Goal: Task Accomplishment & Management: Use online tool/utility

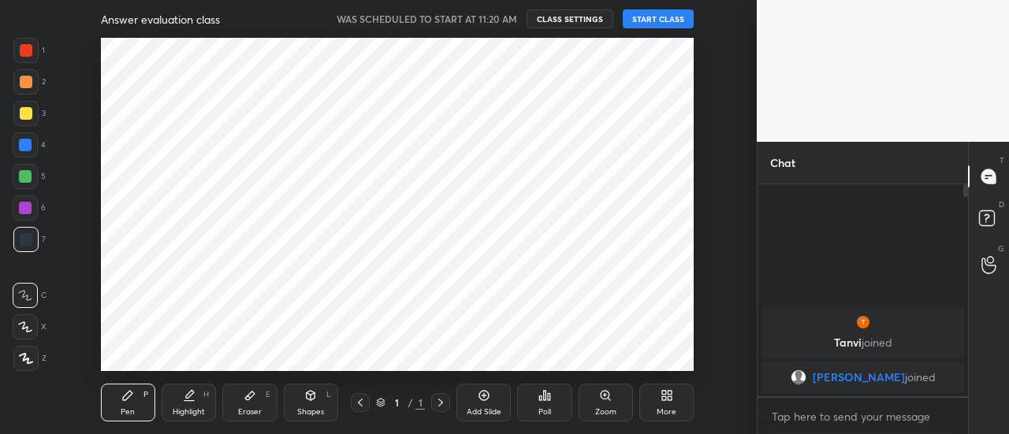
scroll to position [78508, 78148]
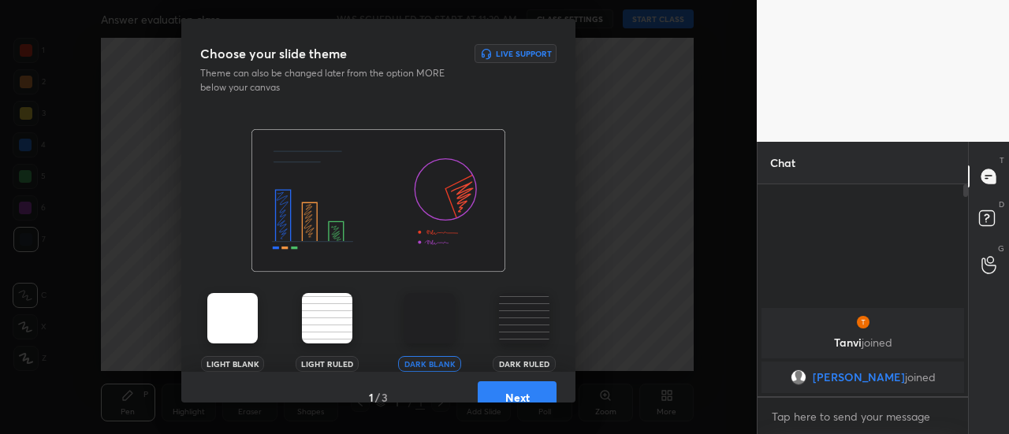
click at [478, 389] on button "Next" at bounding box center [517, 398] width 79 height 32
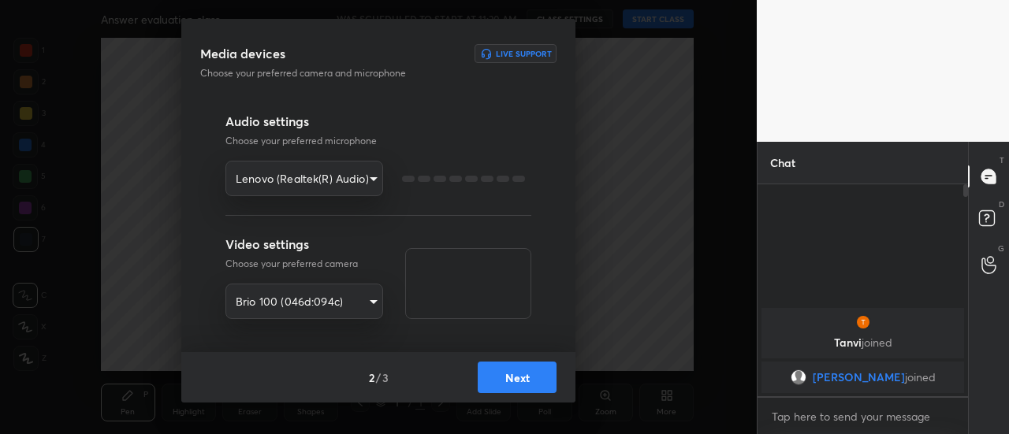
click at [475, 389] on div "2 / 3 Next" at bounding box center [378, 377] width 394 height 50
click at [489, 381] on button "Next" at bounding box center [517, 378] width 79 height 32
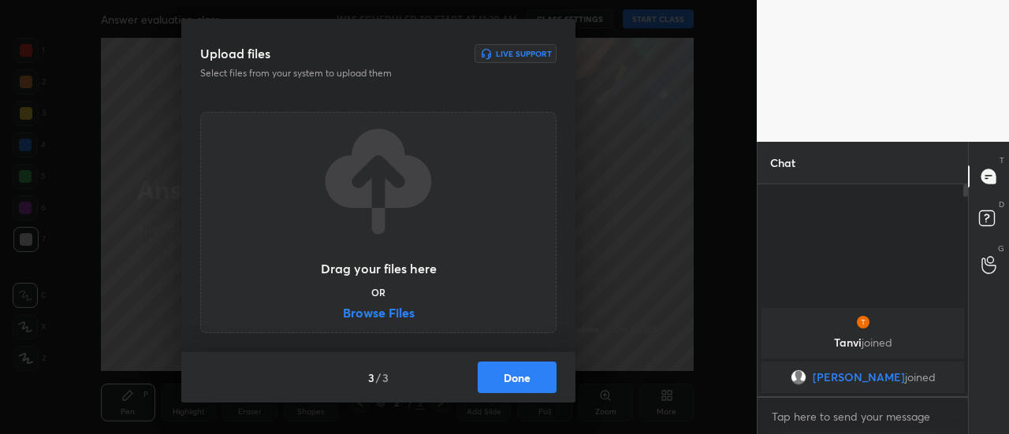
click at [489, 381] on button "Done" at bounding box center [517, 378] width 79 height 32
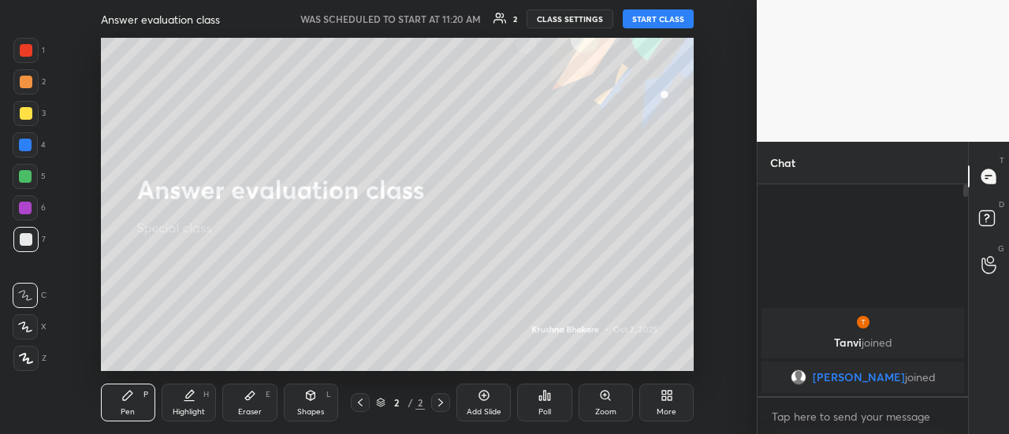
click at [647, 16] on button "START CLASS" at bounding box center [658, 18] width 71 height 19
click at [665, 397] on icon at bounding box center [664, 399] width 4 height 4
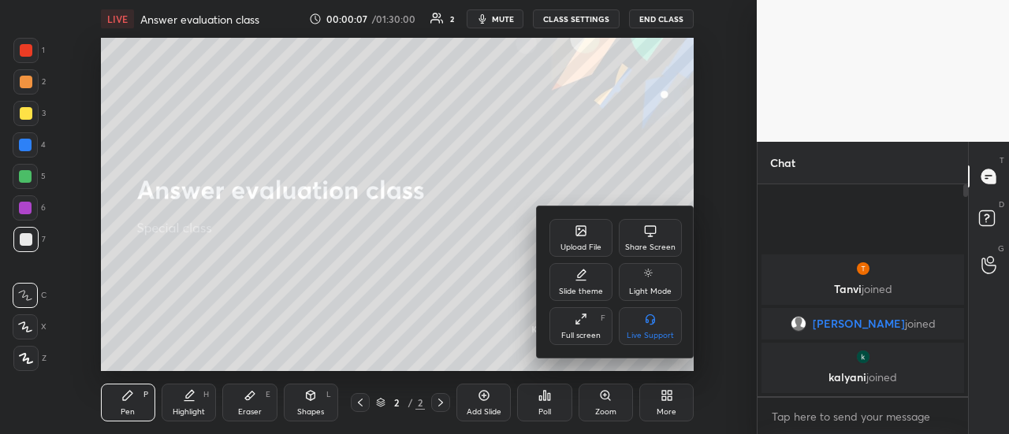
click at [468, 252] on div at bounding box center [504, 217] width 1009 height 434
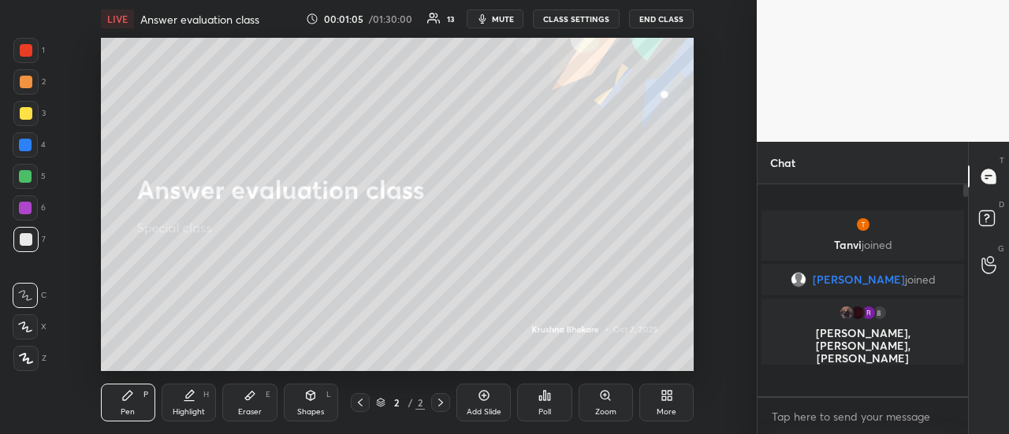
scroll to position [207, 206]
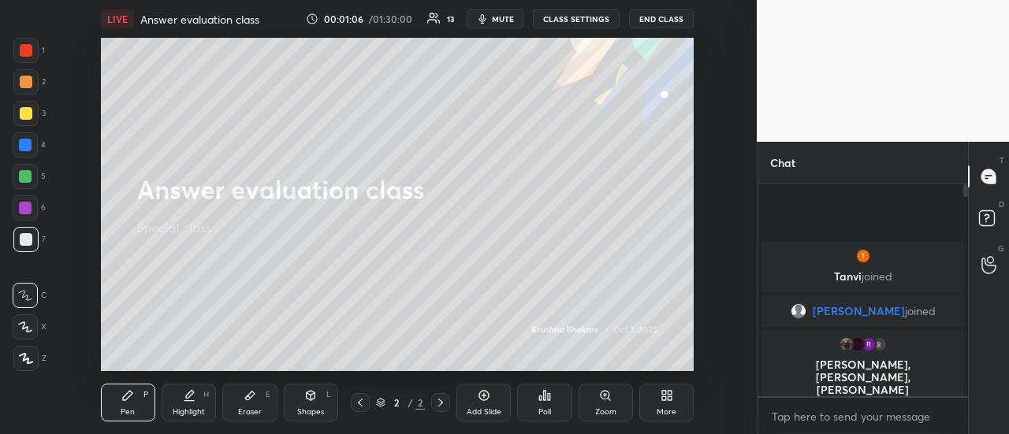
click at [666, 393] on icon at bounding box center [667, 395] width 13 height 13
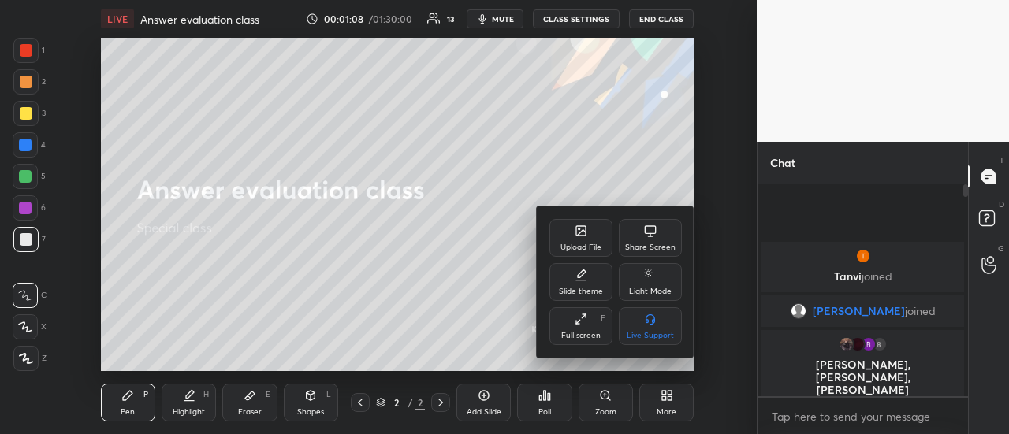
click at [597, 233] on div "Upload File" at bounding box center [581, 238] width 63 height 38
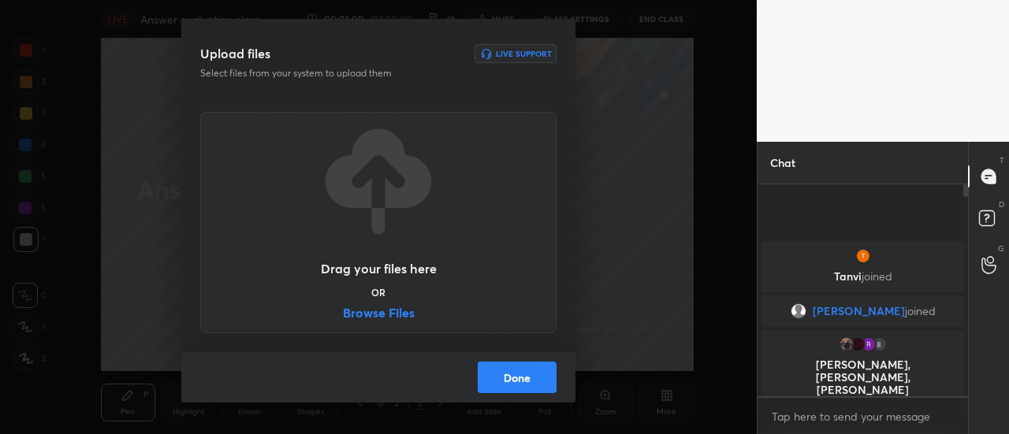
click at [402, 302] on div "Drag your files here OR Browse Files" at bounding box center [378, 222] width 118 height 201
click at [396, 310] on label "Browse Files" at bounding box center [379, 315] width 72 height 17
click at [343, 310] on input "Browse Files" at bounding box center [343, 315] width 0 height 17
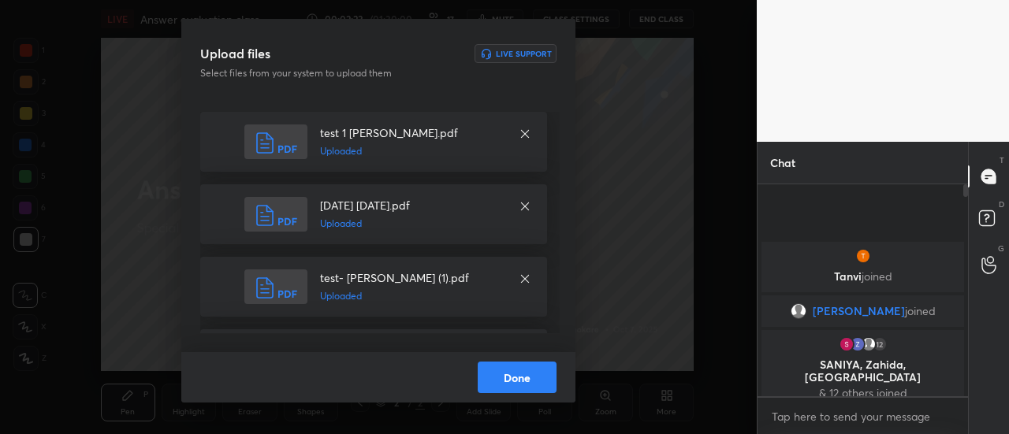
scroll to position [194, 0]
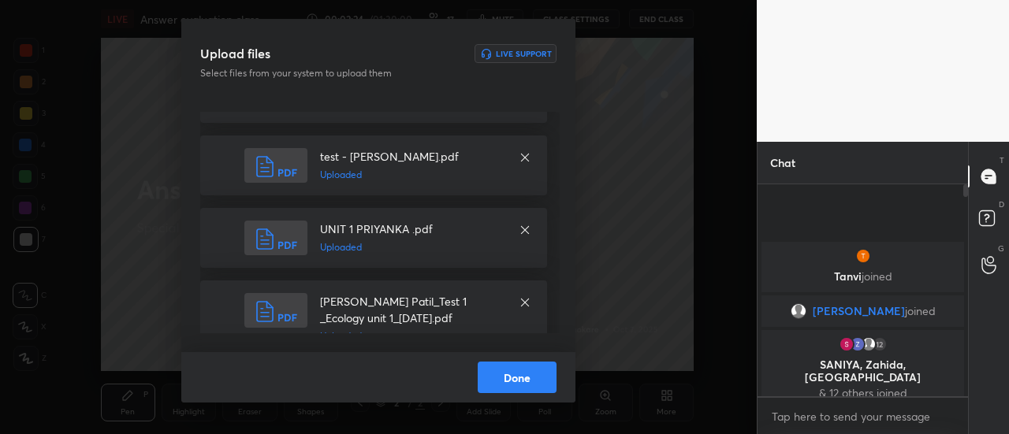
click at [498, 376] on button "Done" at bounding box center [517, 378] width 79 height 32
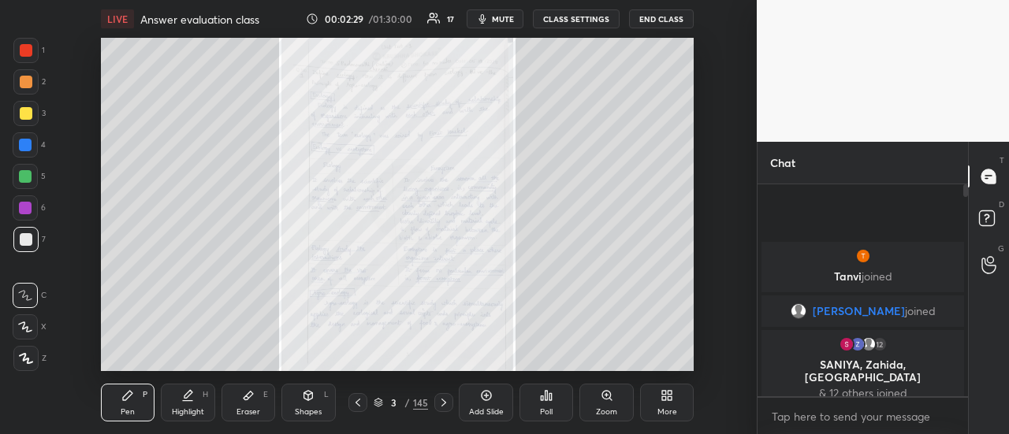
click at [24, 47] on div at bounding box center [26, 50] width 13 height 13
click at [443, 405] on icon at bounding box center [444, 403] width 13 height 13
click at [356, 402] on icon at bounding box center [358, 403] width 5 height 8
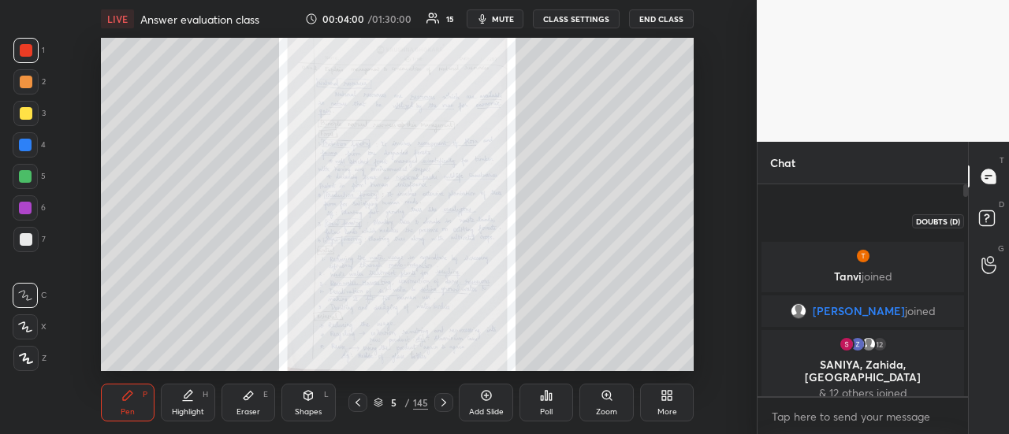
drag, startPoint x: 982, startPoint y: 225, endPoint x: 986, endPoint y: 211, distance: 14.5
click at [982, 224] on rect at bounding box center [986, 218] width 15 height 15
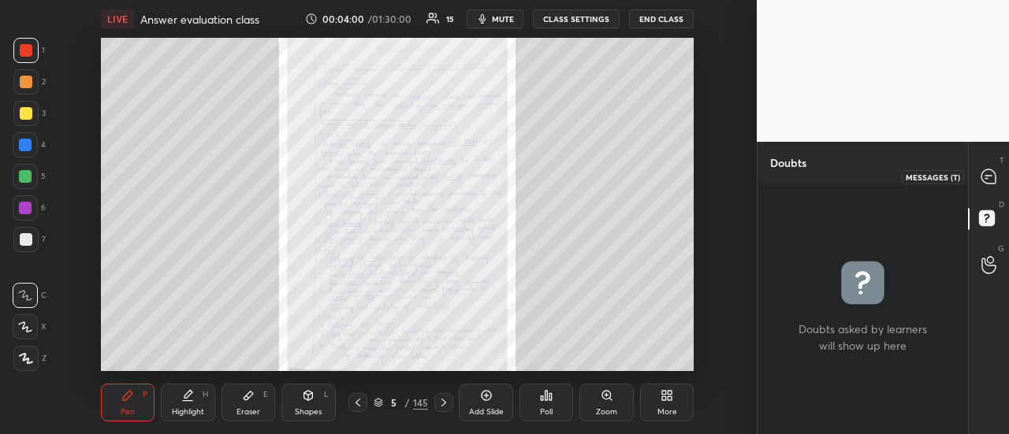
click at [988, 177] on icon at bounding box center [989, 177] width 14 height 14
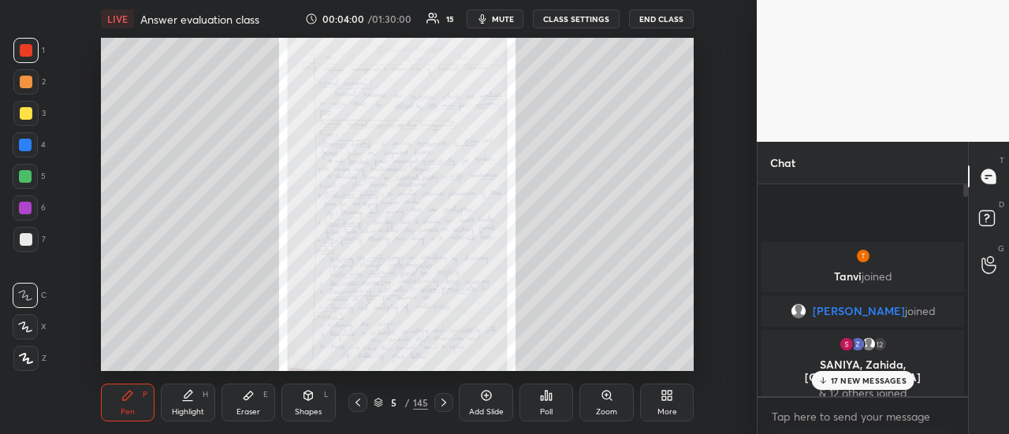
scroll to position [207, 206]
drag, startPoint x: 987, startPoint y: 179, endPoint x: 965, endPoint y: 225, distance: 51.5
click at [986, 184] on icon at bounding box center [989, 177] width 17 height 17
click at [867, 376] on p "17 NEW MESSAGES" at bounding box center [869, 380] width 76 height 9
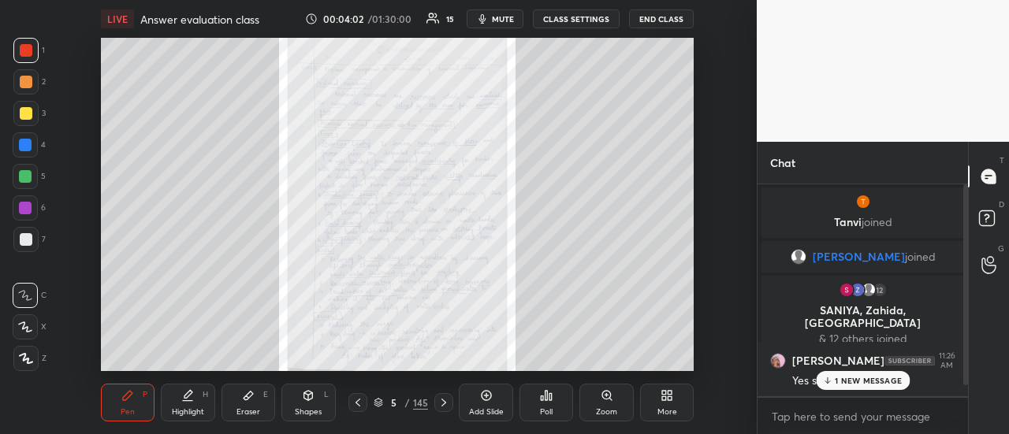
click at [846, 381] on p "1 NEW MESSAGE" at bounding box center [868, 380] width 67 height 9
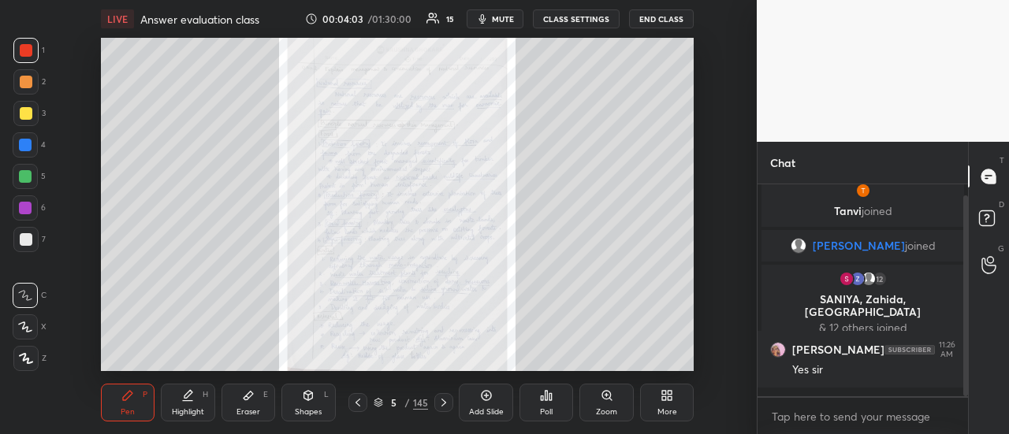
scroll to position [77, 0]
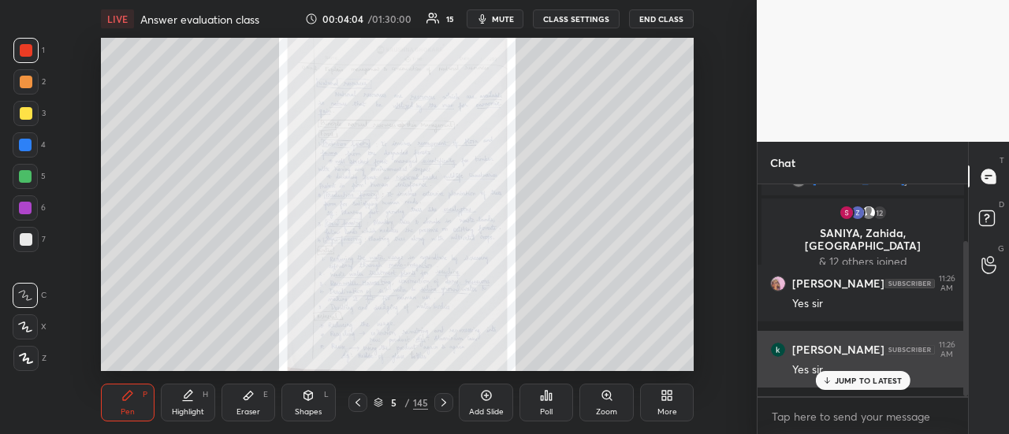
click at [828, 379] on icon at bounding box center [827, 380] width 10 height 9
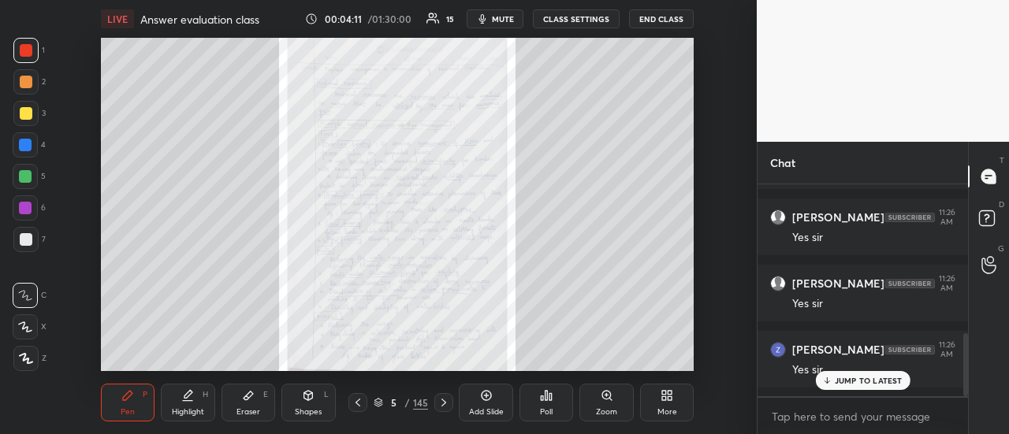
scroll to position [557, 0]
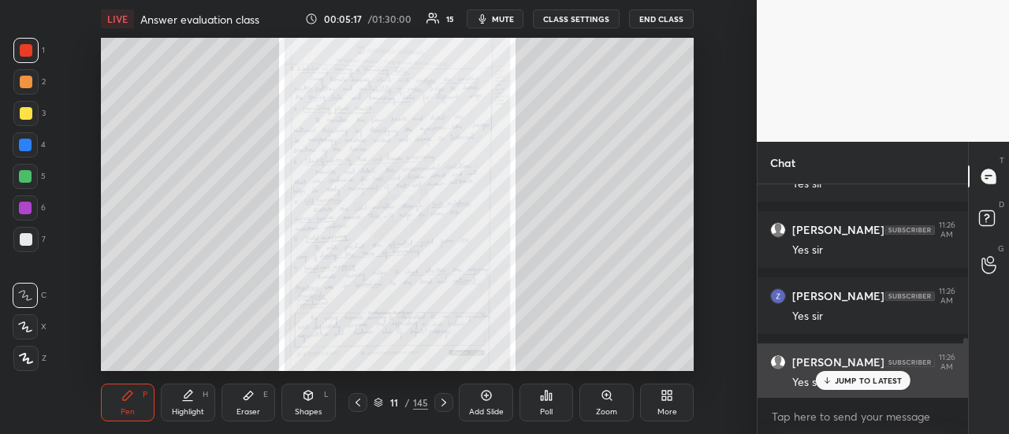
drag, startPoint x: 831, startPoint y: 377, endPoint x: 823, endPoint y: 379, distance: 8.2
click at [823, 379] on icon at bounding box center [827, 380] width 10 height 9
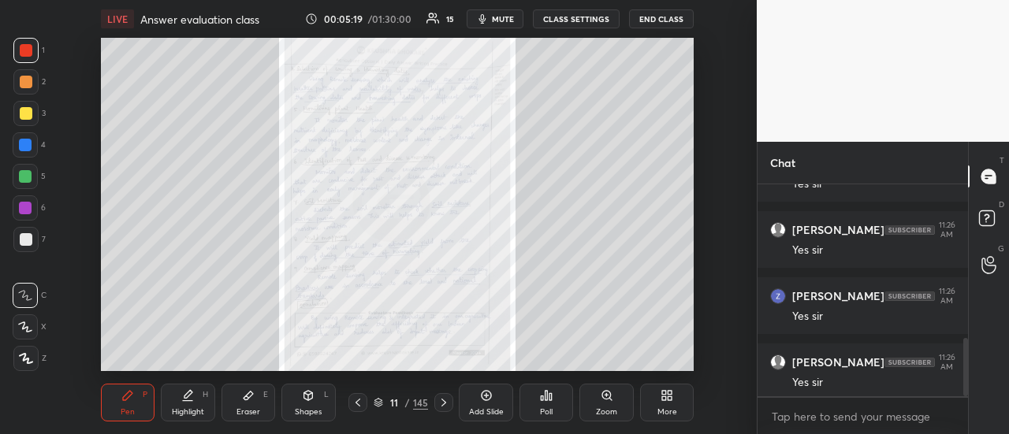
scroll to position [623, 0]
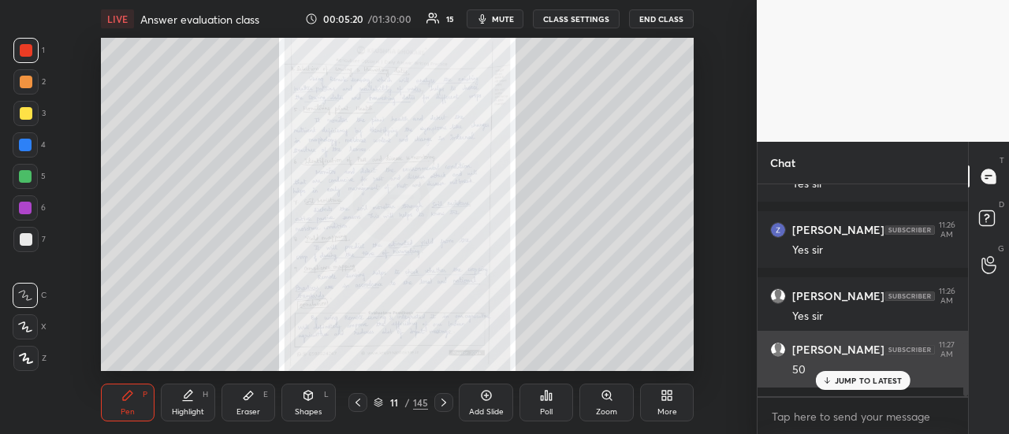
click at [835, 383] on p "JUMP TO LATEST" at bounding box center [869, 380] width 68 height 9
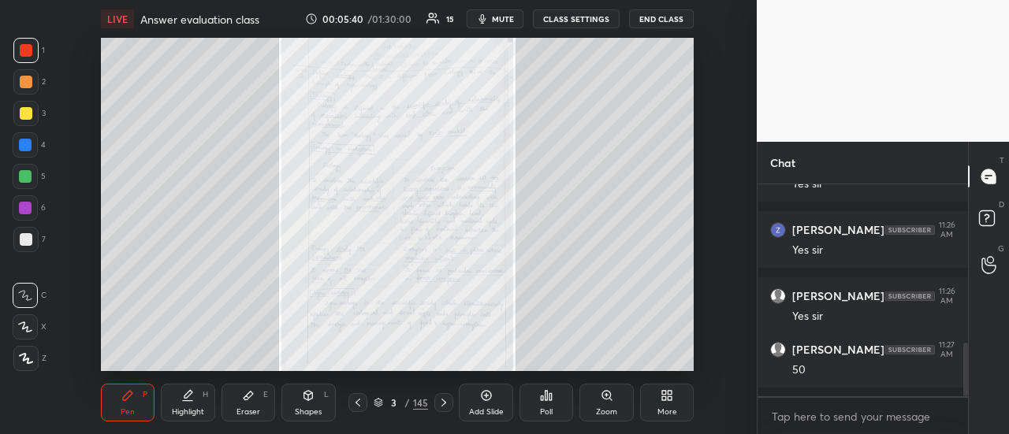
scroll to position [689, 0]
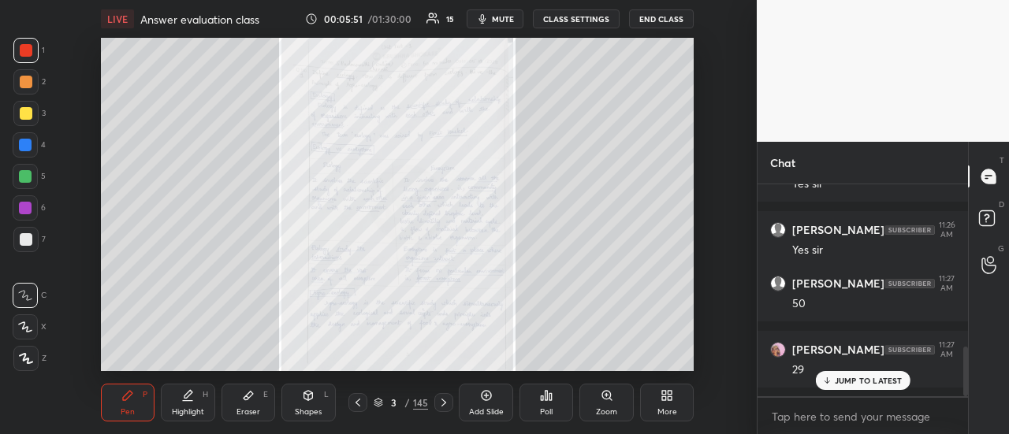
click at [438, 408] on icon at bounding box center [444, 403] width 13 height 13
click at [442, 393] on div "Pen P Highlight H Eraser E Shapes L 4 / 145 Add Slide Poll Zoom More" at bounding box center [398, 402] width 594 height 63
click at [442, 401] on icon at bounding box center [444, 403] width 13 height 13
click at [442, 408] on icon at bounding box center [444, 403] width 13 height 13
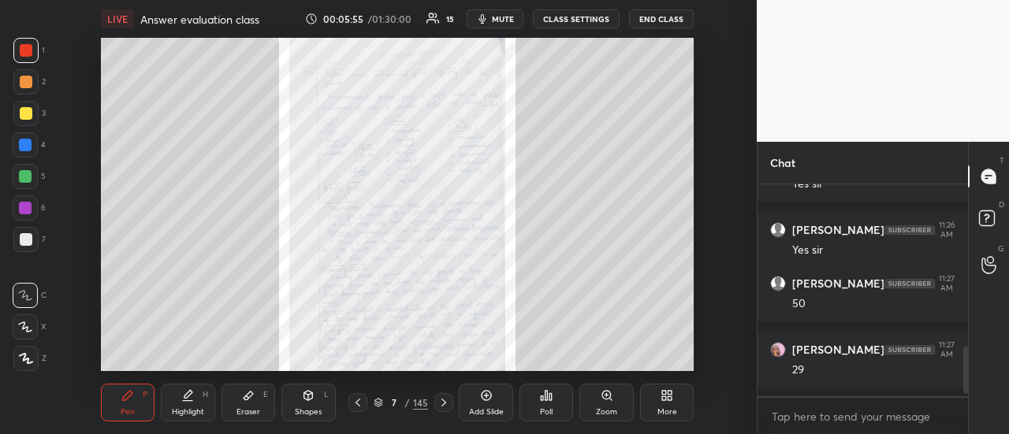
scroll to position [755, 0]
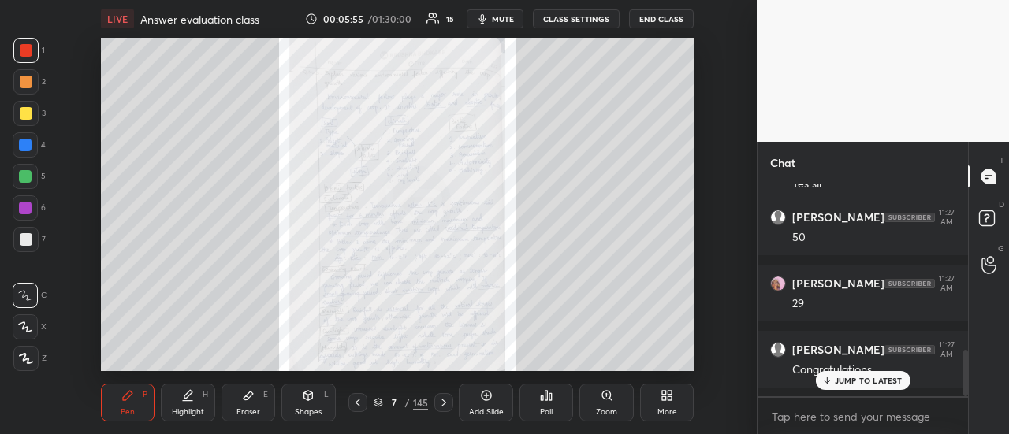
click at [439, 406] on icon at bounding box center [444, 403] width 13 height 13
click at [436, 408] on div at bounding box center [443, 402] width 19 height 19
click at [440, 403] on icon at bounding box center [444, 403] width 13 height 13
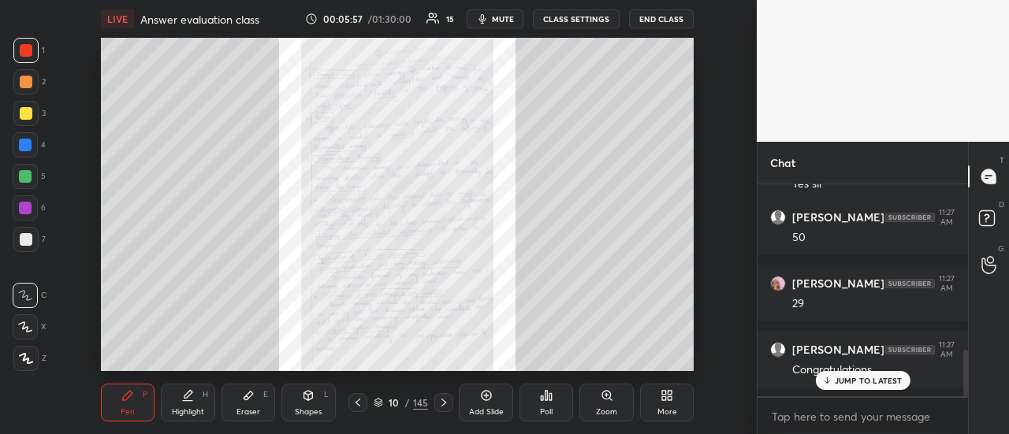
click at [441, 406] on icon at bounding box center [444, 403] width 13 height 13
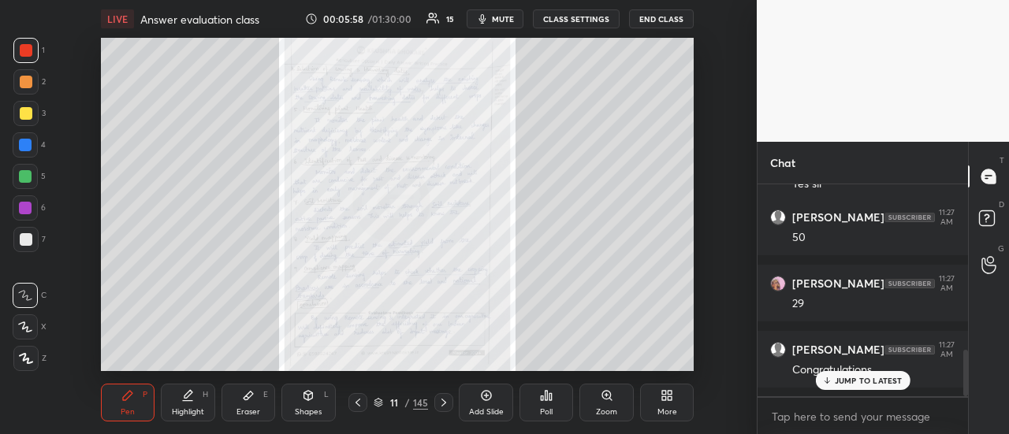
click at [440, 406] on icon at bounding box center [444, 403] width 13 height 13
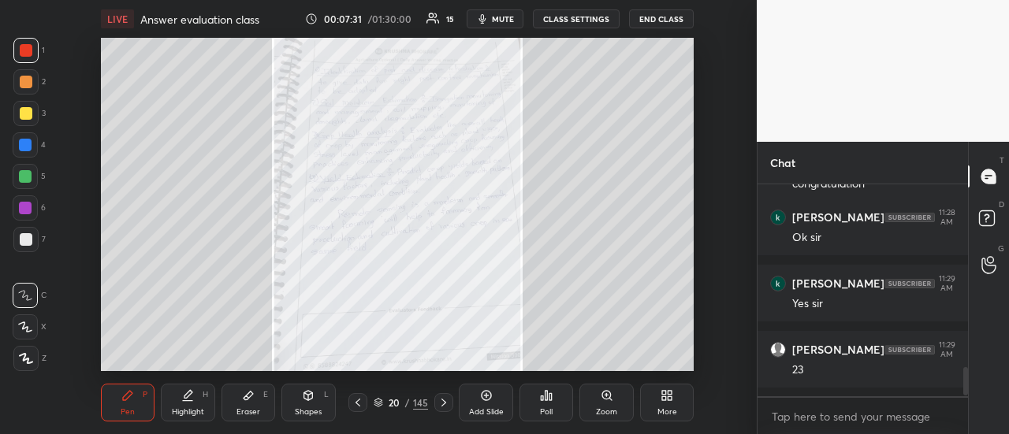
scroll to position [1392, 0]
click at [356, 405] on icon at bounding box center [358, 403] width 13 height 13
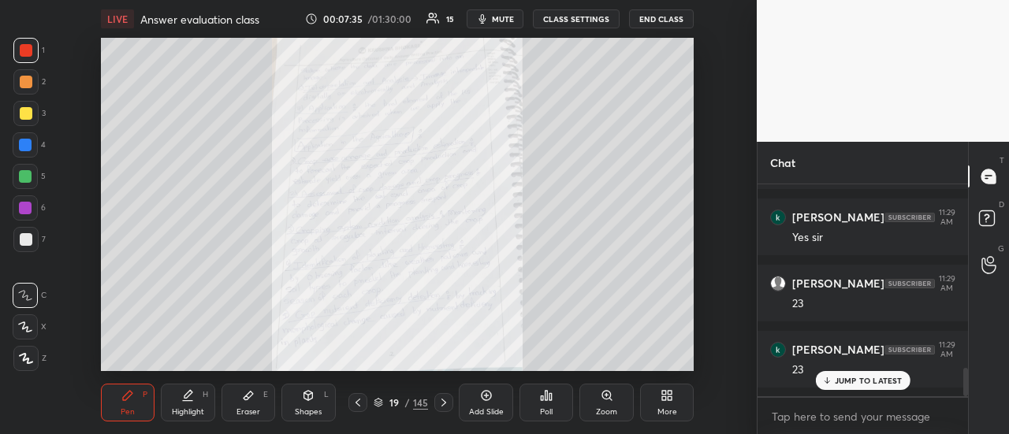
click at [356, 406] on icon at bounding box center [358, 403] width 13 height 13
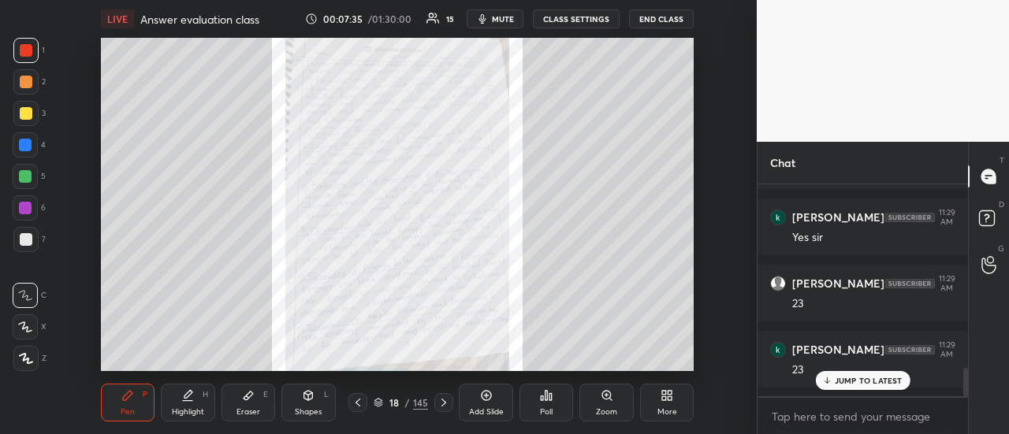
click at [356, 404] on icon at bounding box center [358, 403] width 13 height 13
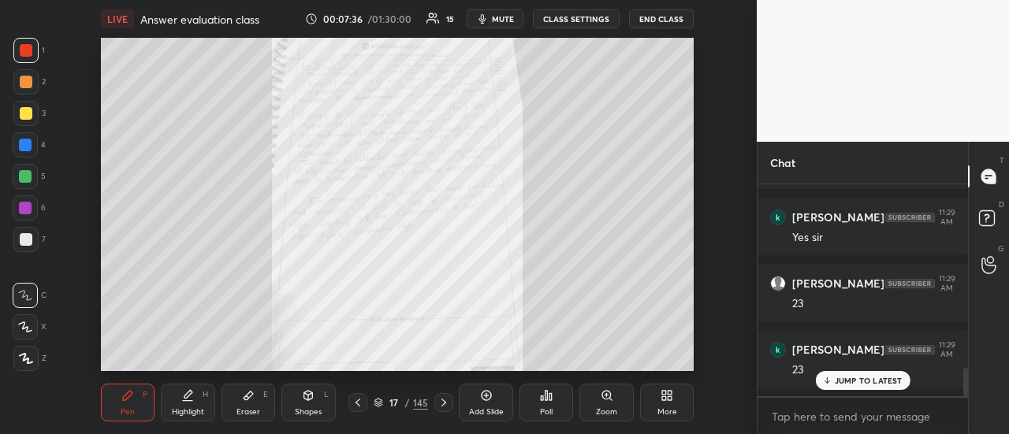
click at [356, 405] on icon at bounding box center [358, 403] width 13 height 13
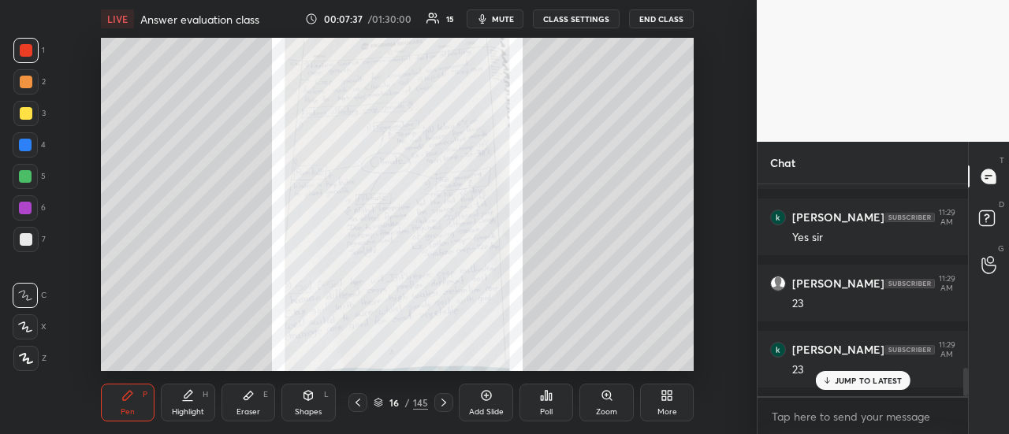
click at [358, 405] on icon at bounding box center [358, 403] width 5 height 8
click at [358, 404] on icon at bounding box center [358, 403] width 13 height 13
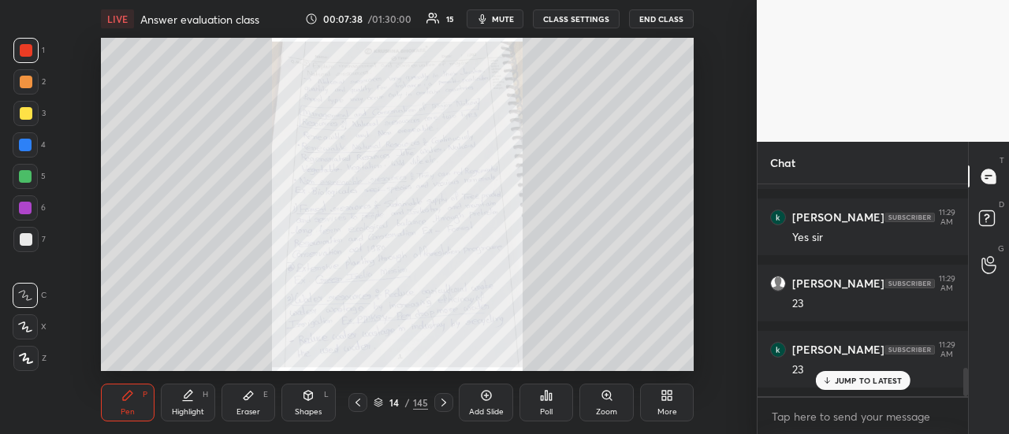
click at [359, 404] on icon at bounding box center [358, 403] width 13 height 13
click at [448, 400] on icon at bounding box center [444, 403] width 13 height 13
click at [445, 402] on icon at bounding box center [444, 403] width 13 height 13
click at [445, 400] on icon at bounding box center [444, 403] width 13 height 13
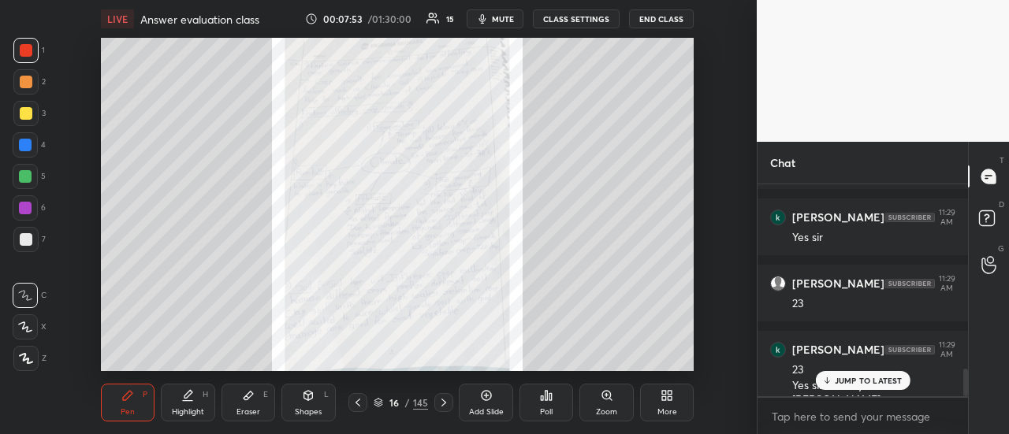
scroll to position [1408, 0]
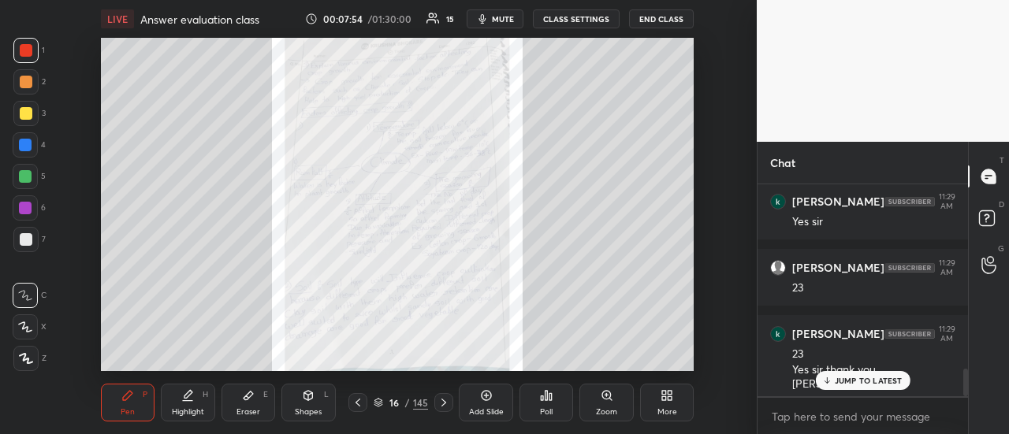
click at [449, 407] on icon at bounding box center [444, 403] width 13 height 13
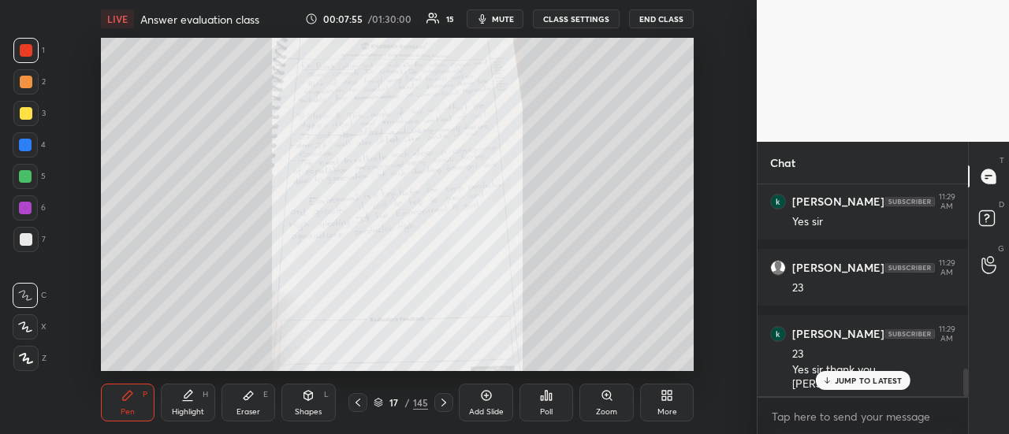
click at [446, 401] on icon at bounding box center [444, 403] width 13 height 13
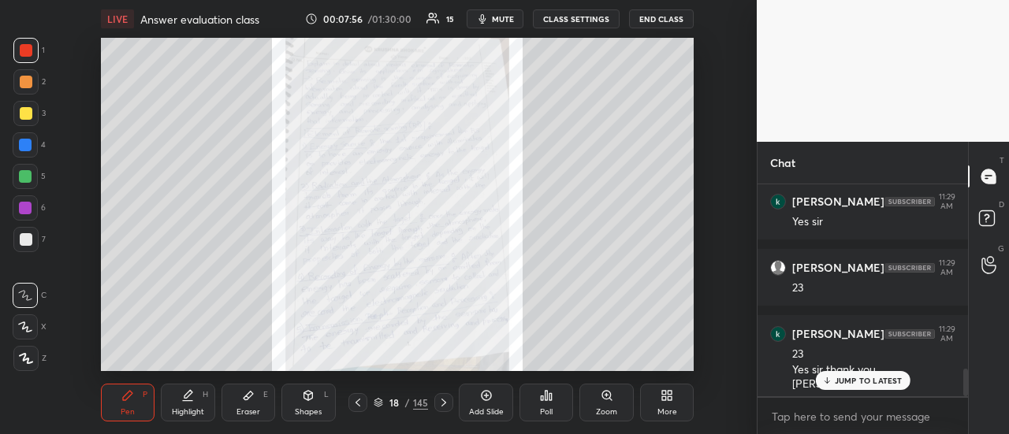
click at [442, 403] on icon at bounding box center [444, 403] width 13 height 13
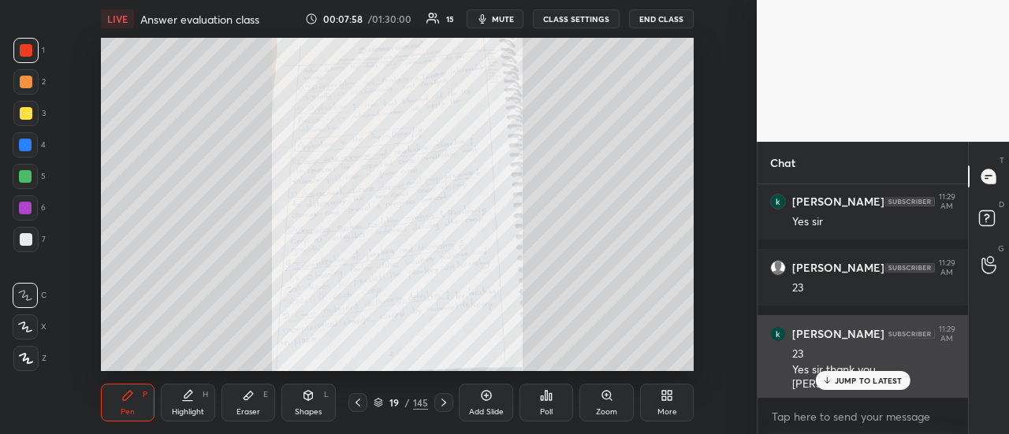
click at [848, 377] on p "JUMP TO LATEST" at bounding box center [869, 380] width 68 height 9
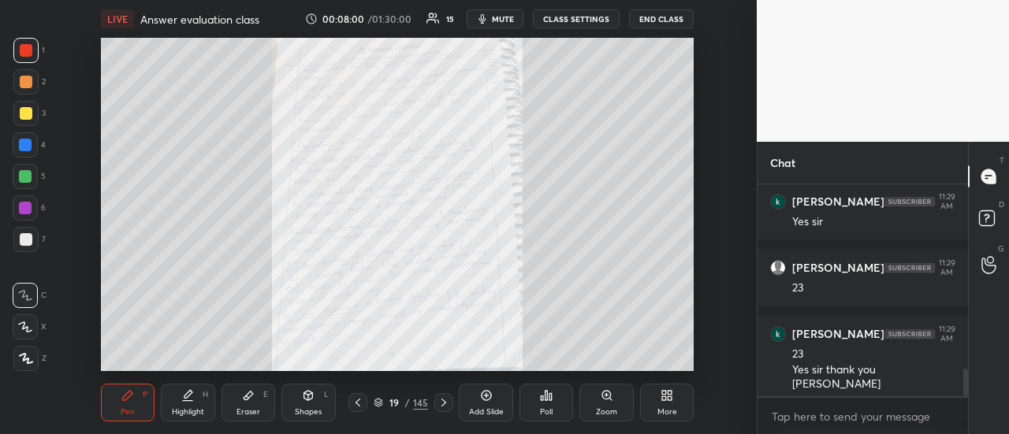
click at [441, 409] on div at bounding box center [443, 402] width 19 height 19
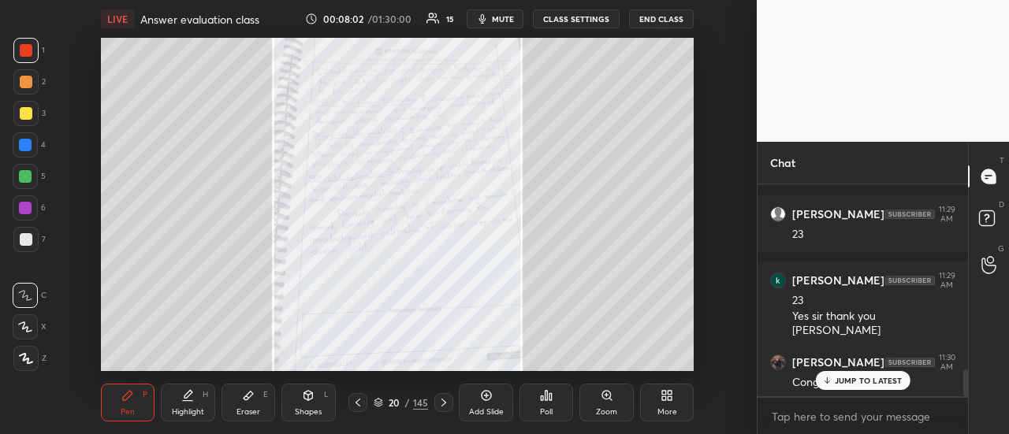
click at [448, 408] on icon at bounding box center [444, 403] width 13 height 13
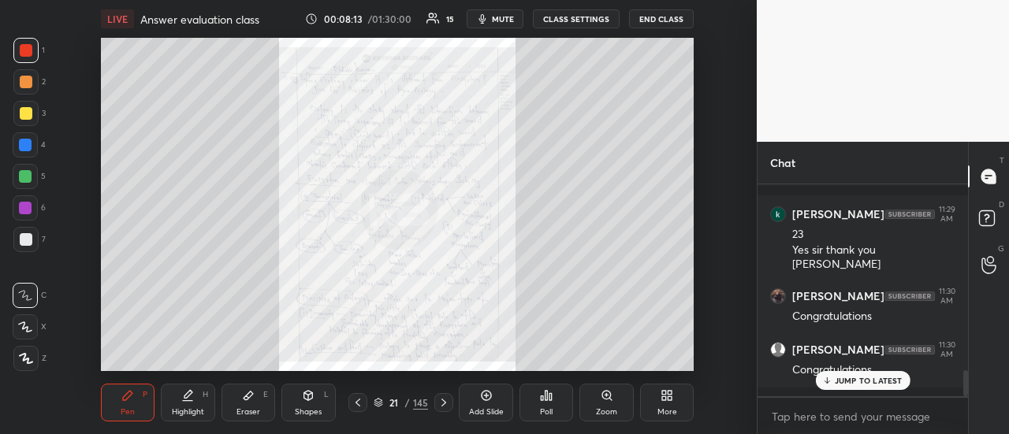
scroll to position [1582, 0]
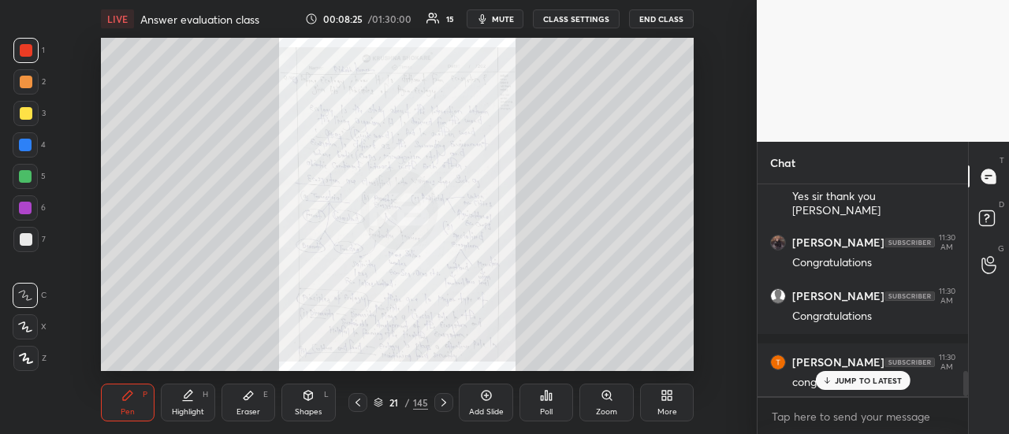
click at [440, 402] on icon at bounding box center [444, 403] width 13 height 13
click at [446, 404] on icon at bounding box center [444, 403] width 13 height 13
click at [352, 404] on icon at bounding box center [358, 403] width 13 height 13
click at [355, 405] on icon at bounding box center [358, 403] width 13 height 13
click at [443, 403] on icon at bounding box center [444, 403] width 13 height 13
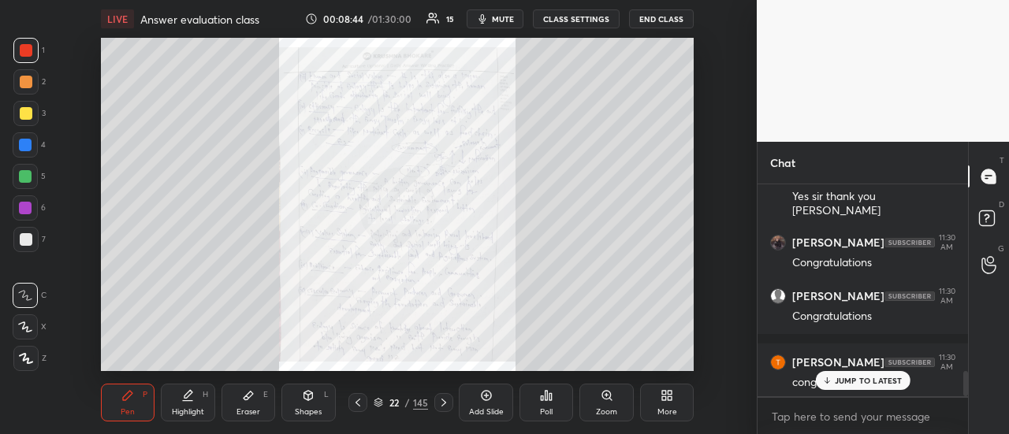
click at [443, 401] on icon at bounding box center [444, 403] width 13 height 13
click at [447, 409] on div at bounding box center [443, 402] width 19 height 19
click at [361, 400] on icon at bounding box center [358, 403] width 13 height 13
click at [442, 400] on icon at bounding box center [444, 403] width 13 height 13
click at [445, 389] on div "Pen P Highlight H Eraser E Shapes L 24 / 145 Add Slide Poll Zoom More" at bounding box center [398, 402] width 594 height 63
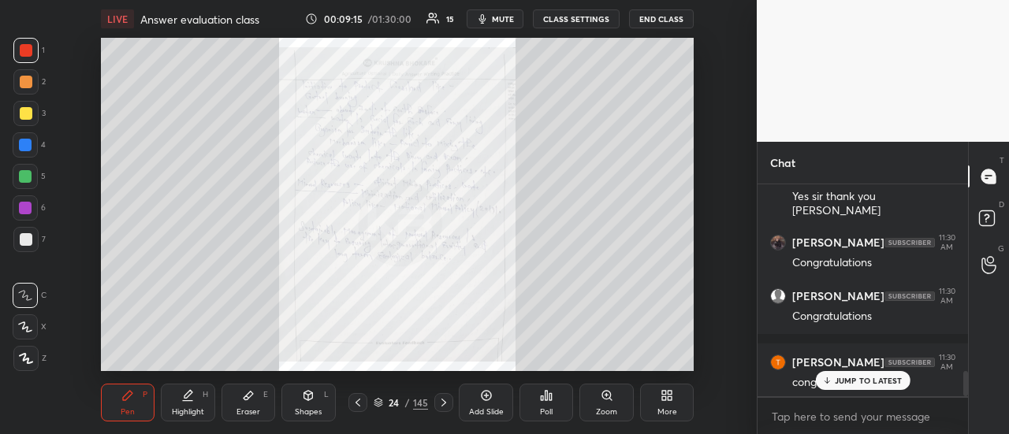
click at [445, 395] on div at bounding box center [443, 402] width 19 height 19
click at [440, 398] on icon at bounding box center [444, 403] width 13 height 13
click at [356, 409] on div at bounding box center [357, 402] width 19 height 19
click at [441, 397] on icon at bounding box center [444, 403] width 13 height 13
click at [444, 396] on div at bounding box center [443, 402] width 19 height 19
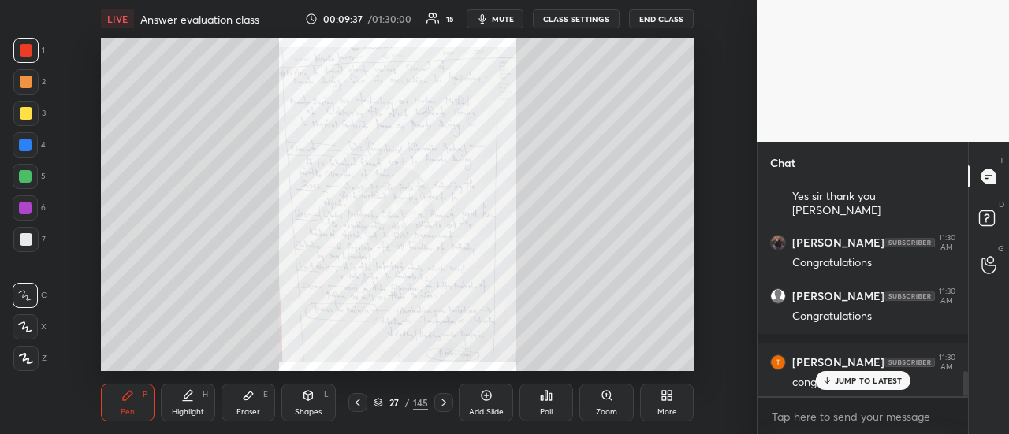
click at [440, 401] on icon at bounding box center [444, 403] width 13 height 13
drag, startPoint x: 358, startPoint y: 405, endPoint x: 364, endPoint y: 382, distance: 24.5
click at [363, 404] on icon at bounding box center [358, 403] width 13 height 13
click at [443, 401] on icon at bounding box center [444, 403] width 5 height 8
click at [356, 401] on icon at bounding box center [358, 403] width 13 height 13
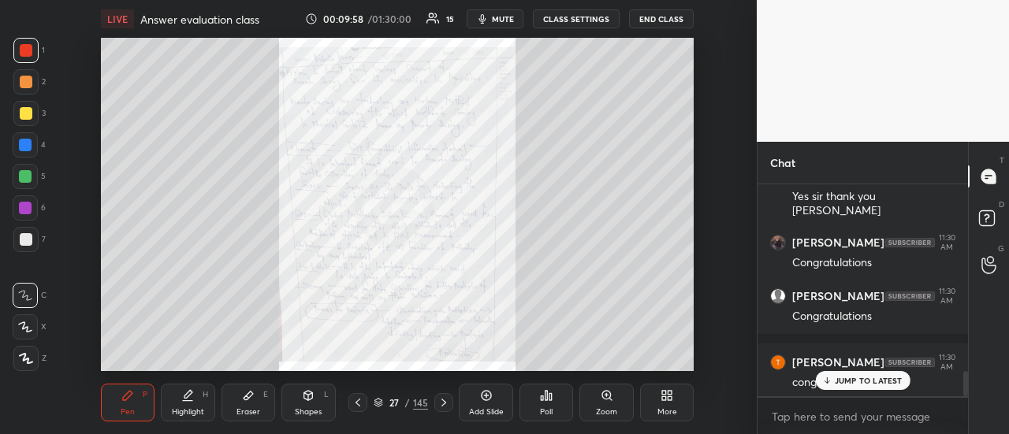
click at [363, 404] on icon at bounding box center [358, 403] width 13 height 13
click at [360, 404] on icon at bounding box center [358, 403] width 13 height 13
click at [369, 396] on div "25 / 145" at bounding box center [400, 402] width 105 height 19
click at [360, 403] on icon at bounding box center [358, 403] width 13 height 13
click at [359, 398] on icon at bounding box center [358, 403] width 13 height 13
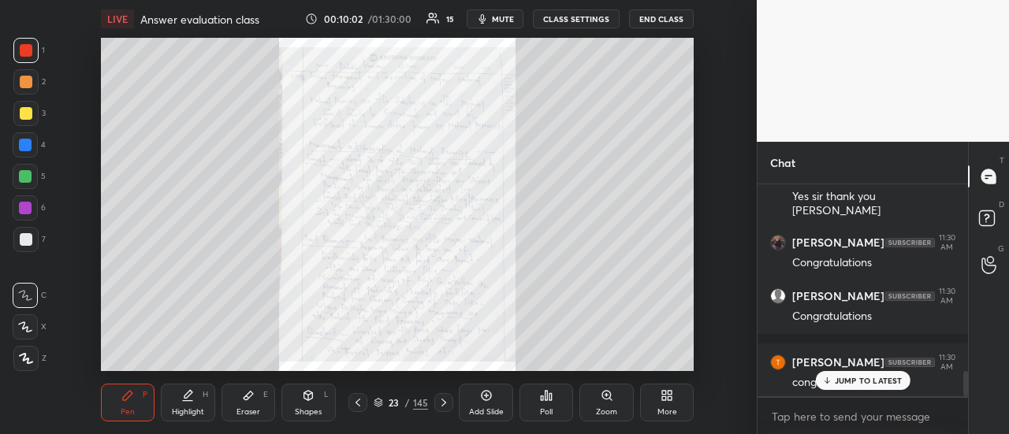
click at [358, 398] on icon at bounding box center [358, 403] width 13 height 13
click at [359, 398] on icon at bounding box center [358, 403] width 13 height 13
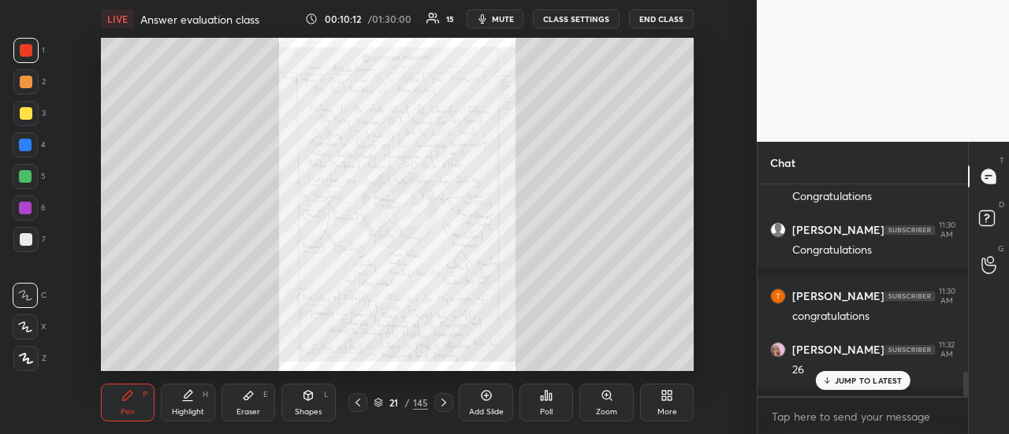
drag, startPoint x: 441, startPoint y: 401, endPoint x: 438, endPoint y: 411, distance: 9.8
click at [442, 405] on icon at bounding box center [444, 403] width 13 height 13
click at [440, 411] on div at bounding box center [443, 402] width 19 height 19
click at [443, 406] on icon at bounding box center [444, 403] width 13 height 13
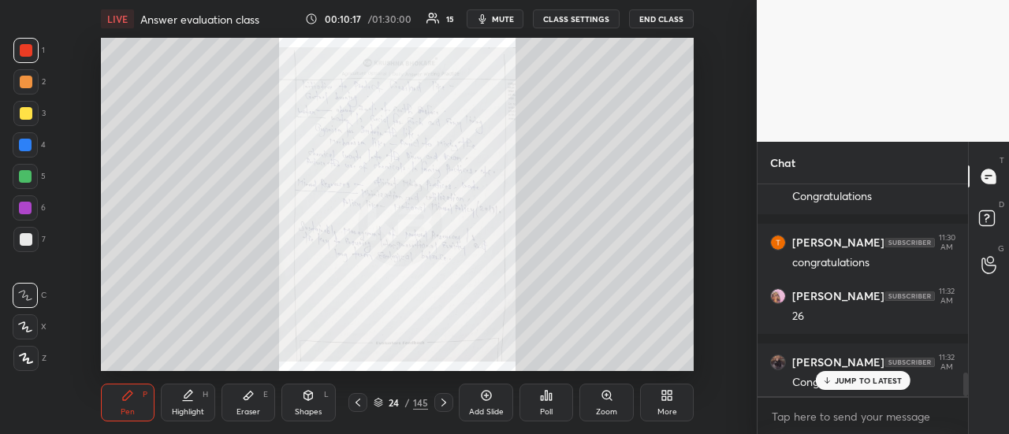
click at [438, 404] on icon at bounding box center [444, 403] width 13 height 13
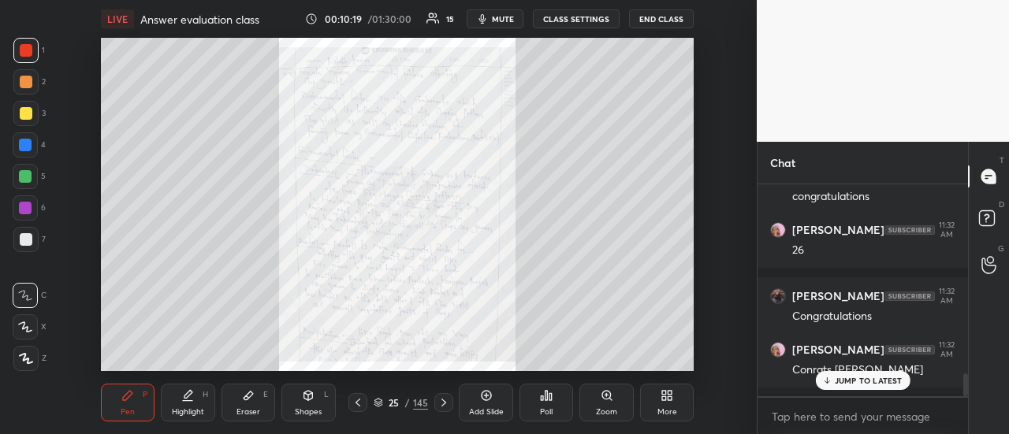
click at [445, 405] on icon at bounding box center [444, 403] width 13 height 13
click at [442, 406] on icon at bounding box center [444, 403] width 13 height 13
click at [442, 405] on icon at bounding box center [444, 403] width 5 height 8
click at [444, 401] on icon at bounding box center [444, 403] width 13 height 13
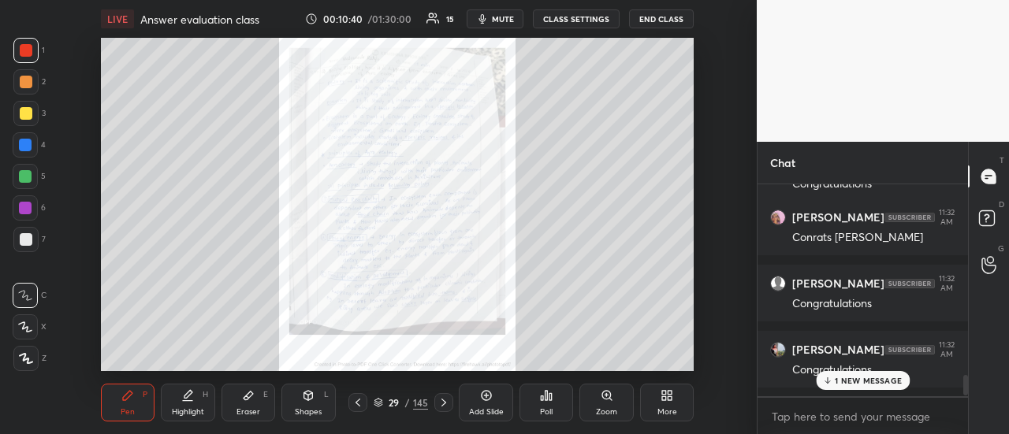
scroll to position [1954, 0]
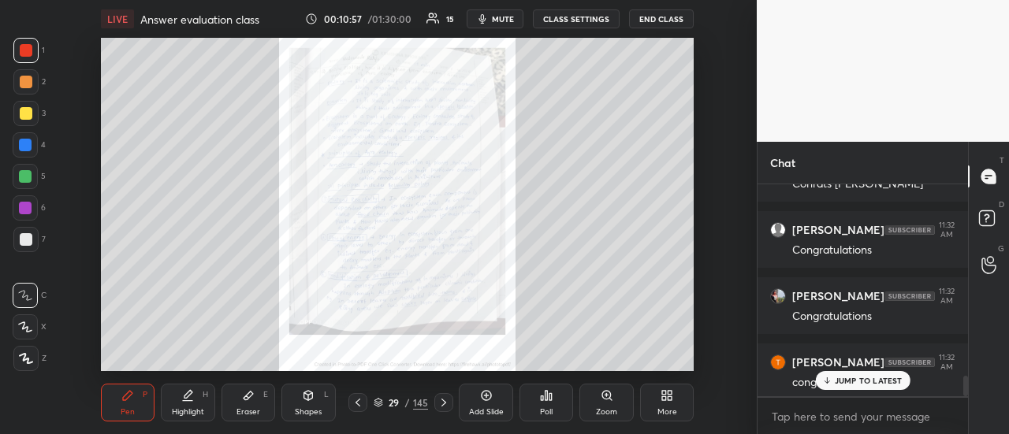
click at [438, 406] on icon at bounding box center [444, 403] width 13 height 13
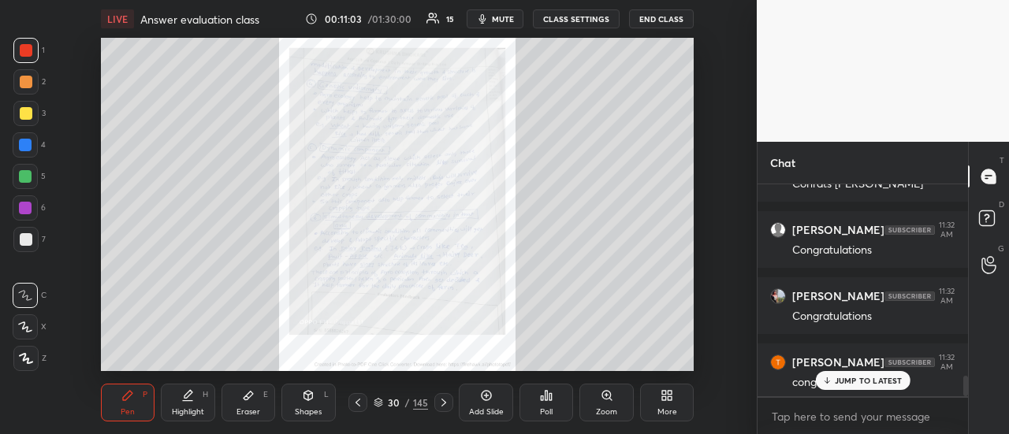
click at [353, 405] on icon at bounding box center [358, 403] width 13 height 13
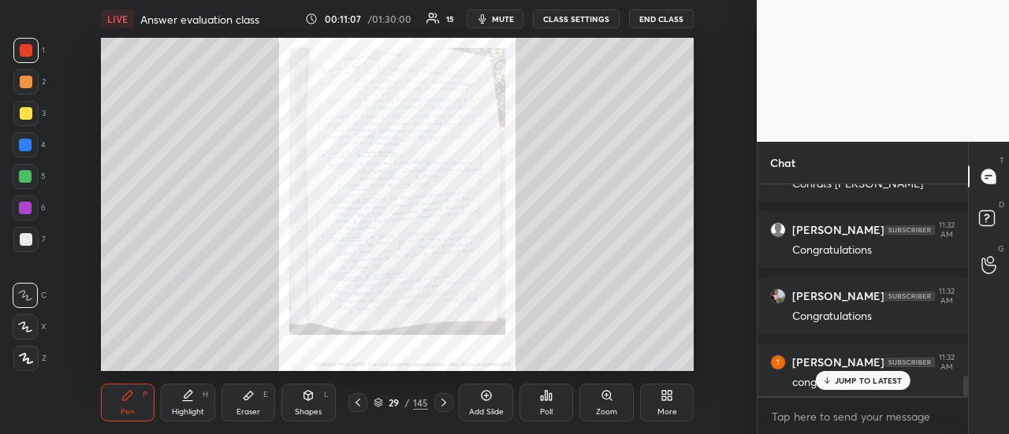
click at [440, 407] on icon at bounding box center [444, 403] width 13 height 13
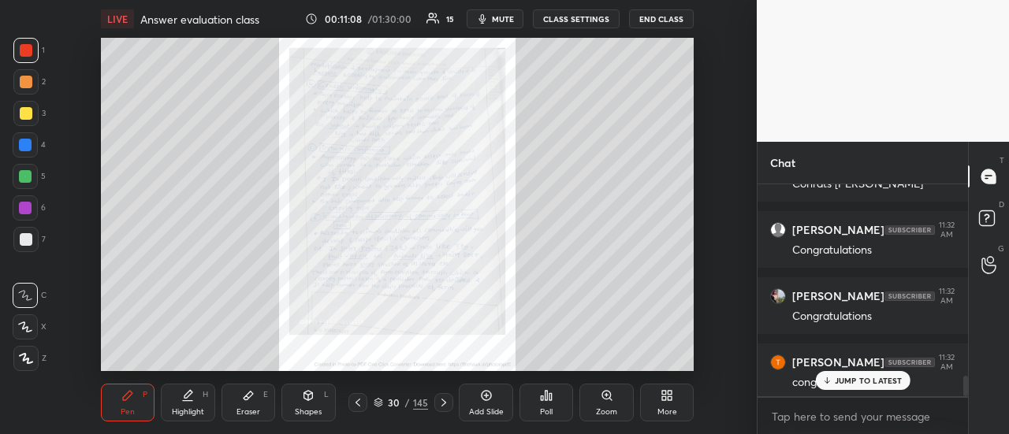
click at [438, 403] on icon at bounding box center [444, 403] width 13 height 13
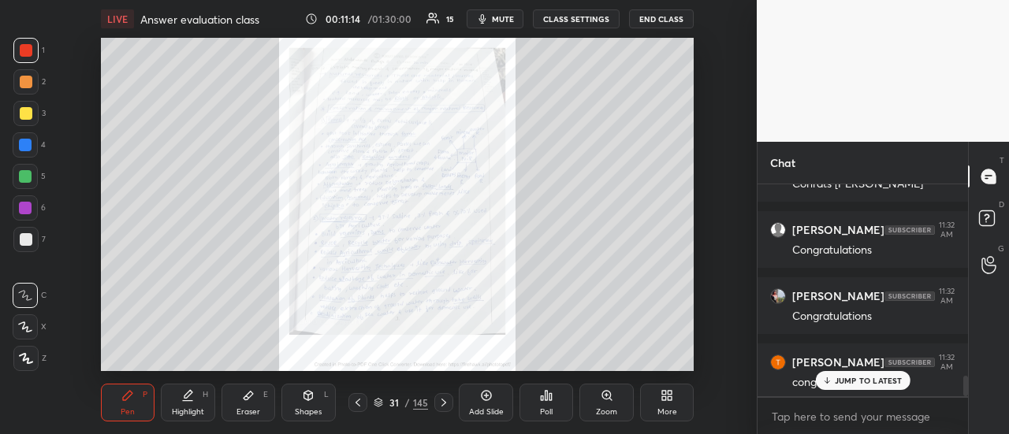
scroll to position [2022, 0]
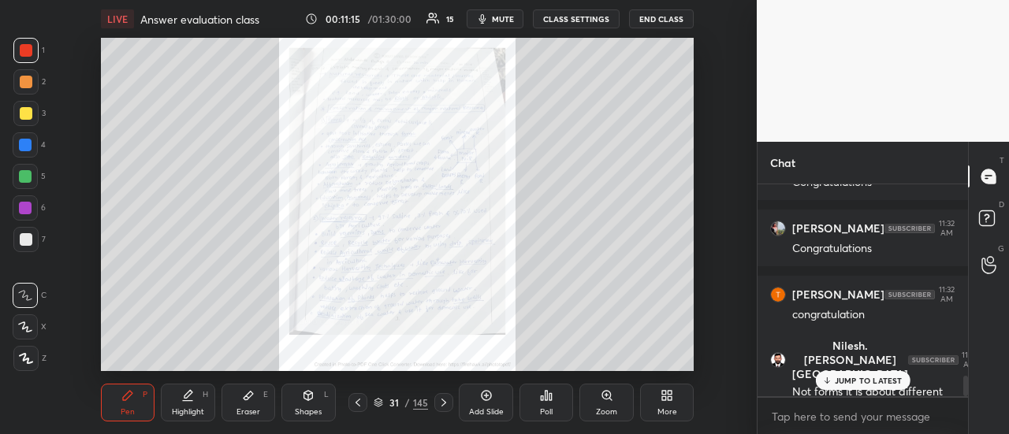
click at [441, 399] on icon at bounding box center [444, 403] width 13 height 13
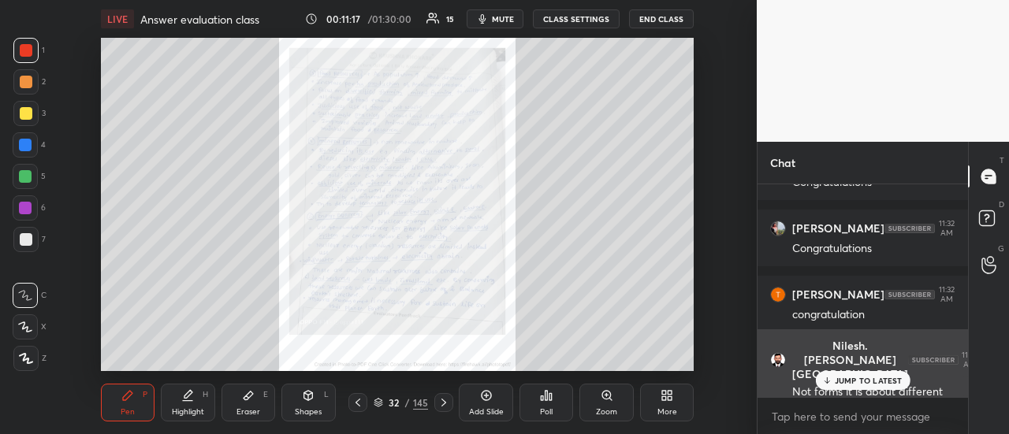
drag, startPoint x: 830, startPoint y: 384, endPoint x: 811, endPoint y: 386, distance: 19.0
click at [831, 383] on div "JUMP TO LATEST" at bounding box center [862, 380] width 95 height 19
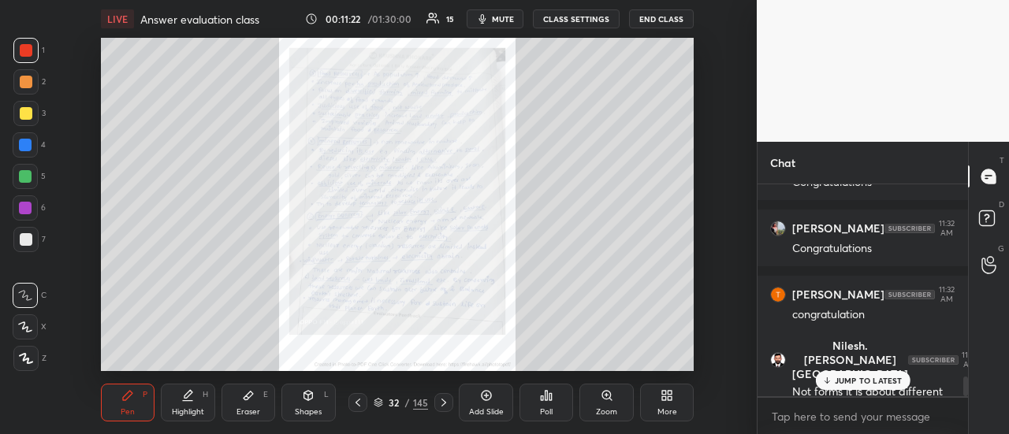
scroll to position [2037, 0]
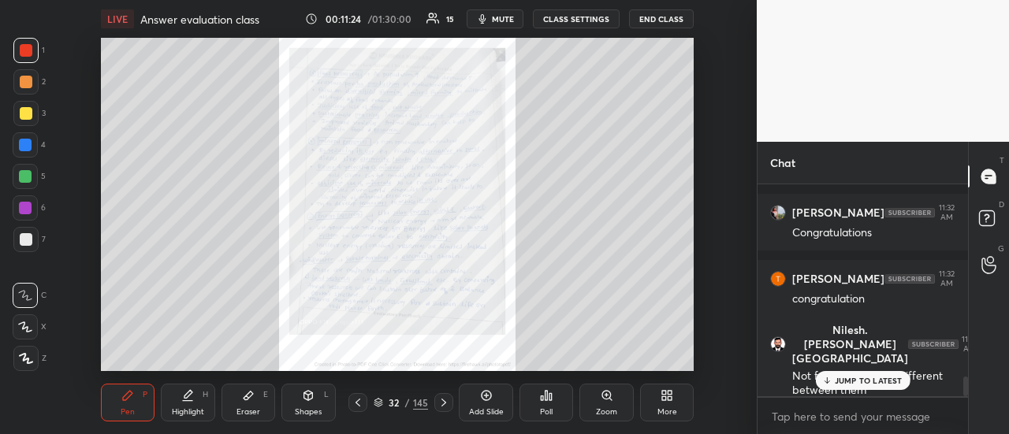
click at [355, 413] on div "Pen P Highlight H Eraser E Shapes L 32 / 145 Add Slide Poll Zoom More" at bounding box center [398, 402] width 594 height 63
click at [356, 411] on div at bounding box center [357, 402] width 19 height 19
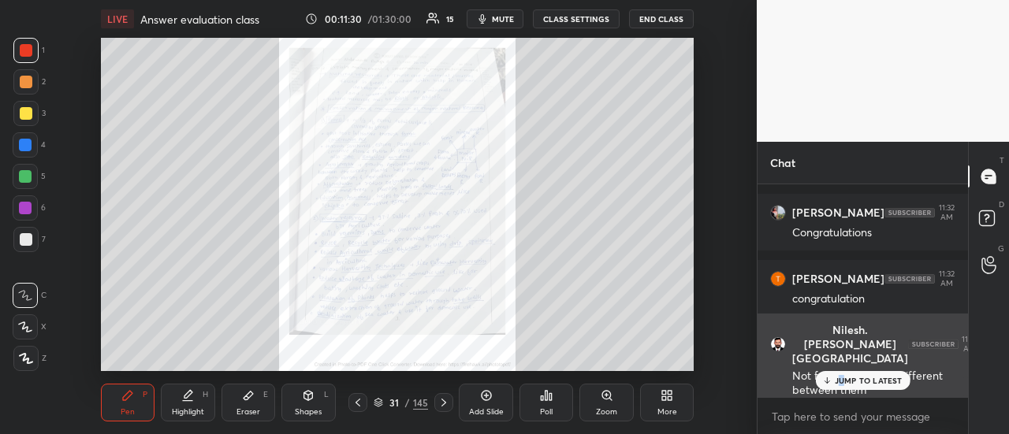
drag, startPoint x: 839, startPoint y: 386, endPoint x: 803, endPoint y: 376, distance: 36.7
click at [839, 385] on p "JUMP TO LATEST" at bounding box center [869, 380] width 68 height 9
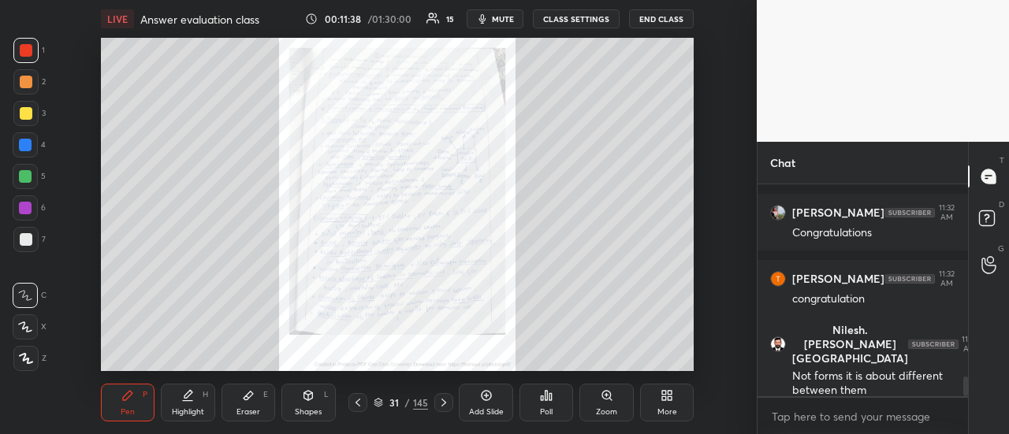
click at [351, 409] on div at bounding box center [357, 402] width 19 height 19
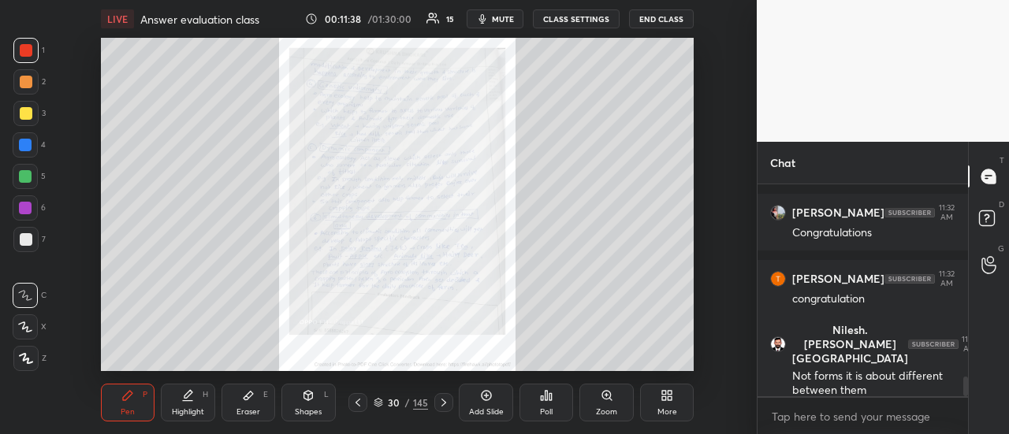
click at [352, 409] on icon at bounding box center [358, 403] width 13 height 13
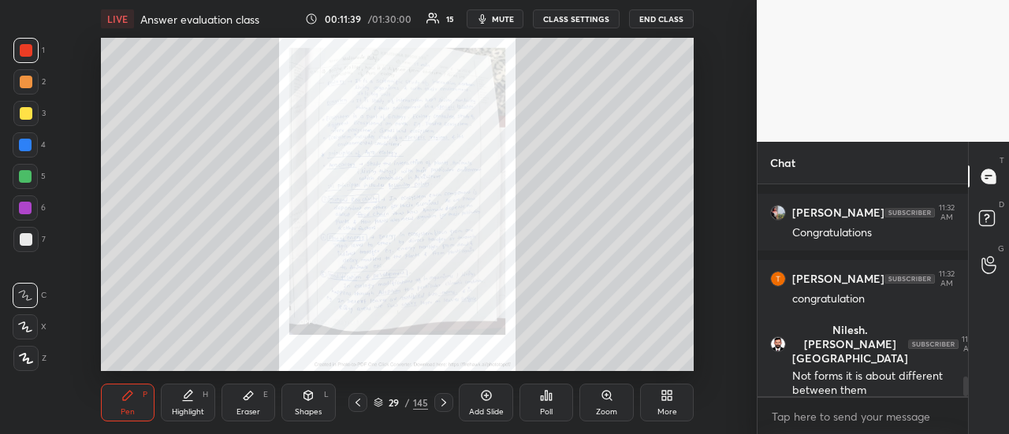
click at [352, 406] on icon at bounding box center [358, 403] width 13 height 13
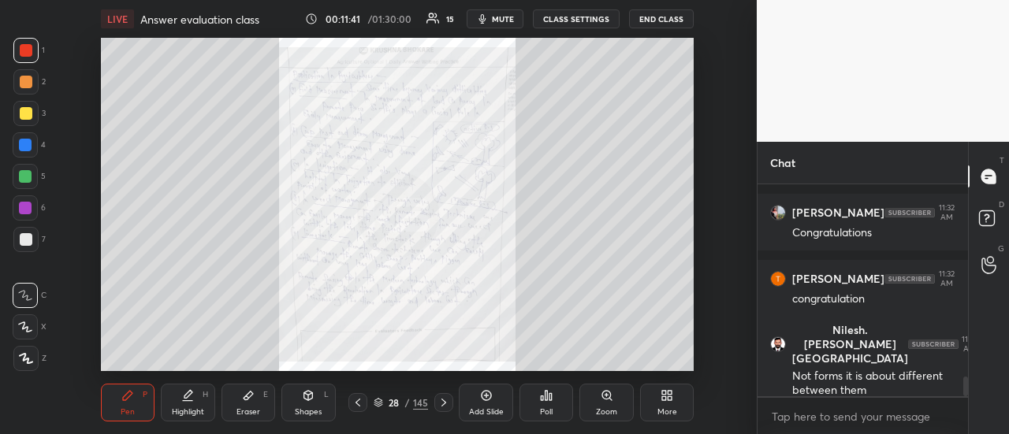
click at [440, 396] on div at bounding box center [443, 402] width 19 height 19
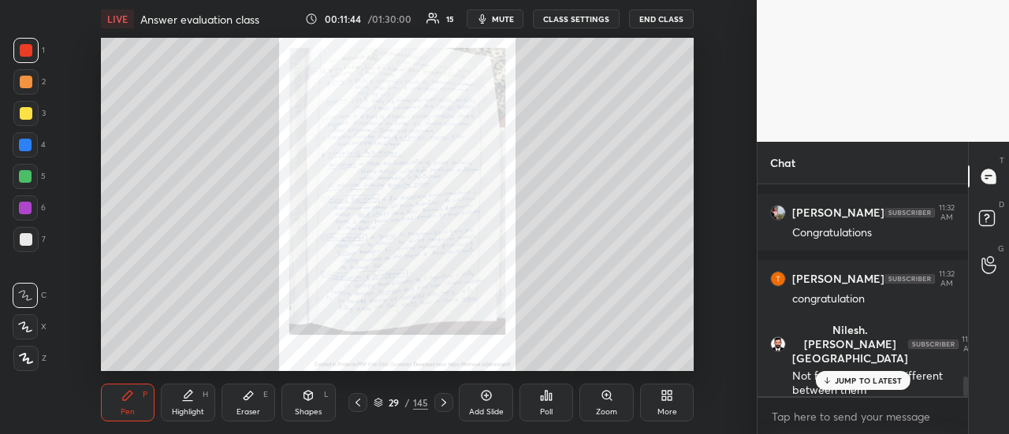
scroll to position [2105, 0]
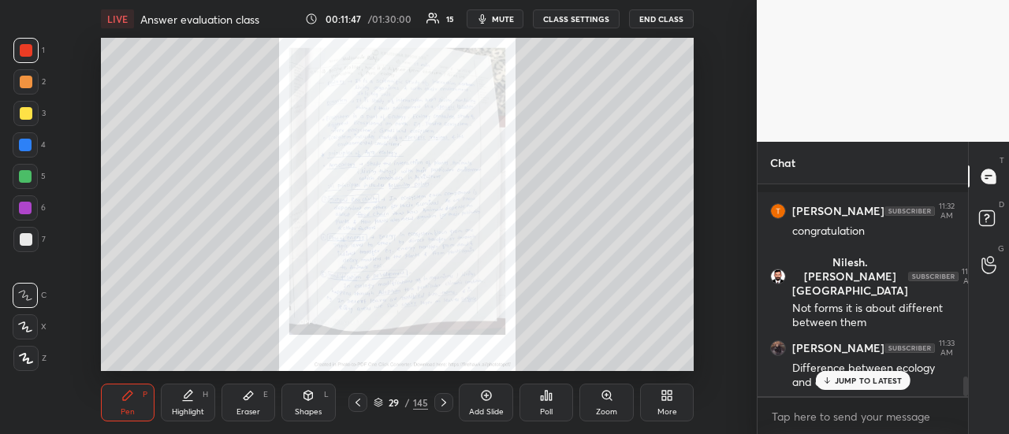
drag, startPoint x: 841, startPoint y: 386, endPoint x: 830, endPoint y: 387, distance: 11.1
click at [841, 385] on div "JUMP TO LATEST" at bounding box center [862, 380] width 95 height 19
click at [442, 406] on icon at bounding box center [444, 403] width 13 height 13
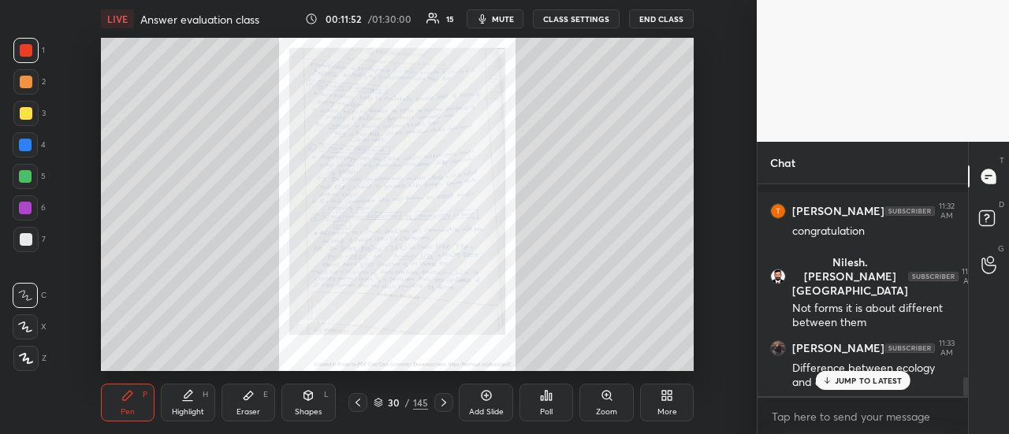
scroll to position [2159, 0]
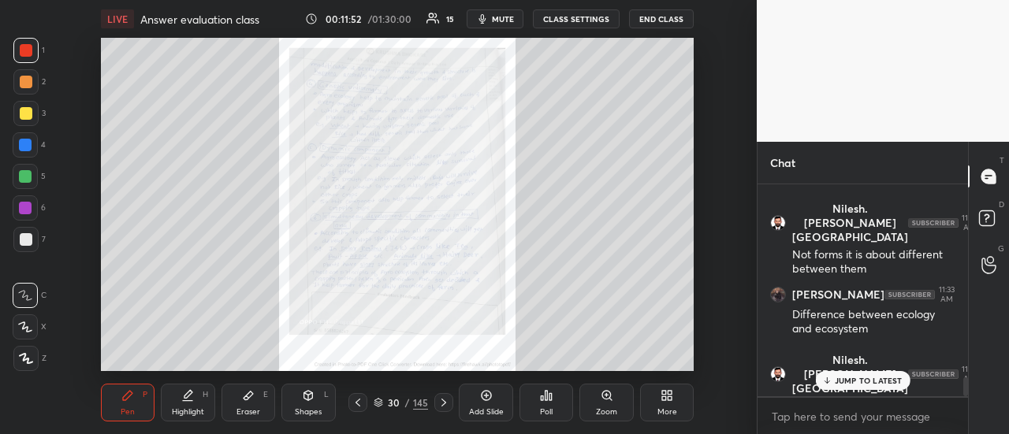
click at [441, 406] on icon at bounding box center [444, 403] width 13 height 13
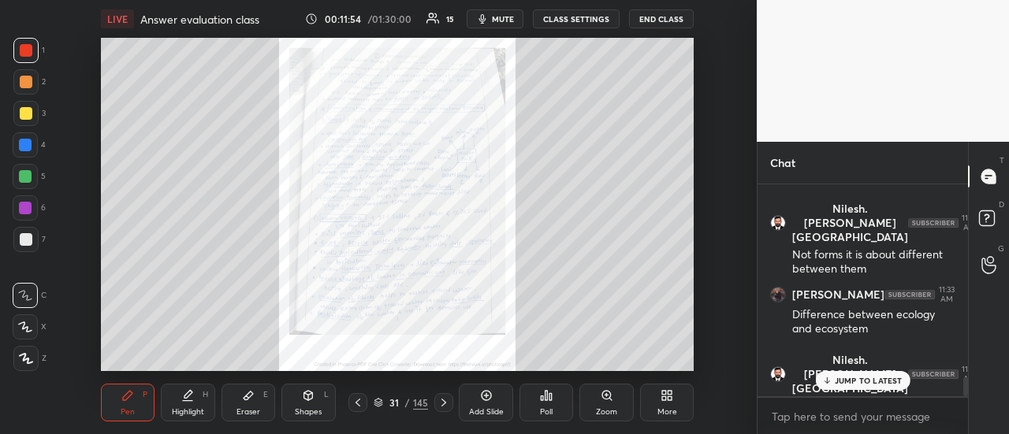
click at [442, 402] on icon at bounding box center [444, 403] width 13 height 13
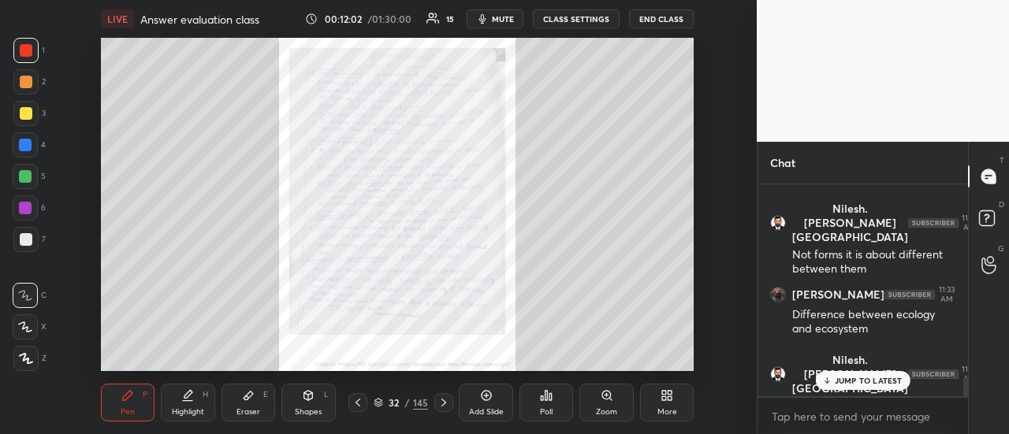
click at [442, 401] on icon at bounding box center [444, 403] width 5 height 8
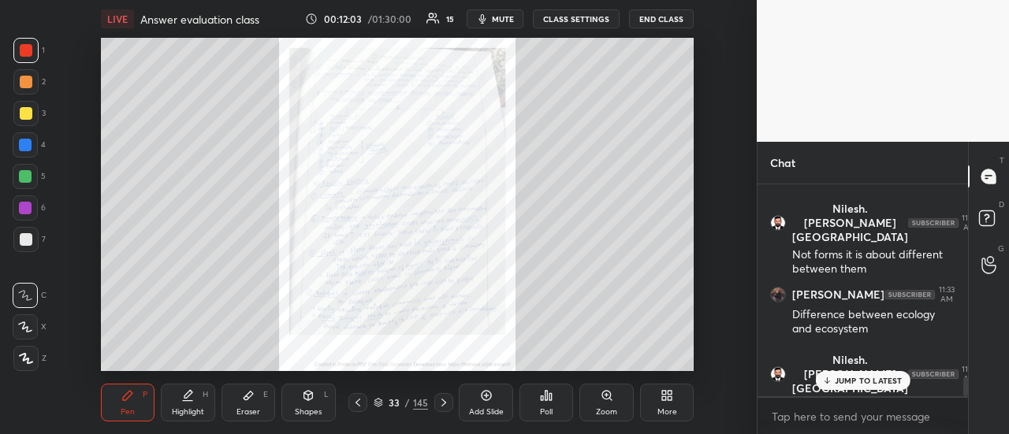
click at [359, 400] on icon at bounding box center [358, 403] width 13 height 13
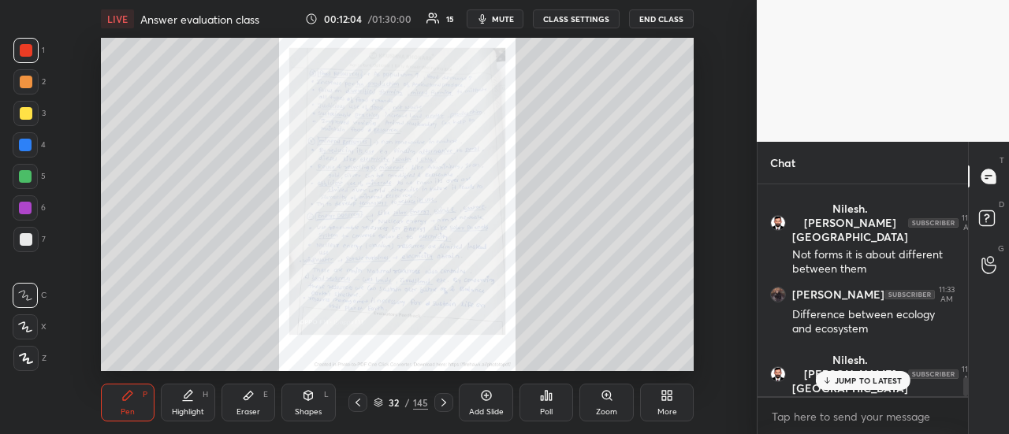
click at [356, 402] on icon at bounding box center [358, 403] width 13 height 13
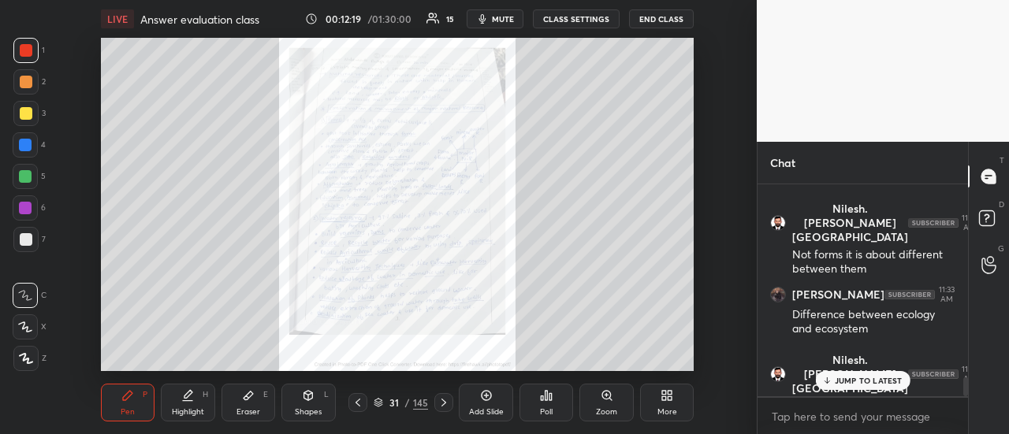
click at [445, 400] on icon at bounding box center [444, 403] width 13 height 13
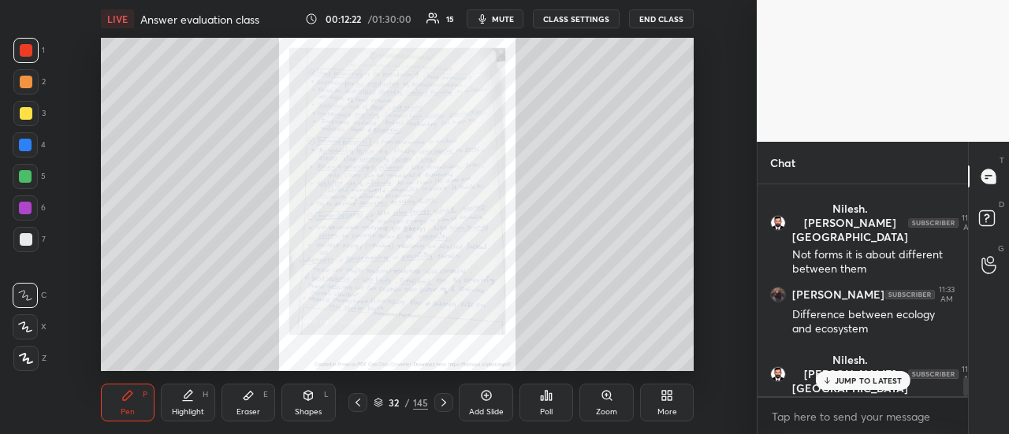
click at [445, 401] on icon at bounding box center [444, 403] width 13 height 13
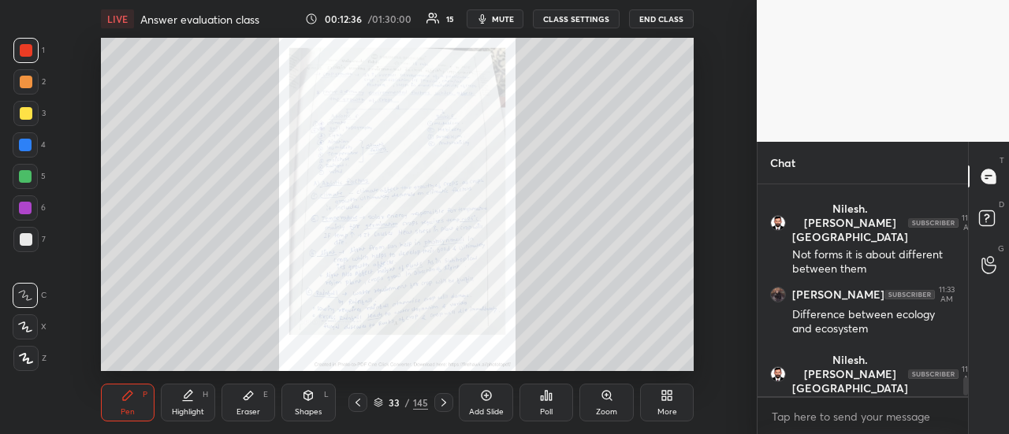
scroll to position [2225, 0]
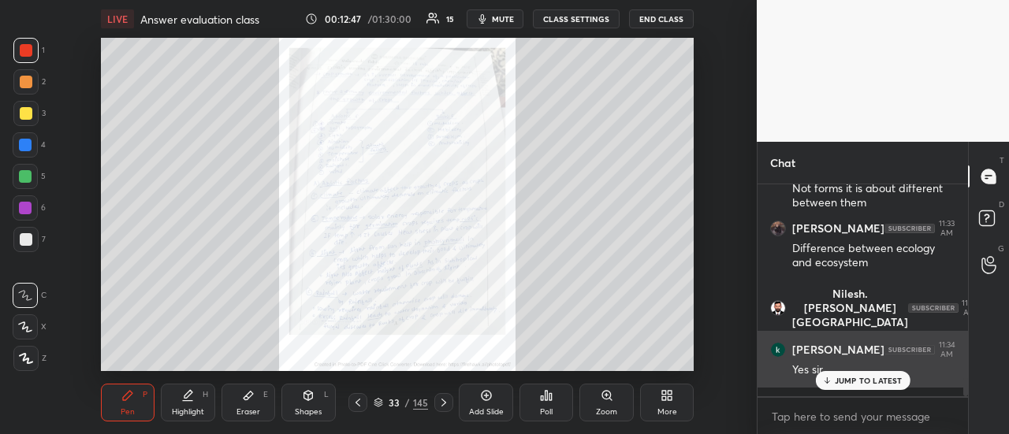
drag, startPoint x: 845, startPoint y: 379, endPoint x: 812, endPoint y: 377, distance: 33.2
click at [844, 380] on p "JUMP TO LATEST" at bounding box center [869, 380] width 68 height 9
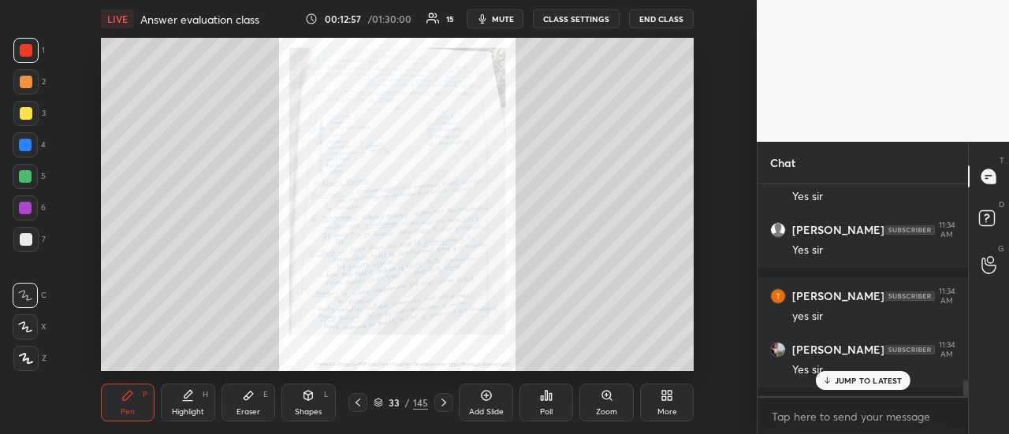
scroll to position [2597, 0]
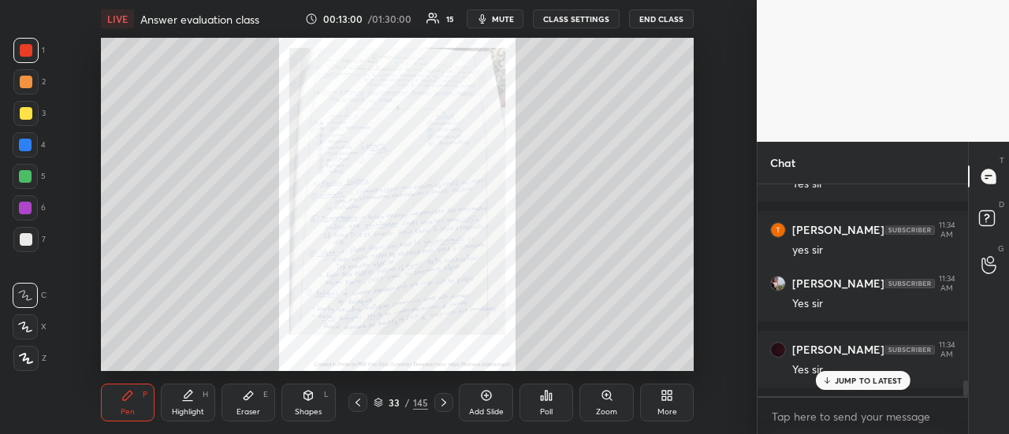
click at [445, 407] on icon at bounding box center [444, 403] width 13 height 13
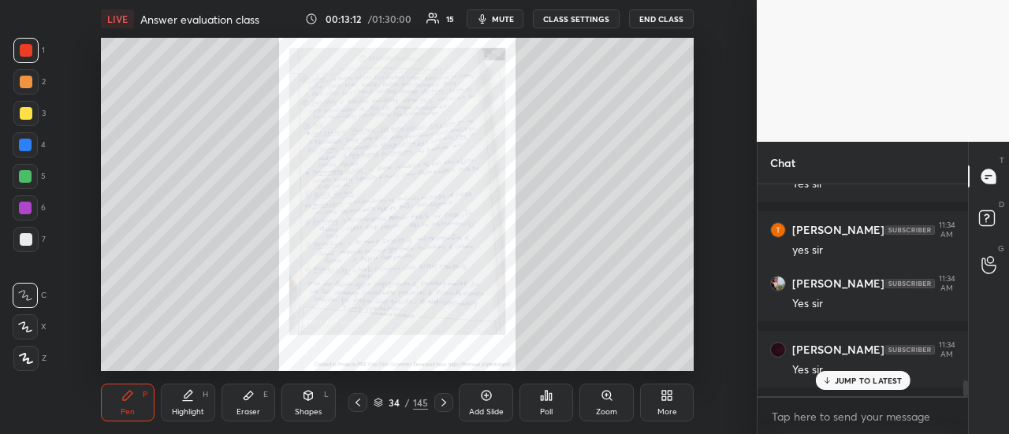
click at [352, 402] on div at bounding box center [357, 402] width 19 height 19
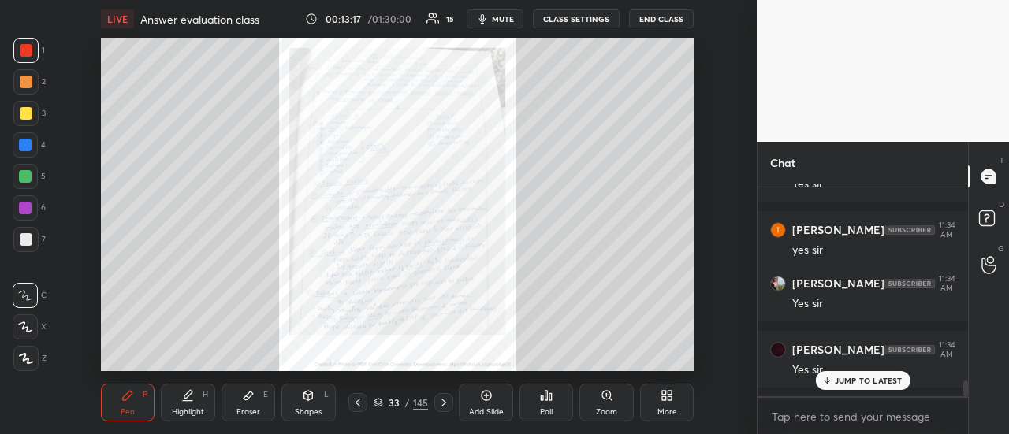
click at [444, 405] on icon at bounding box center [444, 403] width 13 height 13
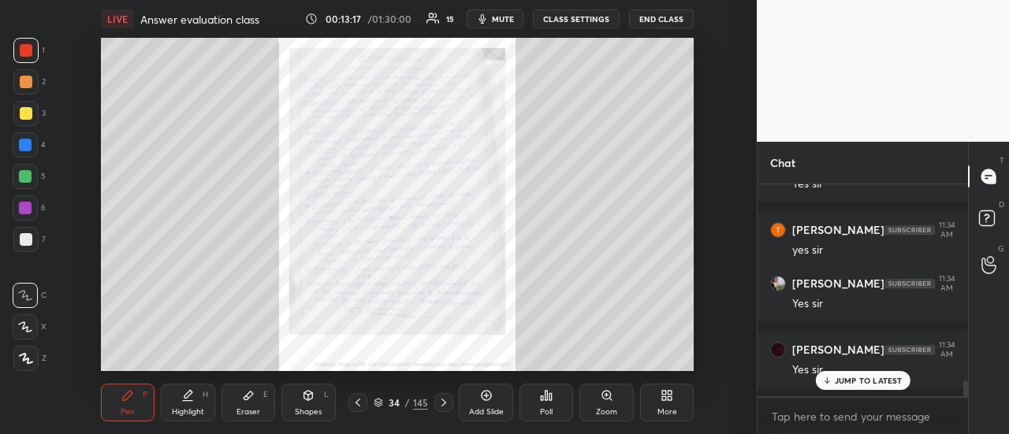
click at [446, 406] on icon at bounding box center [444, 403] width 13 height 13
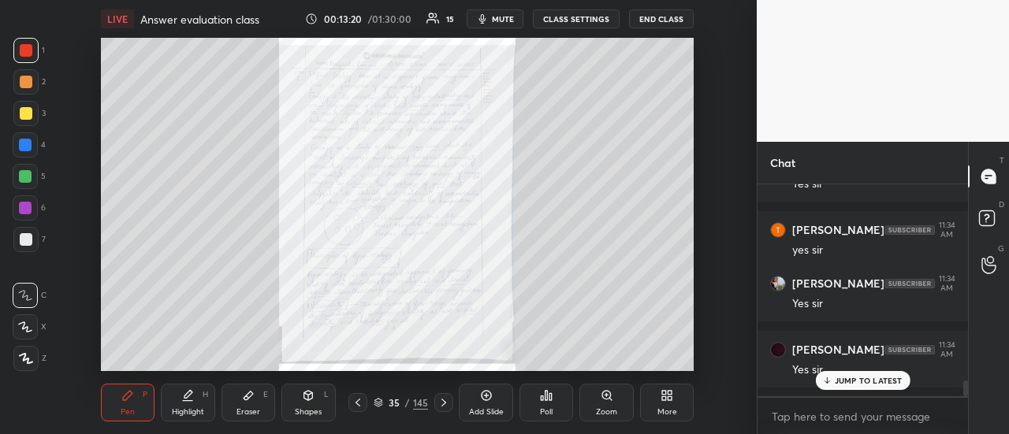
click at [358, 408] on icon at bounding box center [358, 403] width 13 height 13
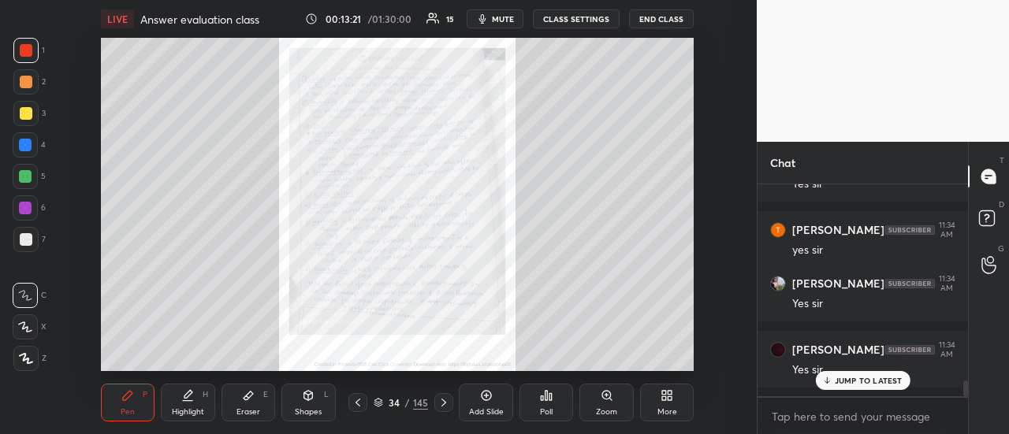
click at [358, 408] on icon at bounding box center [358, 403] width 13 height 13
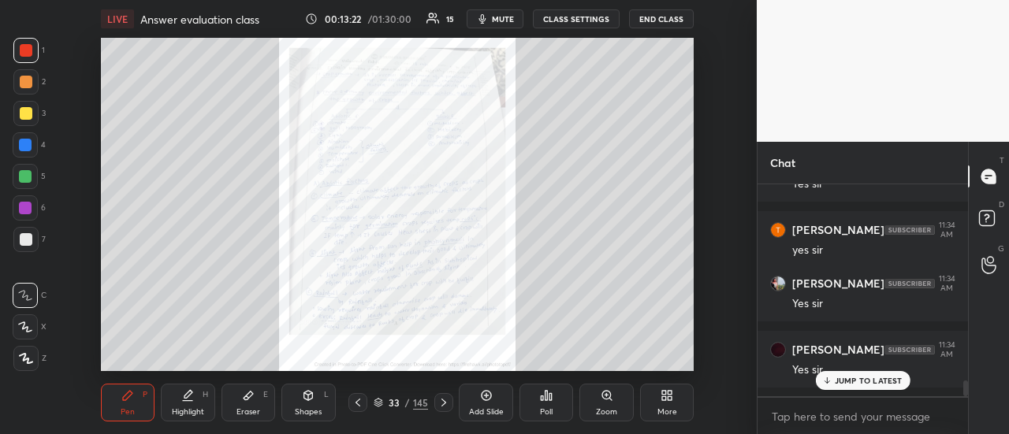
click at [360, 412] on div at bounding box center [357, 402] width 19 height 19
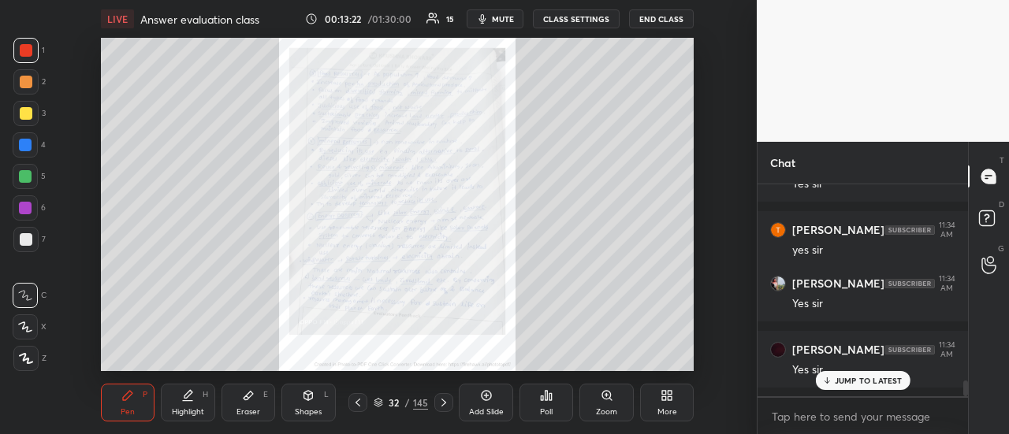
click at [360, 410] on div at bounding box center [357, 402] width 19 height 19
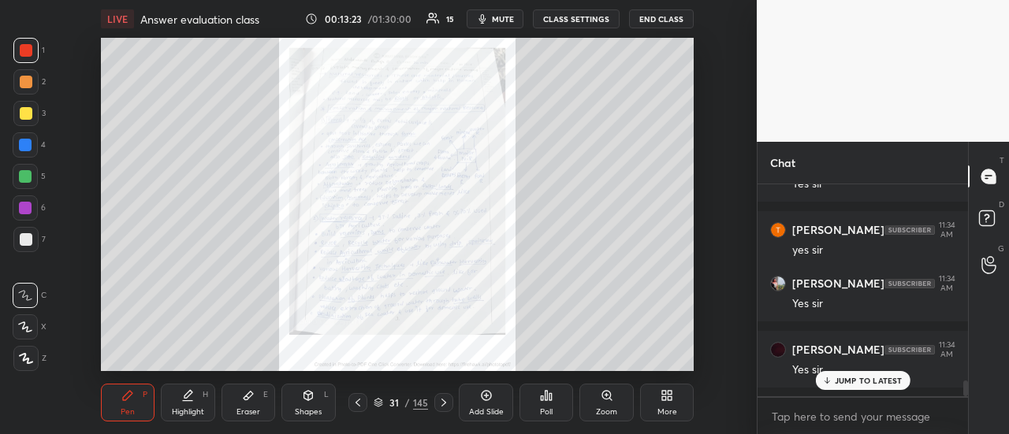
click at [360, 409] on icon at bounding box center [358, 403] width 13 height 13
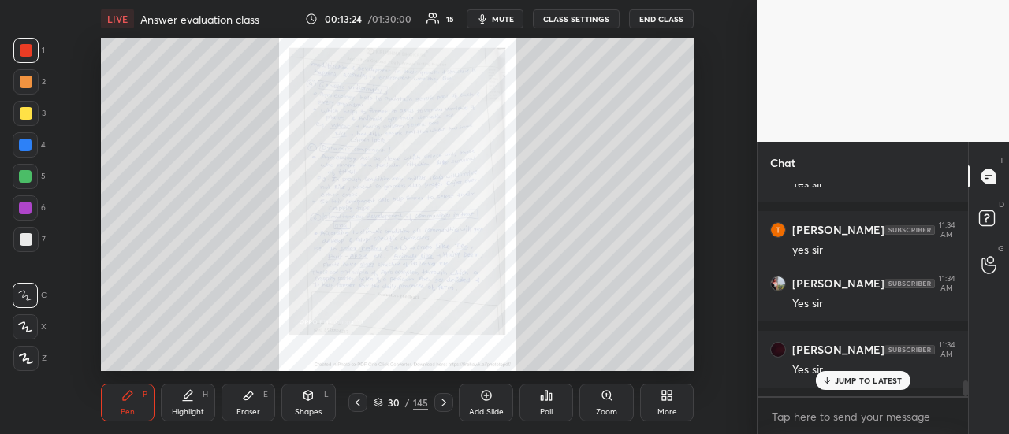
click at [360, 408] on div at bounding box center [357, 402] width 19 height 19
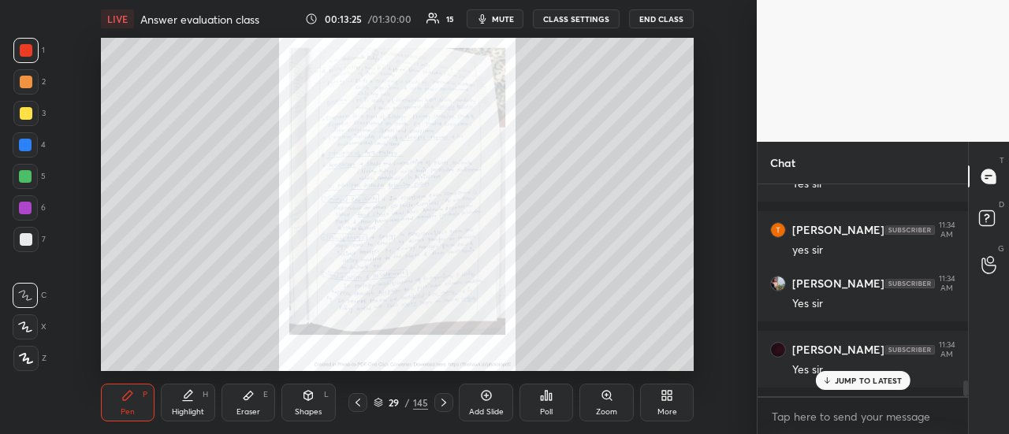
click at [361, 412] on div at bounding box center [357, 402] width 19 height 19
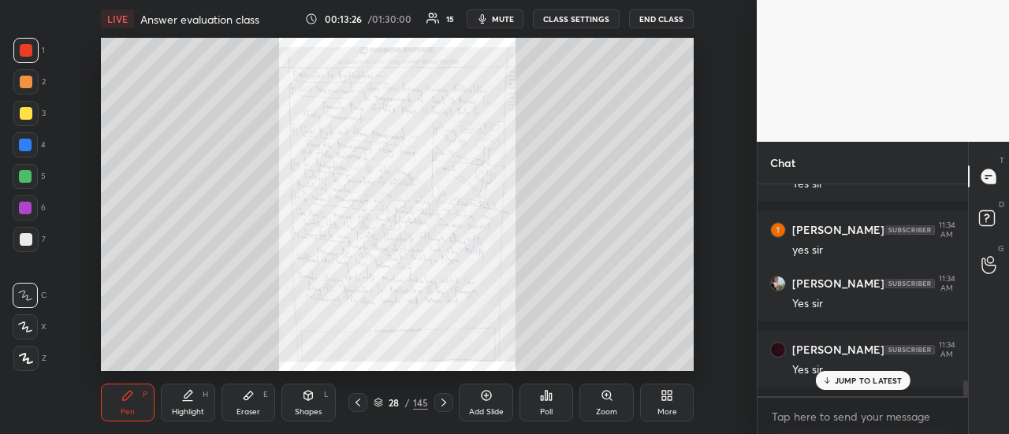
click at [361, 412] on div "Pen P Highlight H Eraser E Shapes L 28 / 145 Add Slide Poll Zoom More" at bounding box center [398, 402] width 594 height 63
click at [440, 401] on icon at bounding box center [444, 403] width 13 height 13
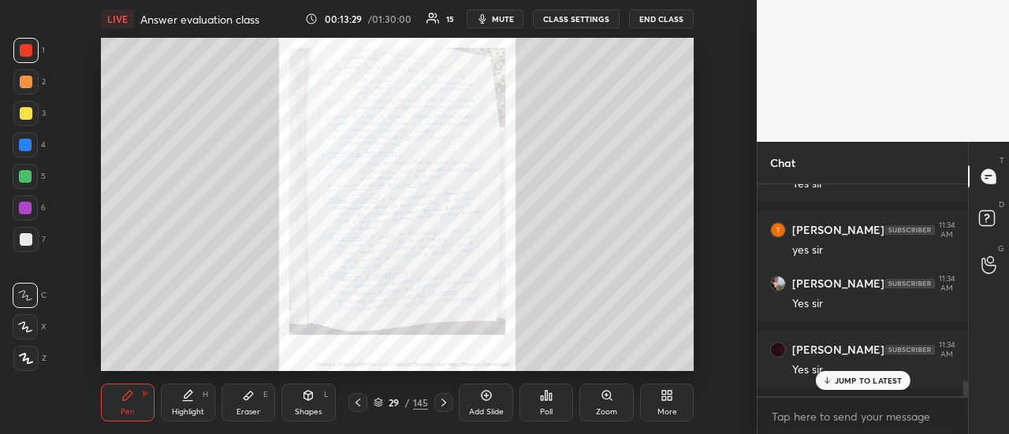
click at [440, 401] on icon at bounding box center [444, 403] width 13 height 13
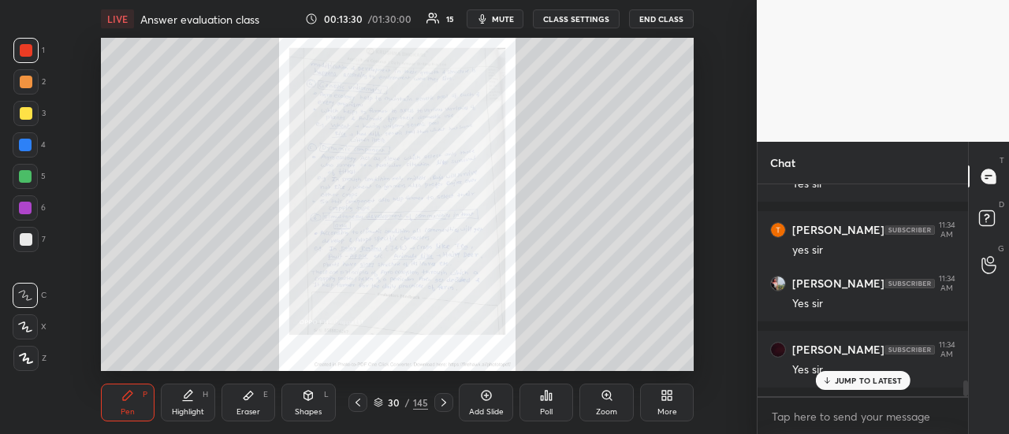
click at [440, 401] on icon at bounding box center [444, 403] width 13 height 13
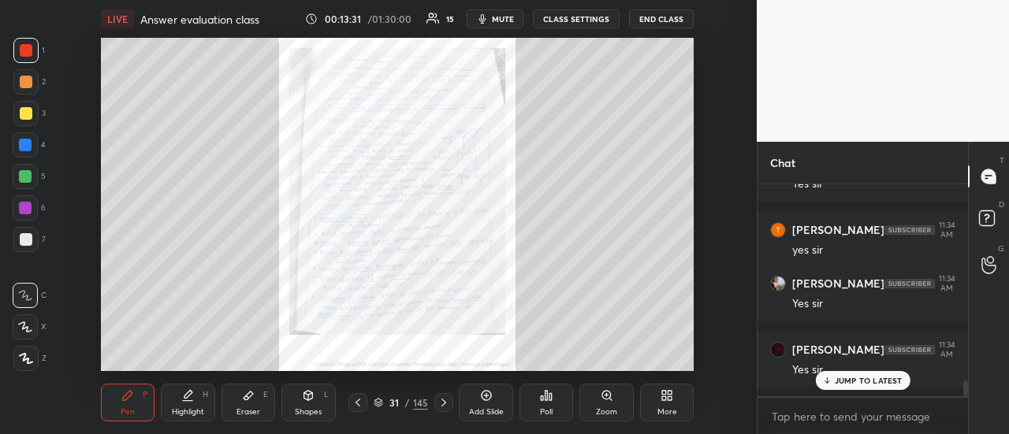
scroll to position [2663, 0]
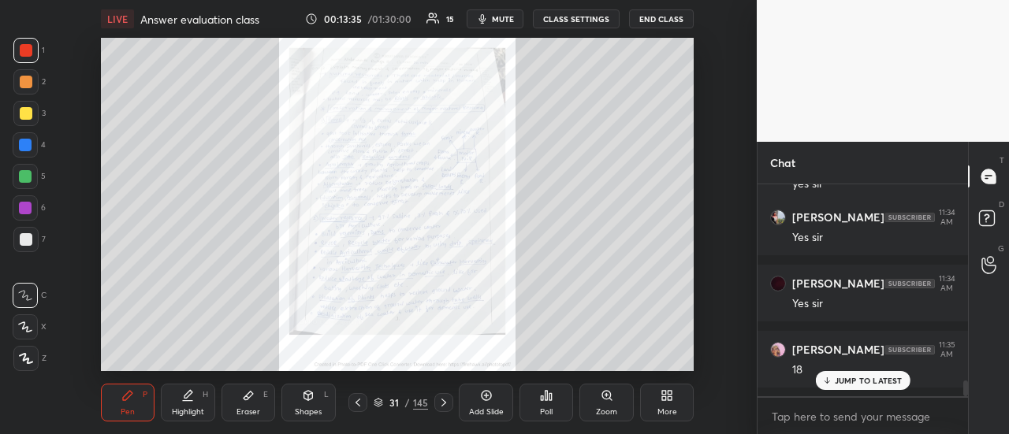
click at [446, 400] on icon at bounding box center [444, 403] width 13 height 13
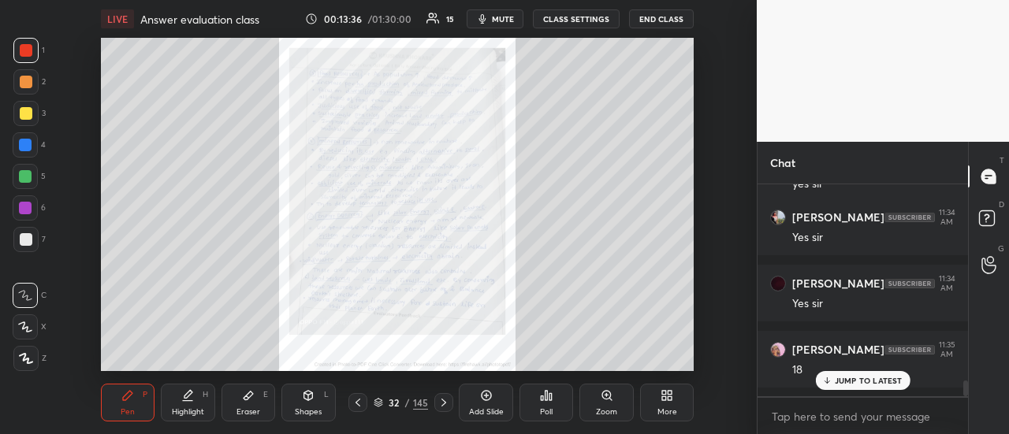
click at [449, 400] on div at bounding box center [443, 402] width 19 height 19
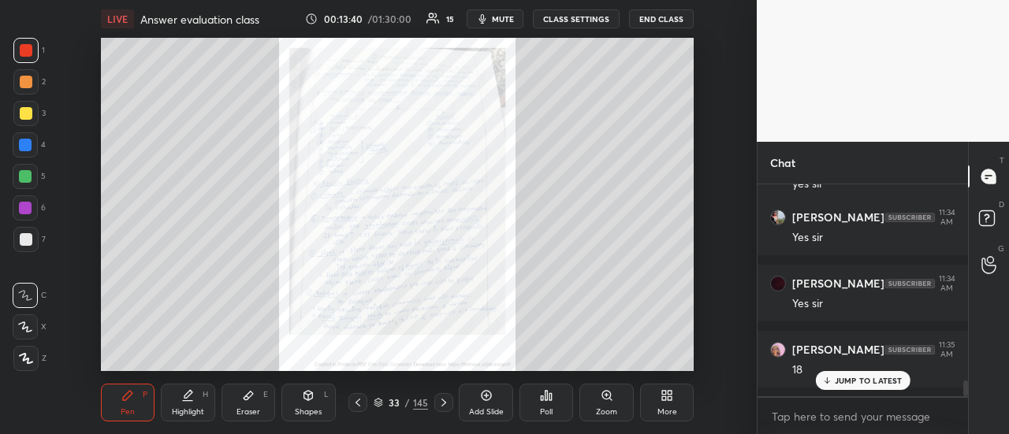
scroll to position [2679, 0]
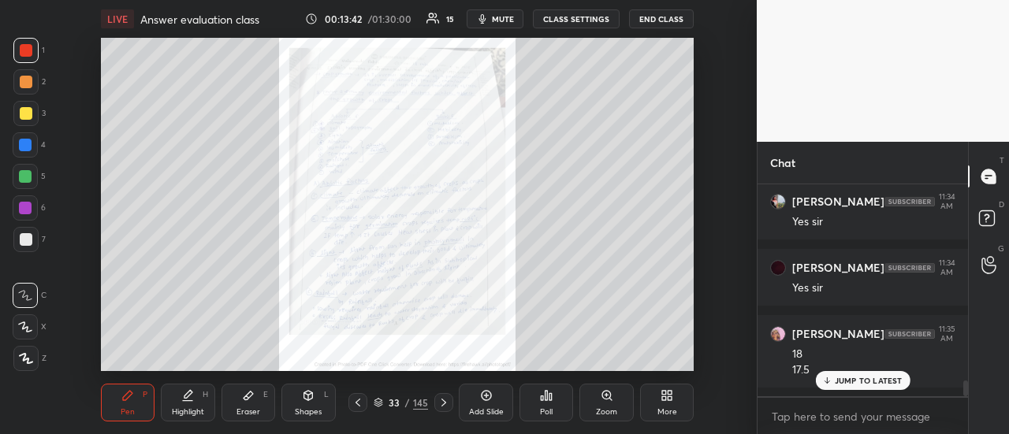
click at [442, 403] on icon at bounding box center [444, 403] width 13 height 13
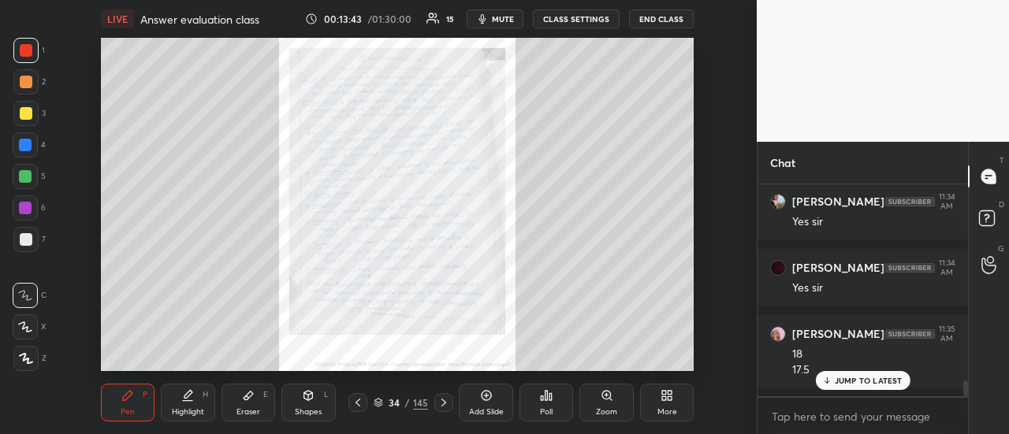
click at [444, 404] on icon at bounding box center [444, 403] width 13 height 13
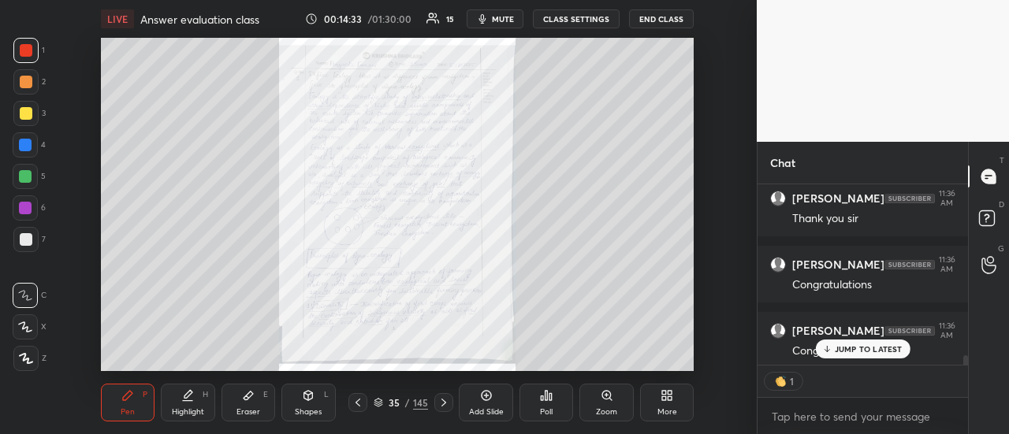
scroll to position [3203, 0]
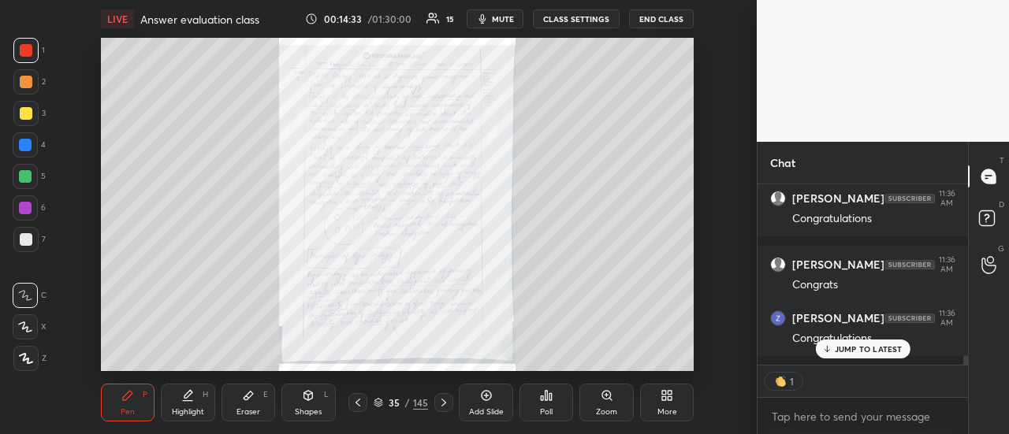
click at [446, 405] on icon at bounding box center [444, 403] width 13 height 13
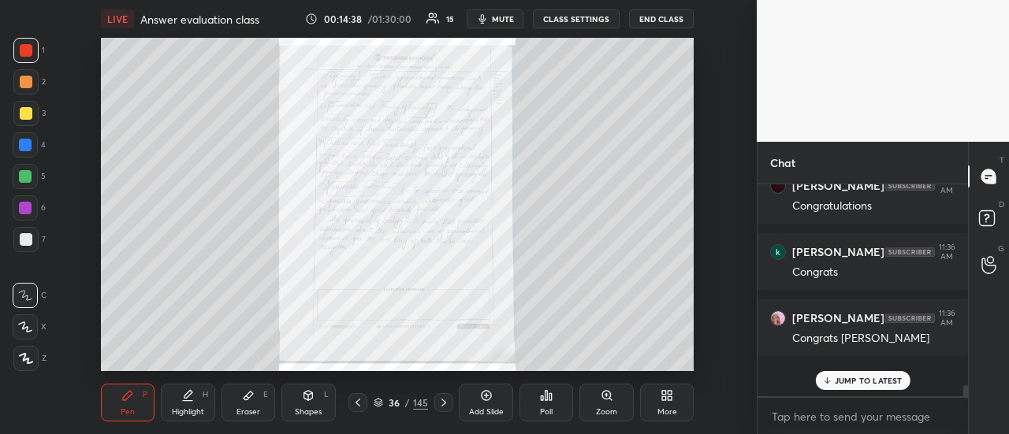
scroll to position [3370, 0]
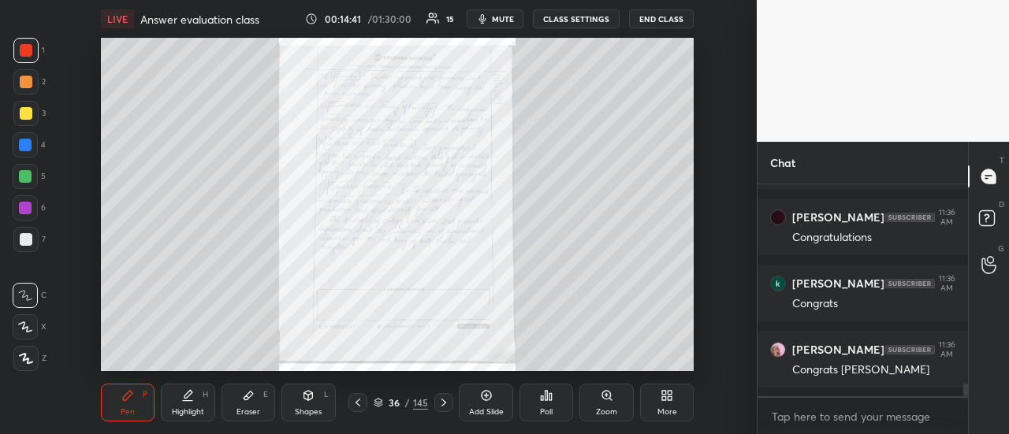
click at [443, 405] on icon at bounding box center [444, 403] width 13 height 13
click at [444, 395] on div at bounding box center [443, 402] width 19 height 19
click at [356, 404] on icon at bounding box center [358, 403] width 13 height 13
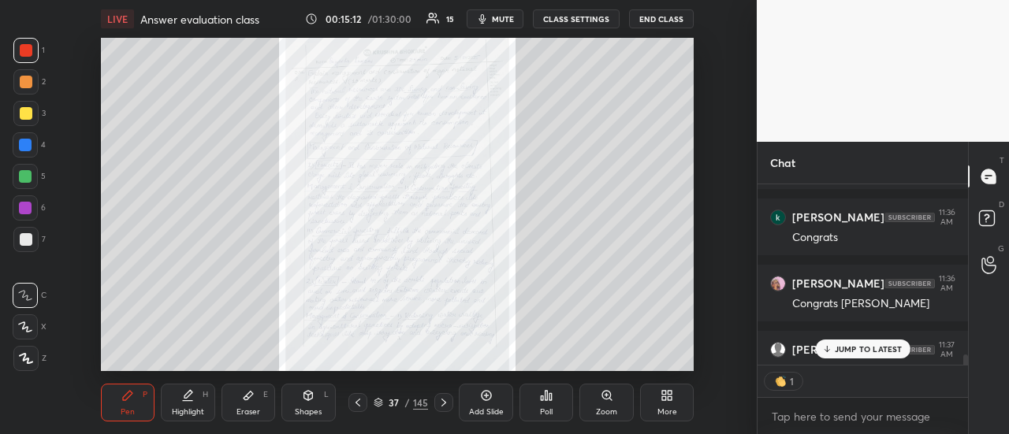
scroll to position [5, 5]
click at [438, 402] on icon at bounding box center [444, 403] width 13 height 13
click at [442, 401] on icon at bounding box center [444, 403] width 13 height 13
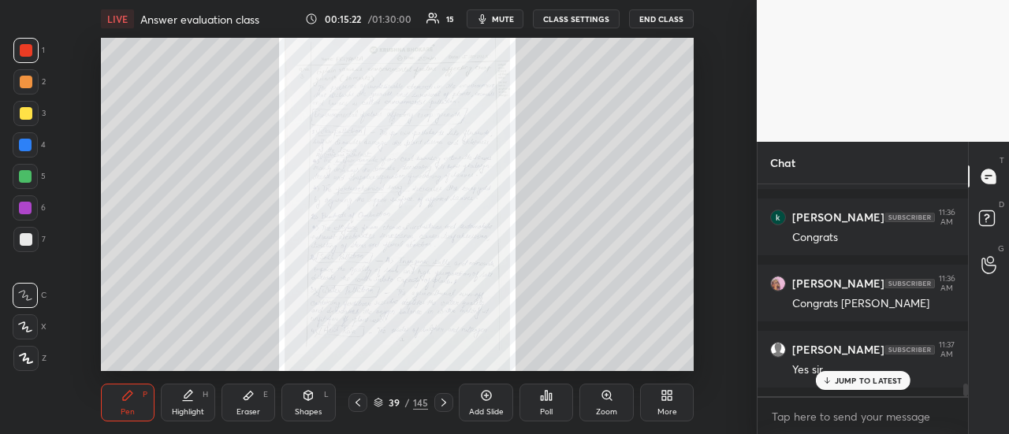
scroll to position [3436, 0]
click at [441, 404] on icon at bounding box center [444, 403] width 13 height 13
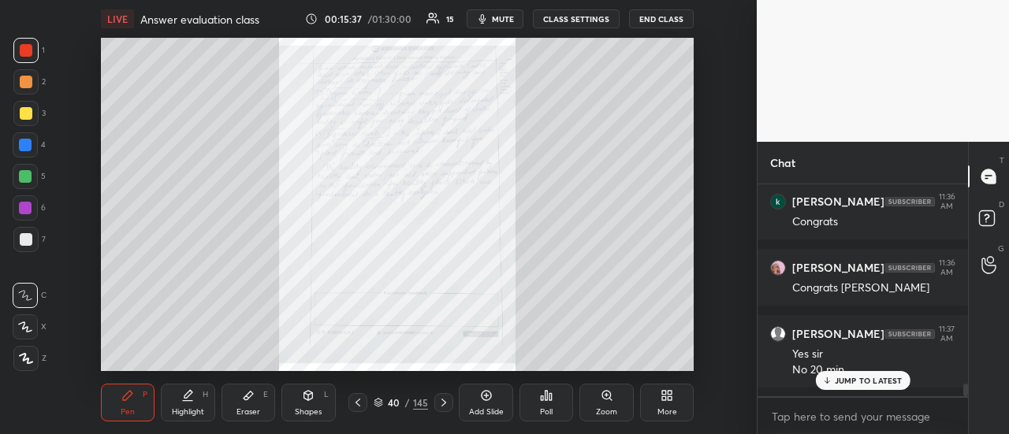
click at [353, 403] on div at bounding box center [357, 402] width 19 height 19
click at [356, 404] on icon at bounding box center [358, 403] width 13 height 13
click at [357, 404] on icon at bounding box center [358, 403] width 5 height 8
click at [443, 398] on icon at bounding box center [444, 403] width 13 height 13
click at [442, 401] on icon at bounding box center [444, 403] width 13 height 13
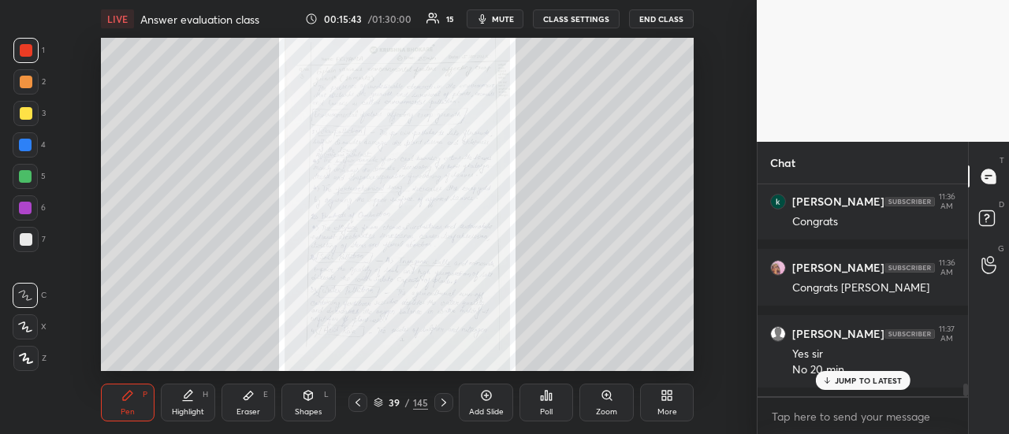
click at [440, 397] on icon at bounding box center [444, 403] width 13 height 13
click at [441, 398] on icon at bounding box center [444, 403] width 13 height 13
click at [442, 408] on icon at bounding box center [444, 403] width 13 height 13
click at [456, 405] on div "42 / 145" at bounding box center [400, 402] width 117 height 19
click at [442, 408] on icon at bounding box center [444, 403] width 13 height 13
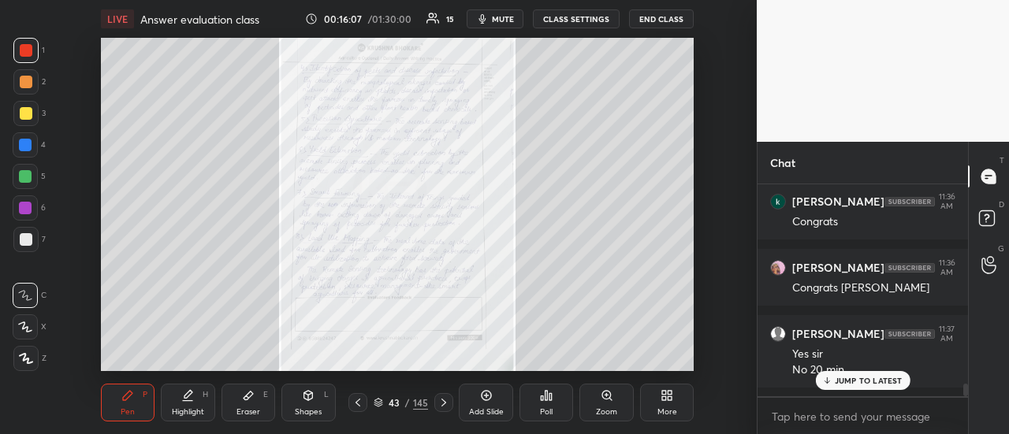
click at [355, 402] on icon at bounding box center [358, 403] width 13 height 13
click at [358, 407] on icon at bounding box center [358, 403] width 13 height 13
drag, startPoint x: 832, startPoint y: 375, endPoint x: 818, endPoint y: 376, distance: 13.4
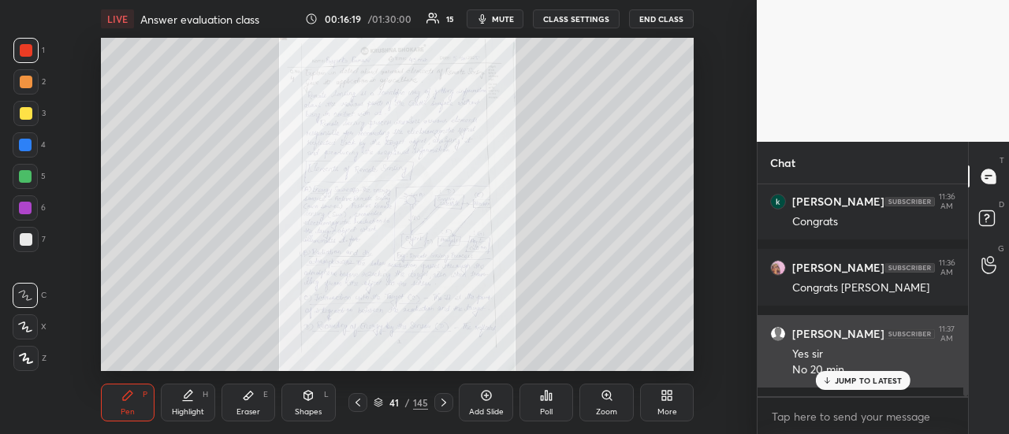
click at [833, 375] on div "JUMP TO LATEST" at bounding box center [862, 380] width 95 height 19
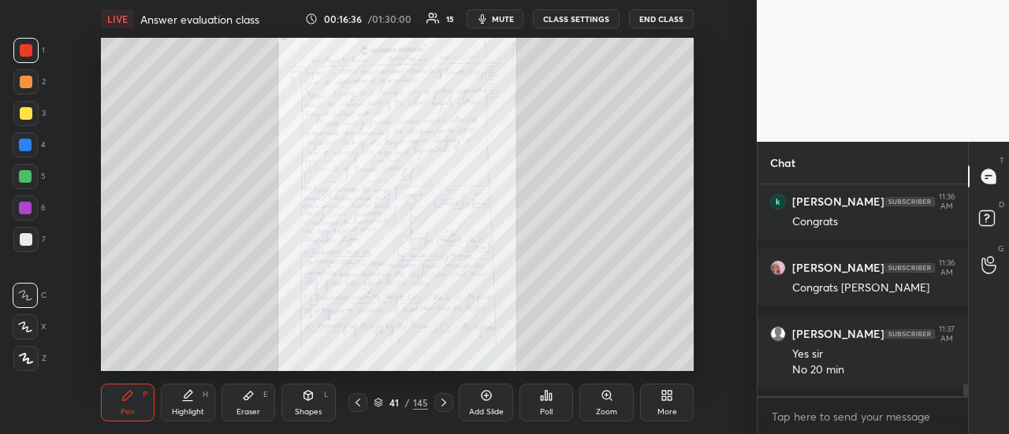
click at [356, 400] on icon at bounding box center [358, 403] width 13 height 13
click at [356, 402] on icon at bounding box center [358, 403] width 5 height 8
click at [356, 404] on icon at bounding box center [358, 403] width 13 height 13
click at [357, 408] on icon at bounding box center [358, 403] width 13 height 13
click at [358, 405] on icon at bounding box center [358, 403] width 13 height 13
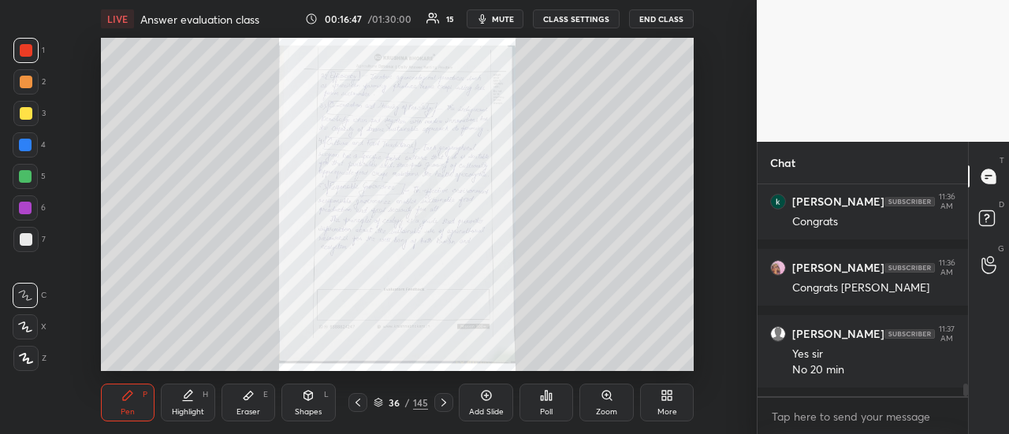
scroll to position [3518, 0]
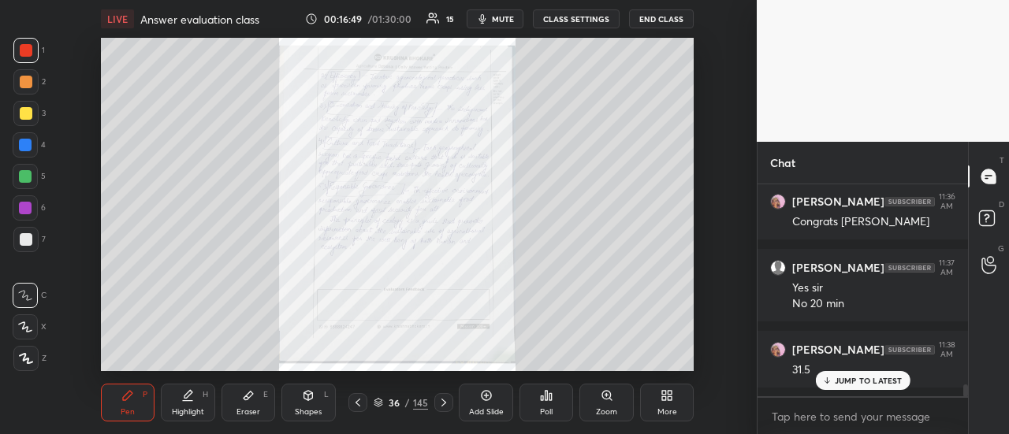
click at [438, 404] on icon at bounding box center [444, 403] width 13 height 13
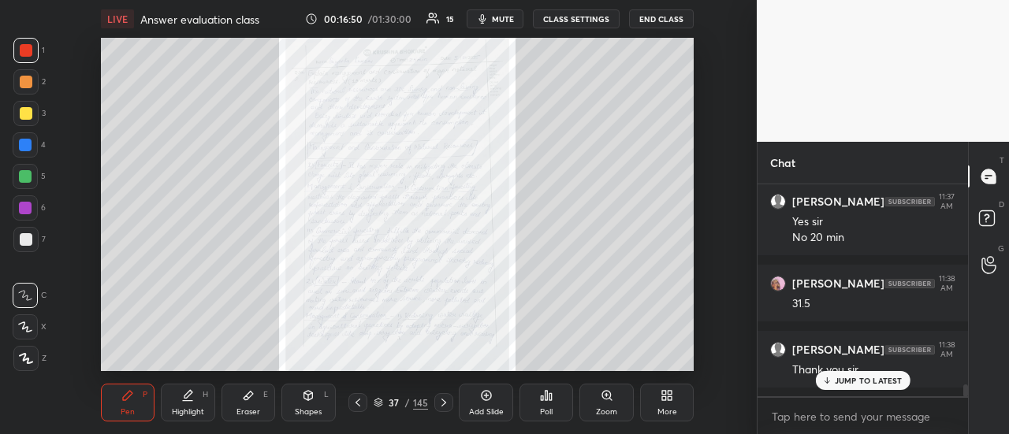
scroll to position [3650, 0]
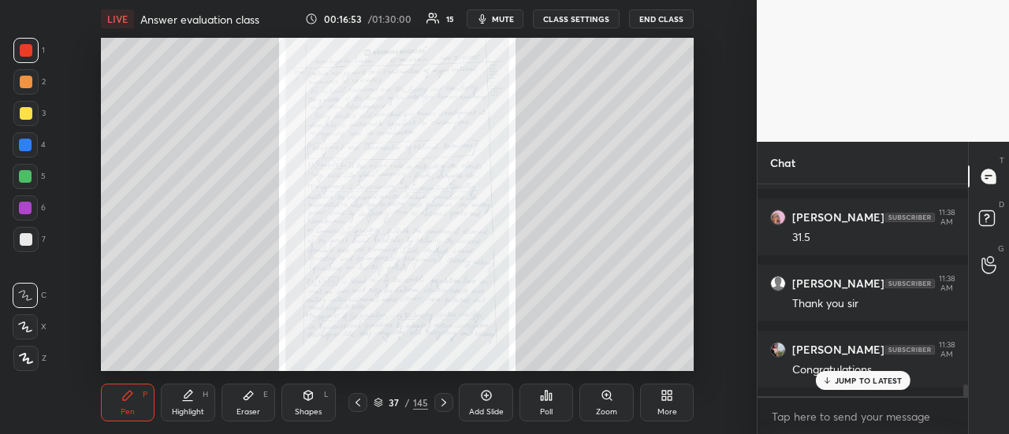
click at [441, 401] on icon at bounding box center [444, 403] width 13 height 13
click at [444, 403] on icon at bounding box center [444, 403] width 13 height 13
click at [445, 401] on icon at bounding box center [444, 403] width 13 height 13
click at [445, 403] on icon at bounding box center [444, 403] width 13 height 13
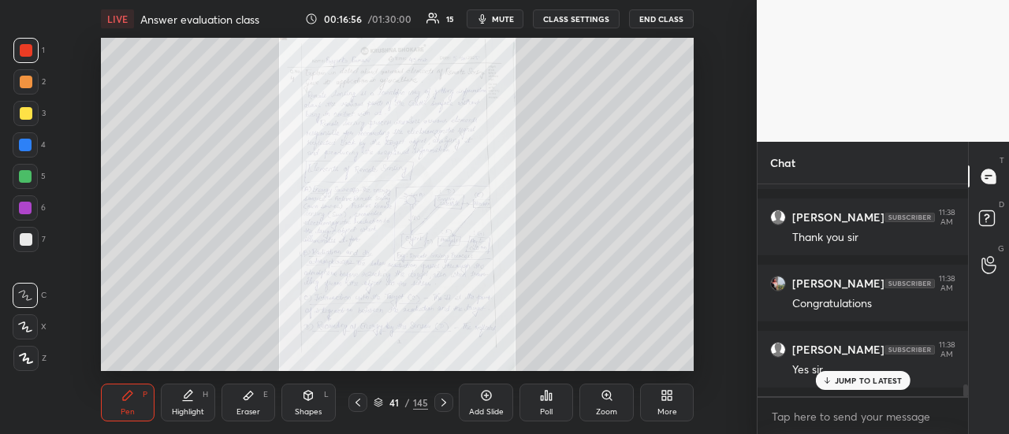
click at [443, 403] on icon at bounding box center [444, 403] width 13 height 13
click at [443, 404] on icon at bounding box center [444, 403] width 5 height 8
click at [444, 403] on icon at bounding box center [444, 403] width 13 height 13
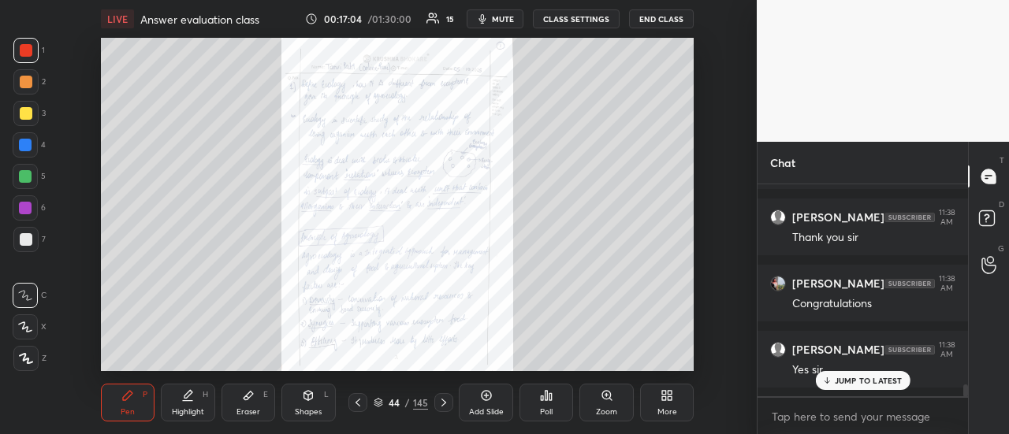
scroll to position [3770, 0]
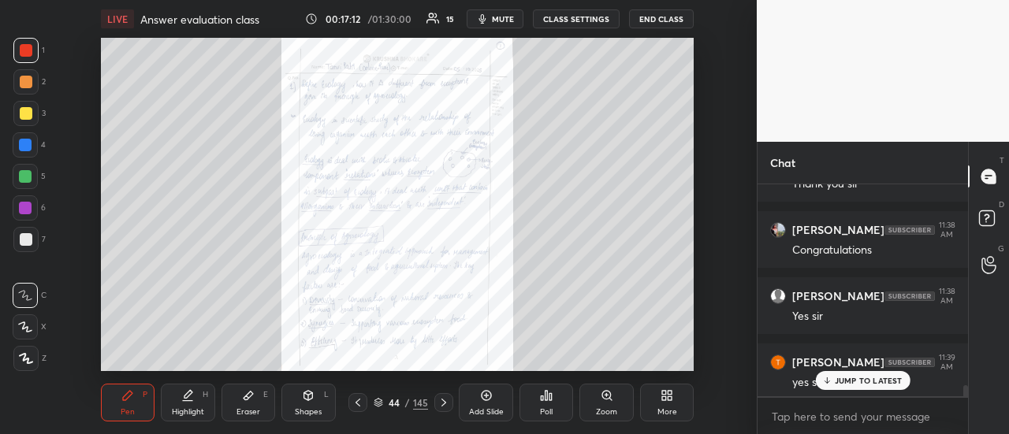
click at [451, 390] on div "Pen P Highlight H Eraser E Shapes L 44 / 145 Add Slide Poll Zoom More" at bounding box center [398, 402] width 594 height 63
click at [445, 398] on icon at bounding box center [444, 403] width 13 height 13
click at [360, 406] on icon at bounding box center [358, 403] width 13 height 13
click at [443, 401] on icon at bounding box center [444, 403] width 5 height 8
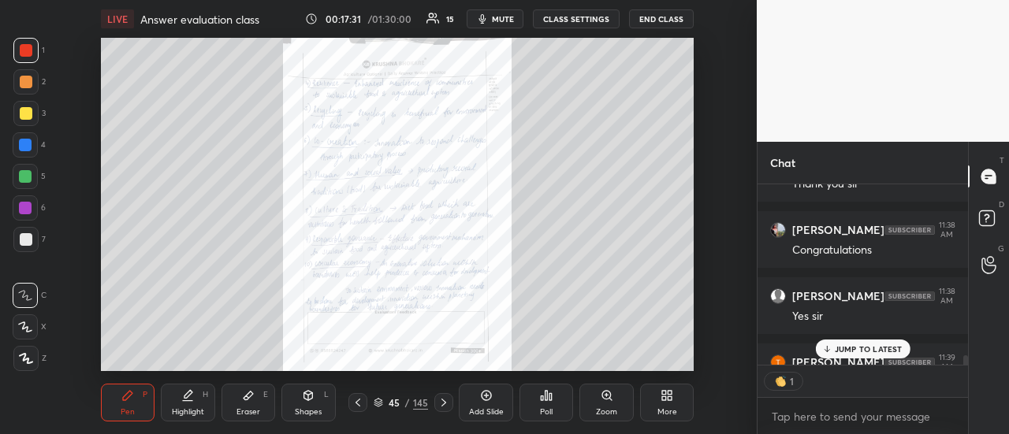
click at [443, 398] on icon at bounding box center [444, 403] width 13 height 13
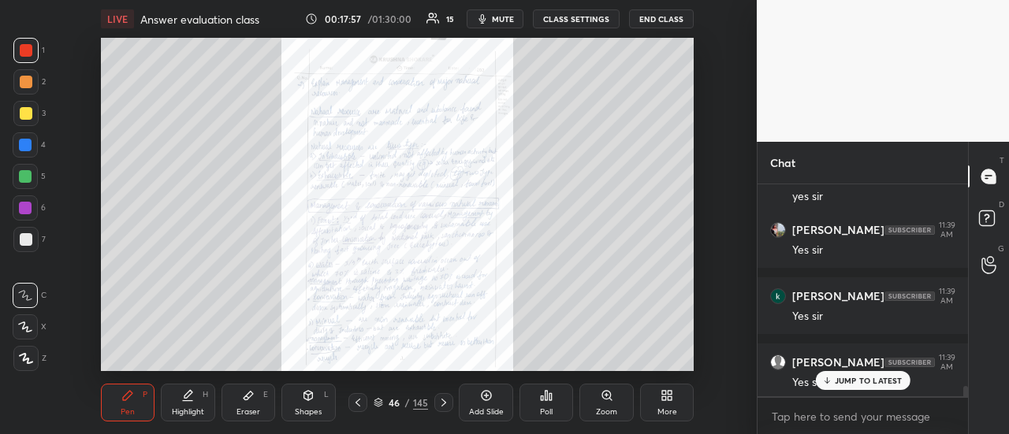
scroll to position [4212, 0]
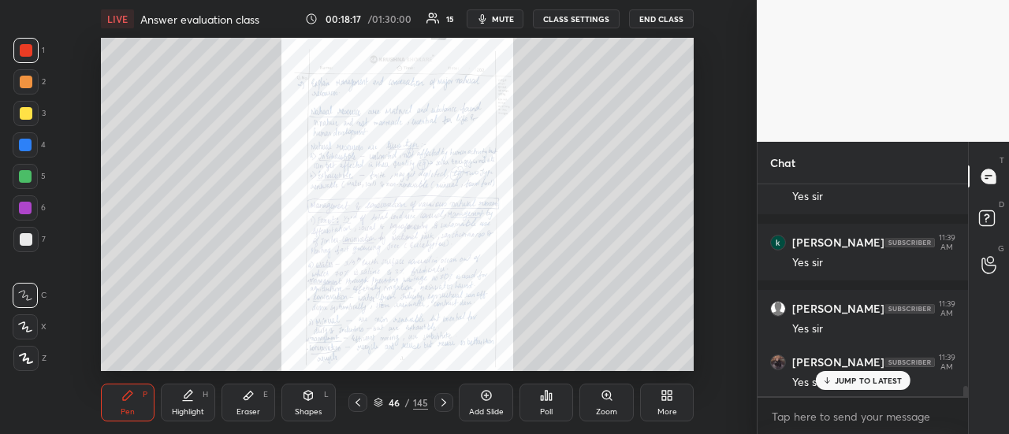
click at [440, 404] on icon at bounding box center [444, 403] width 13 height 13
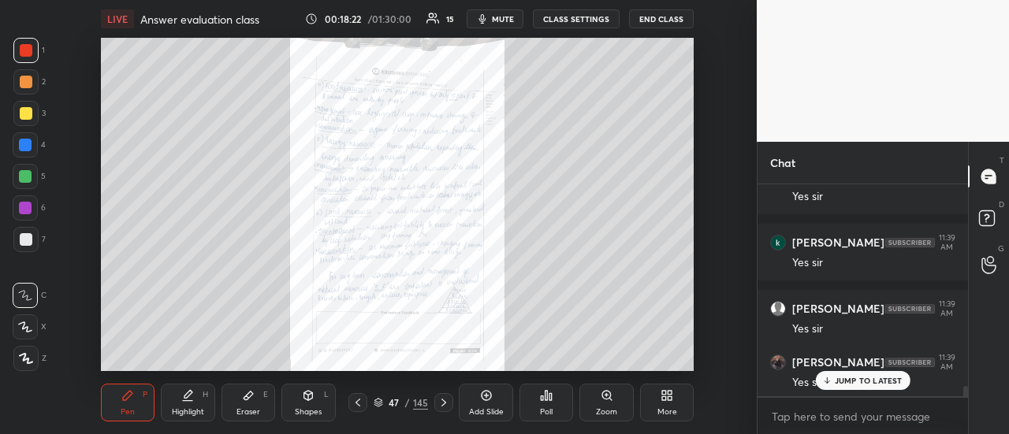
click at [354, 404] on icon at bounding box center [358, 403] width 13 height 13
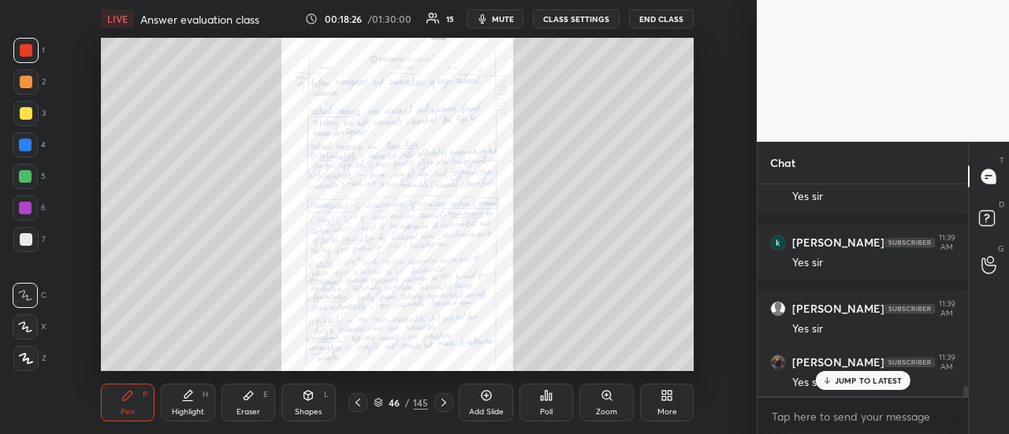
click at [438, 403] on icon at bounding box center [444, 403] width 13 height 13
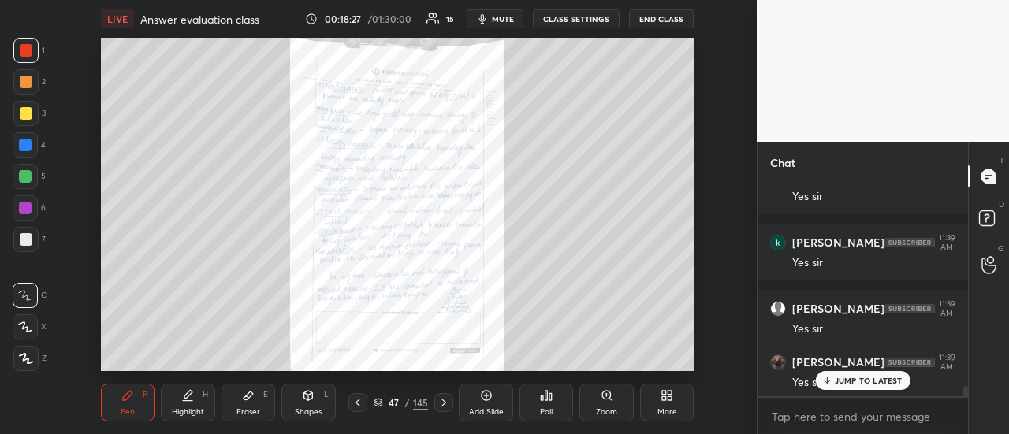
click at [442, 403] on icon at bounding box center [444, 403] width 13 height 13
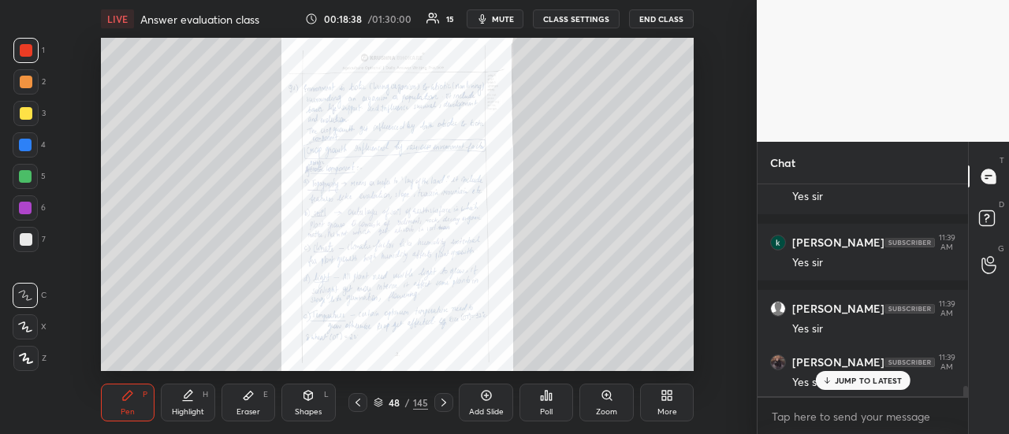
drag, startPoint x: 442, startPoint y: 400, endPoint x: 432, endPoint y: 373, distance: 28.7
click at [442, 397] on icon at bounding box center [444, 403] width 13 height 13
click at [438, 404] on icon at bounding box center [444, 403] width 13 height 13
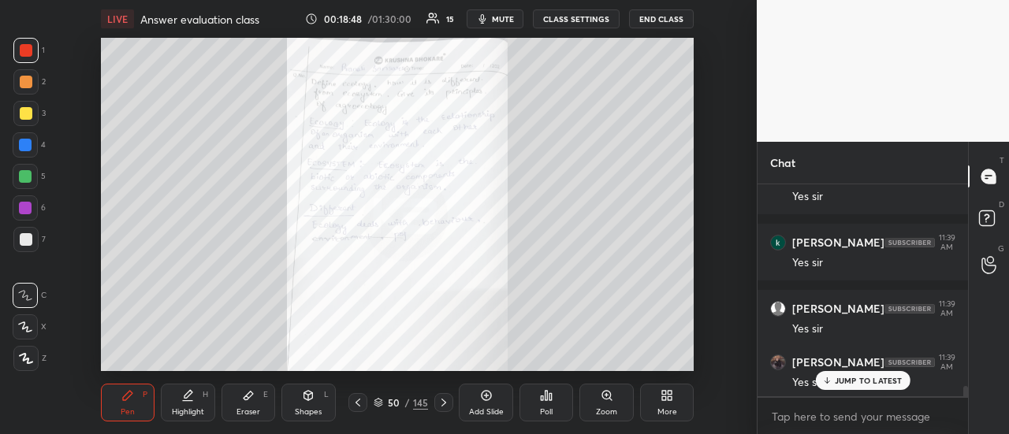
click at [356, 404] on icon at bounding box center [358, 403] width 13 height 13
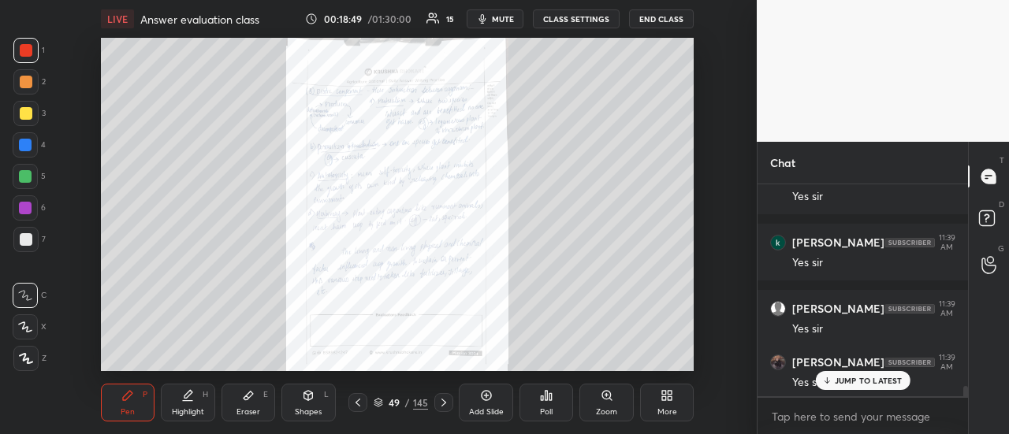
click at [358, 406] on icon at bounding box center [358, 403] width 13 height 13
click at [357, 406] on icon at bounding box center [358, 403] width 13 height 13
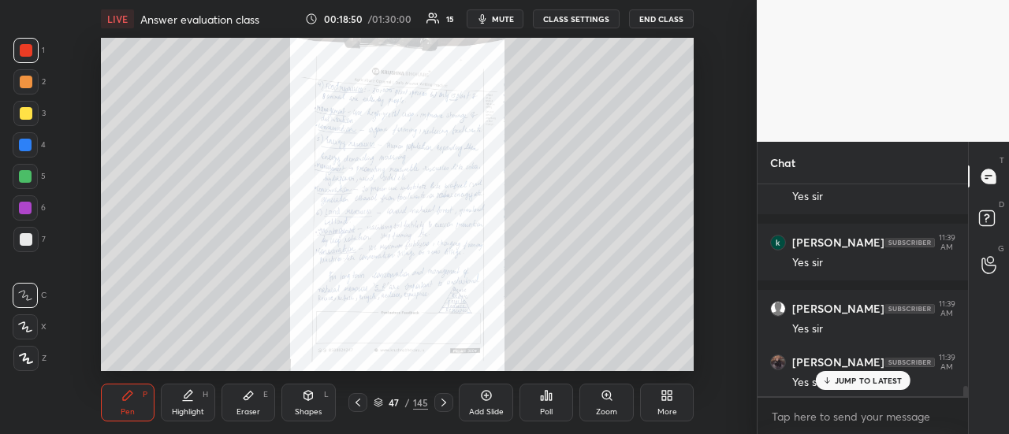
click at [358, 404] on icon at bounding box center [358, 403] width 13 height 13
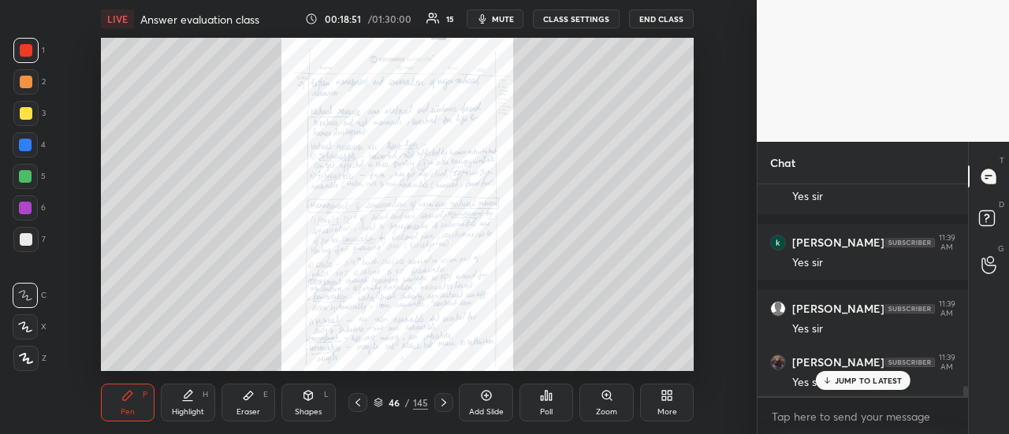
click at [358, 404] on icon at bounding box center [358, 403] width 13 height 13
click at [359, 404] on icon at bounding box center [358, 403] width 13 height 13
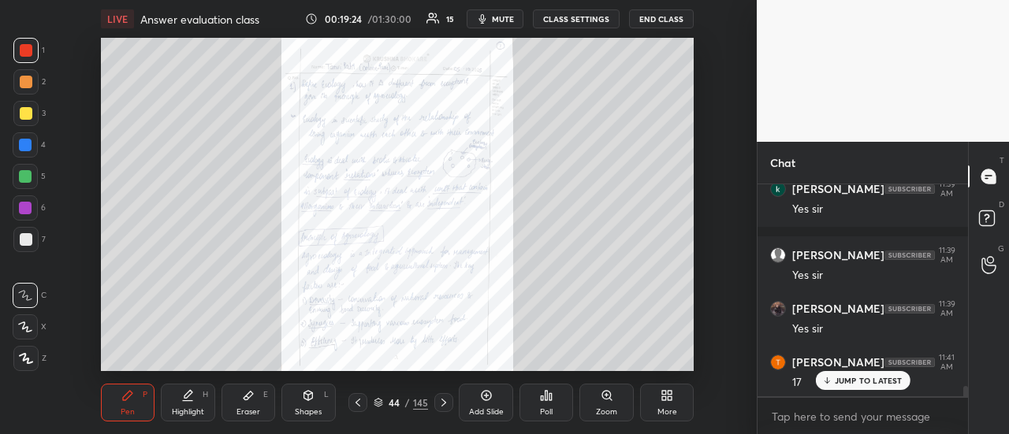
scroll to position [4281, 0]
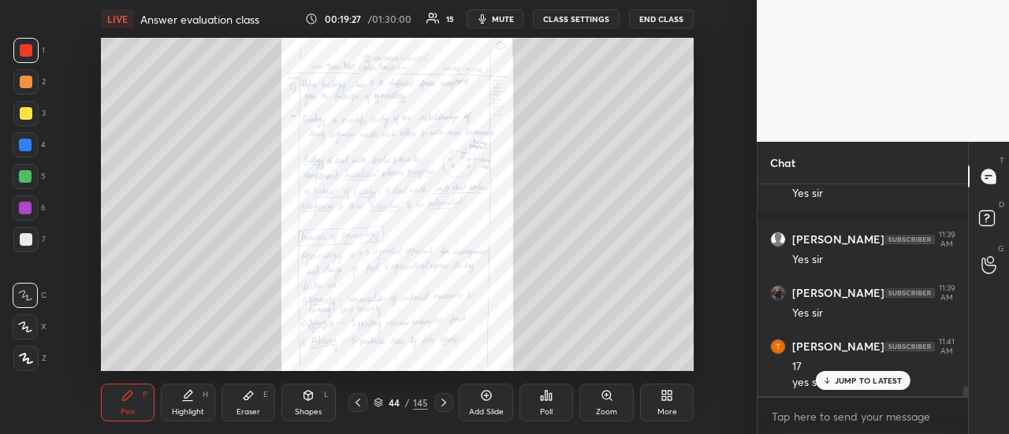
click at [853, 379] on p "JUMP TO LATEST" at bounding box center [869, 380] width 68 height 9
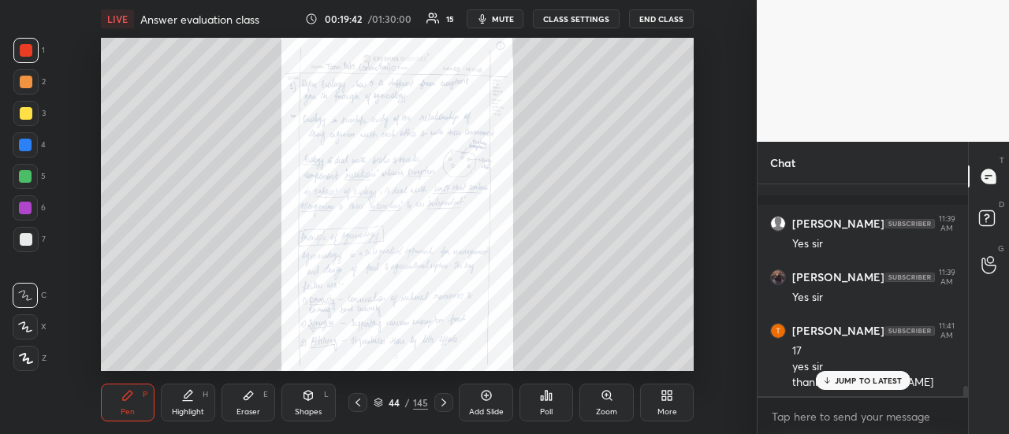
click at [439, 406] on icon at bounding box center [444, 403] width 13 height 13
click at [445, 407] on icon at bounding box center [444, 403] width 13 height 13
click at [440, 408] on icon at bounding box center [444, 403] width 13 height 13
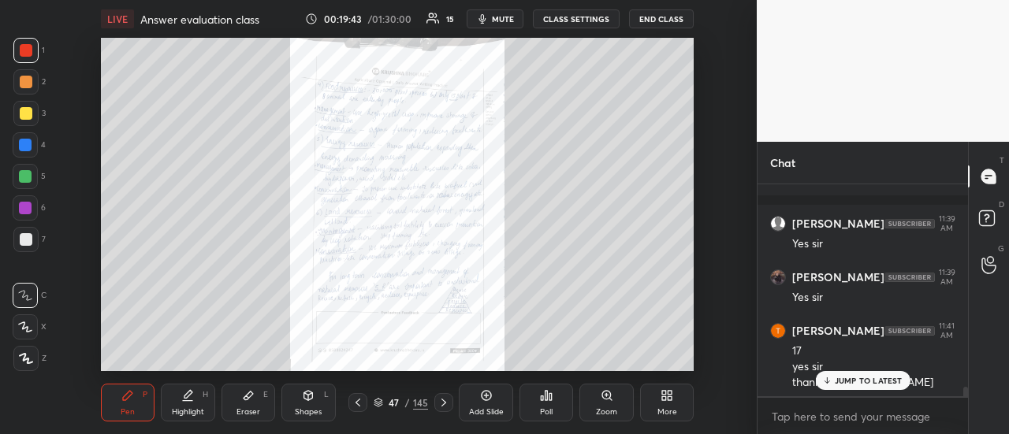
scroll to position [4363, 0]
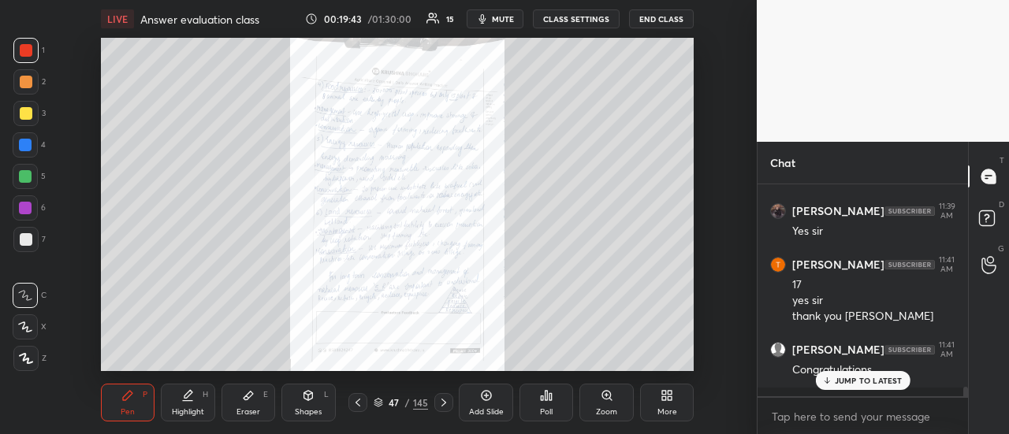
click at [438, 405] on icon at bounding box center [444, 403] width 13 height 13
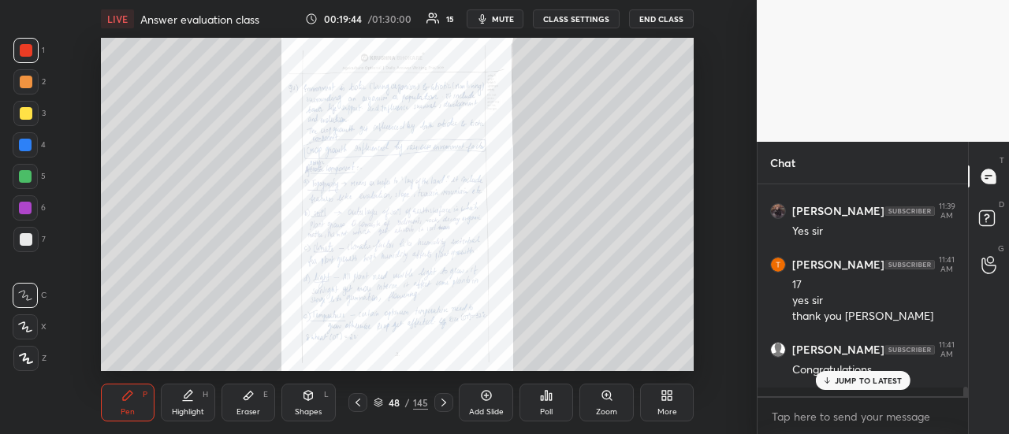
click at [438, 406] on icon at bounding box center [444, 403] width 13 height 13
click at [436, 406] on div at bounding box center [443, 402] width 19 height 19
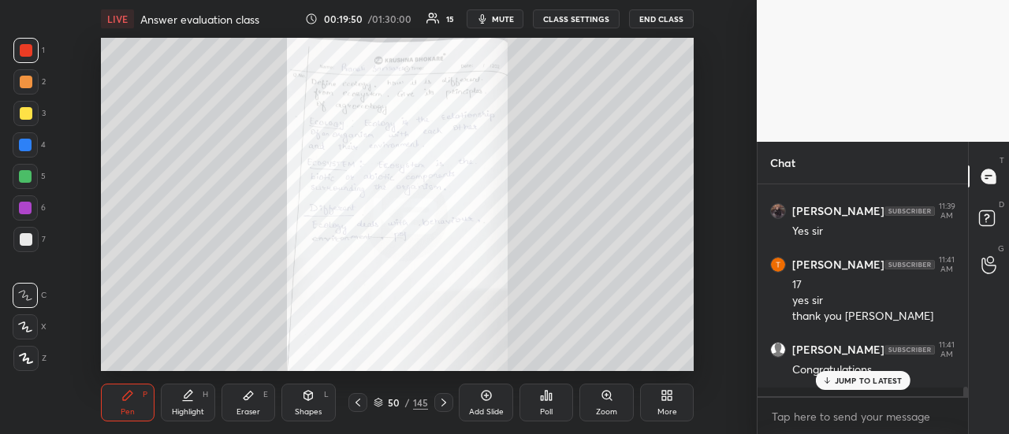
click at [442, 401] on icon at bounding box center [444, 403] width 13 height 13
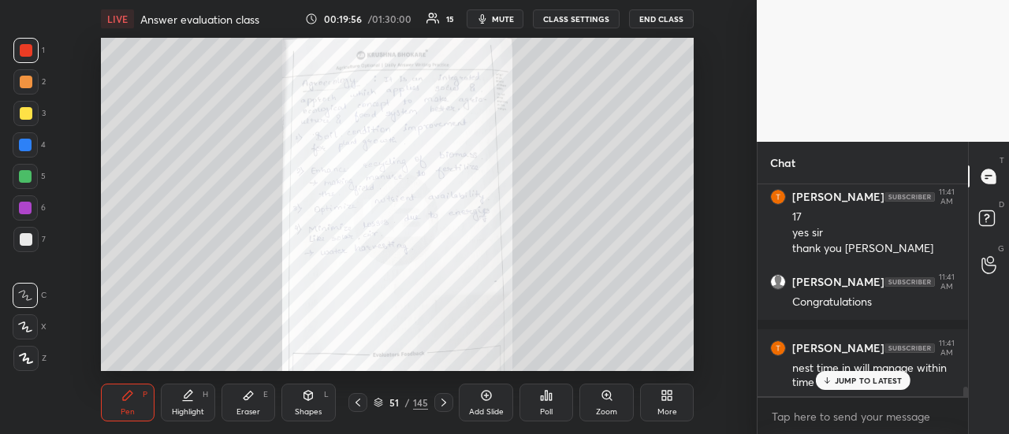
click at [356, 405] on icon at bounding box center [358, 403] width 13 height 13
click at [442, 402] on icon at bounding box center [444, 403] width 13 height 13
click at [443, 404] on icon at bounding box center [444, 403] width 13 height 13
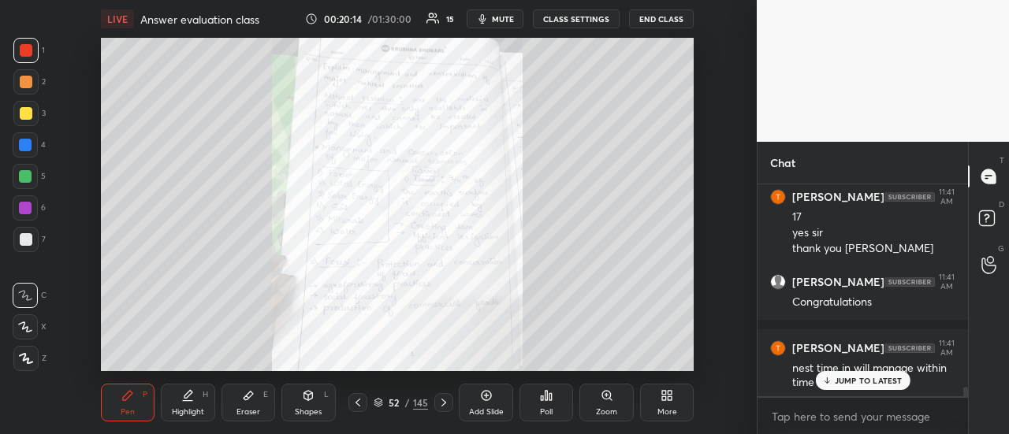
click at [440, 399] on icon at bounding box center [444, 403] width 13 height 13
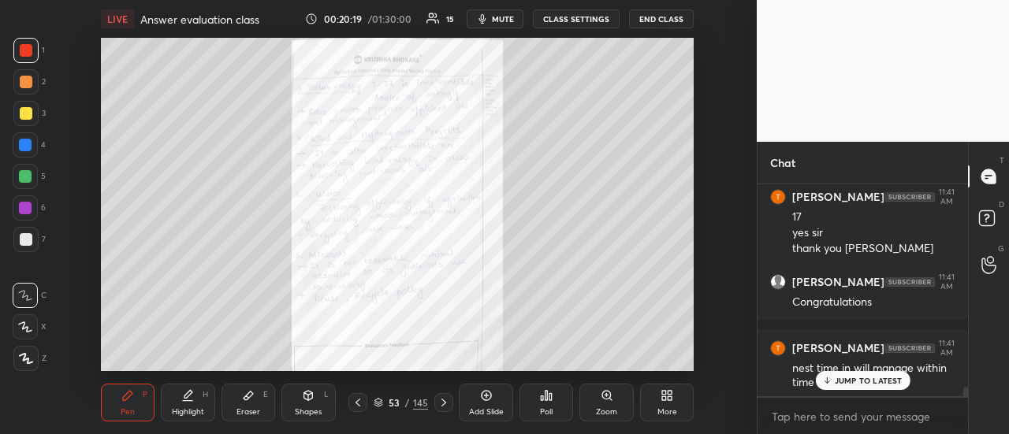
click at [359, 408] on icon at bounding box center [358, 403] width 13 height 13
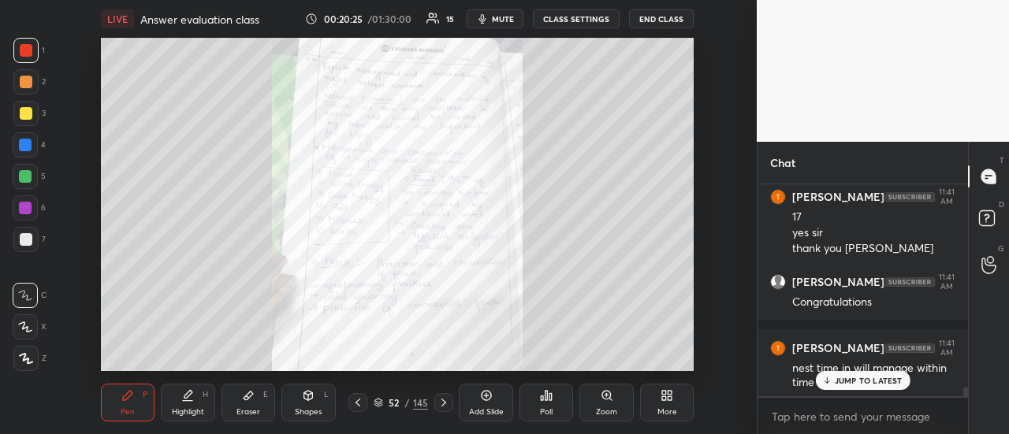
click at [440, 401] on icon at bounding box center [444, 403] width 13 height 13
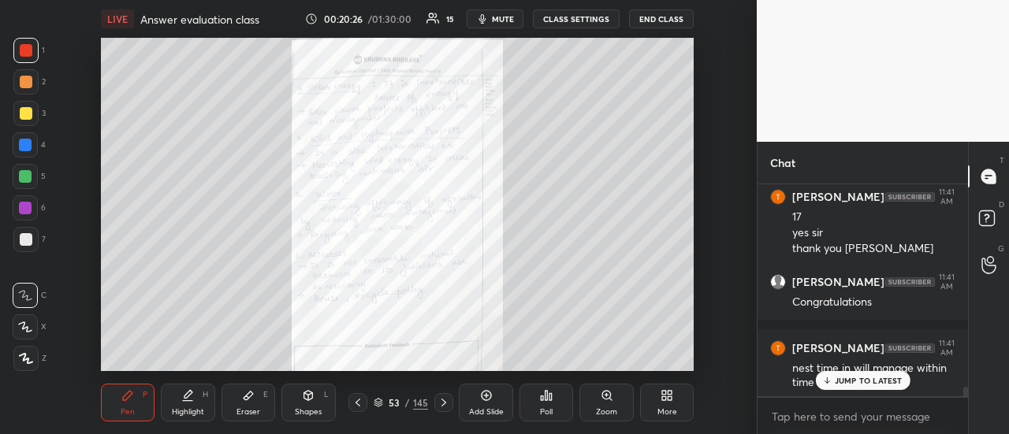
click at [440, 404] on icon at bounding box center [444, 403] width 13 height 13
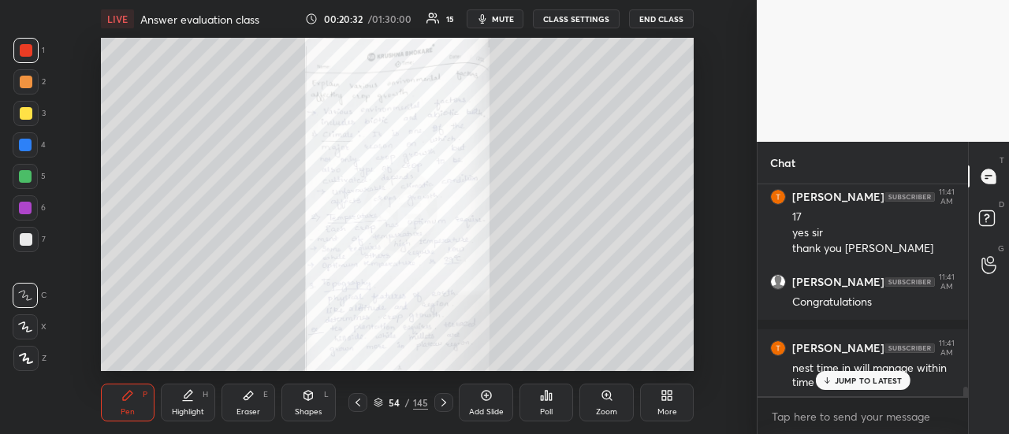
click at [440, 406] on icon at bounding box center [444, 403] width 13 height 13
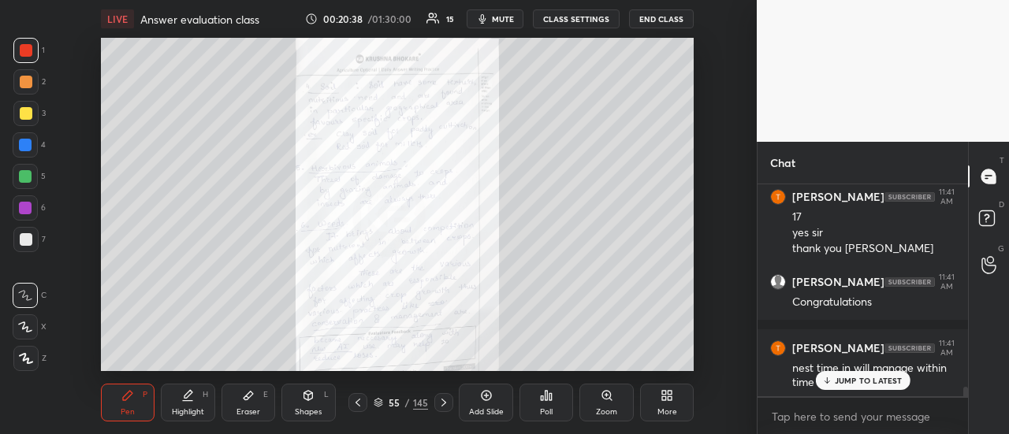
click at [362, 409] on div at bounding box center [357, 402] width 19 height 19
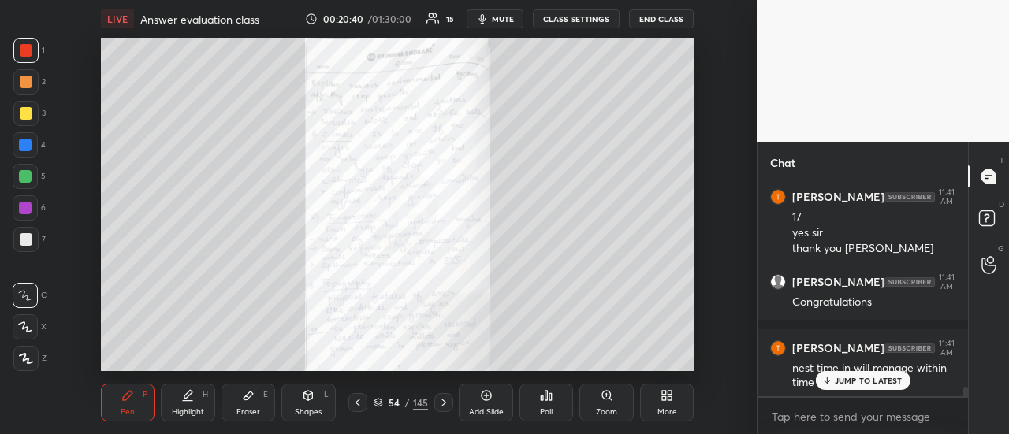
click at [363, 408] on icon at bounding box center [358, 403] width 13 height 13
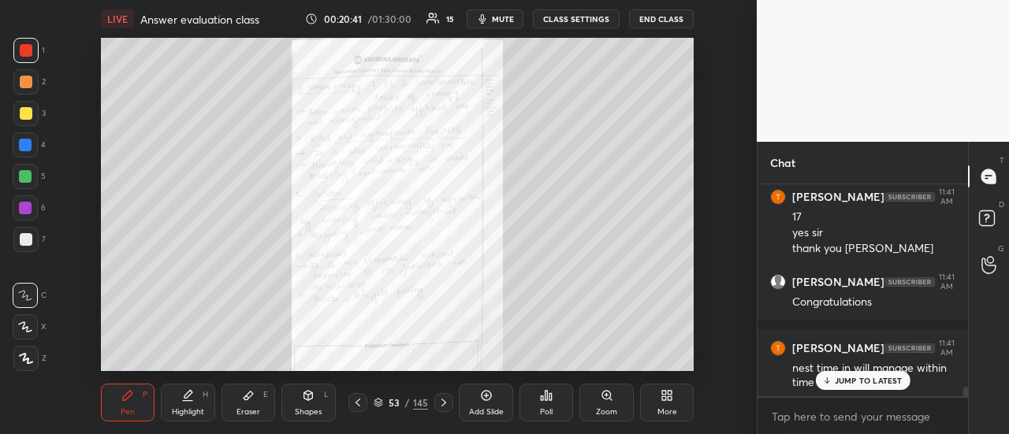
click at [362, 411] on div at bounding box center [357, 402] width 19 height 19
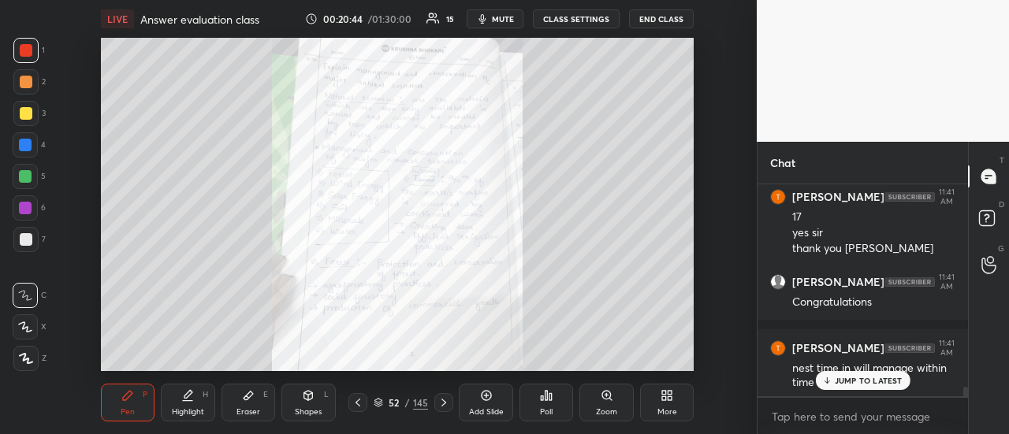
click at [443, 402] on icon at bounding box center [444, 403] width 13 height 13
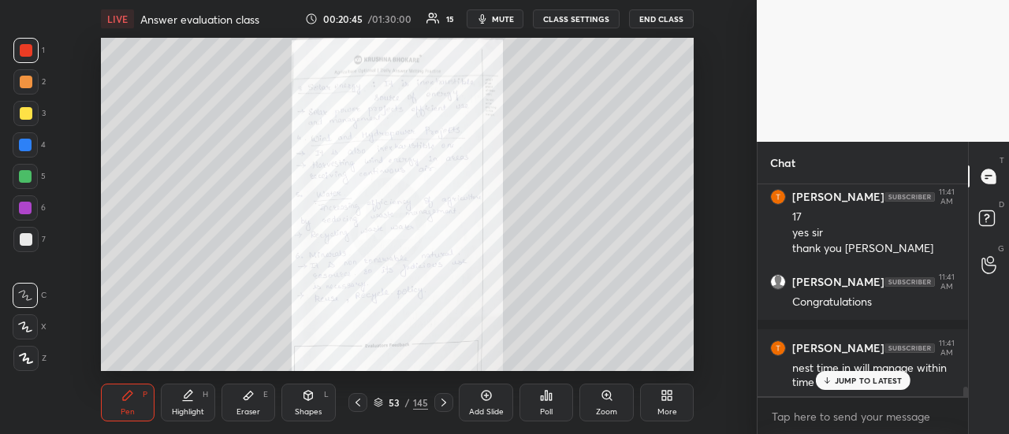
click at [445, 401] on icon at bounding box center [444, 403] width 13 height 13
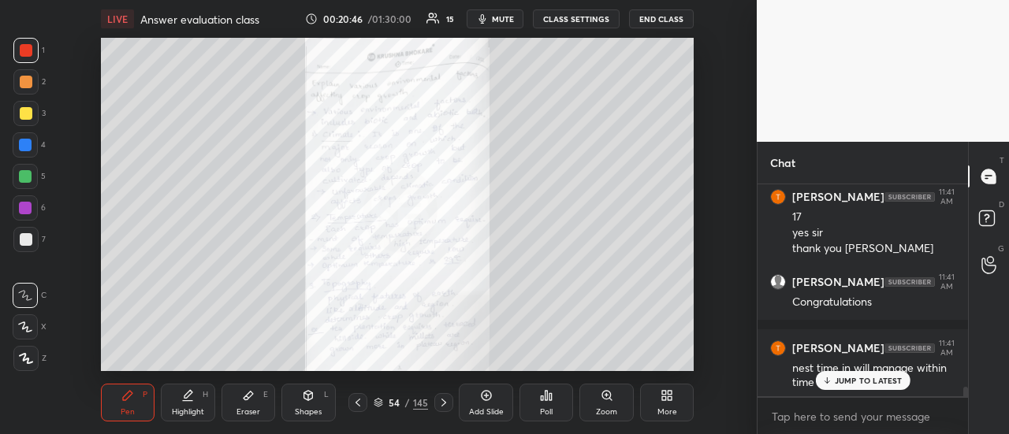
click at [446, 404] on icon at bounding box center [444, 403] width 13 height 13
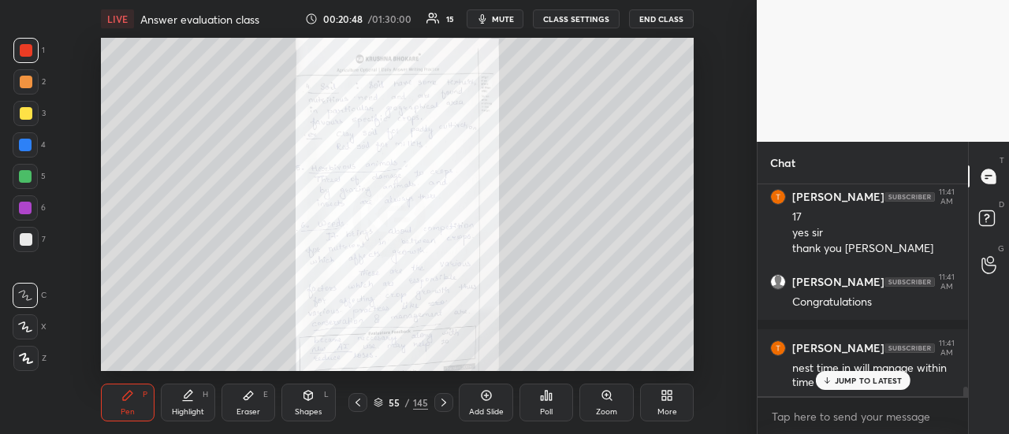
click at [360, 401] on icon at bounding box center [358, 403] width 13 height 13
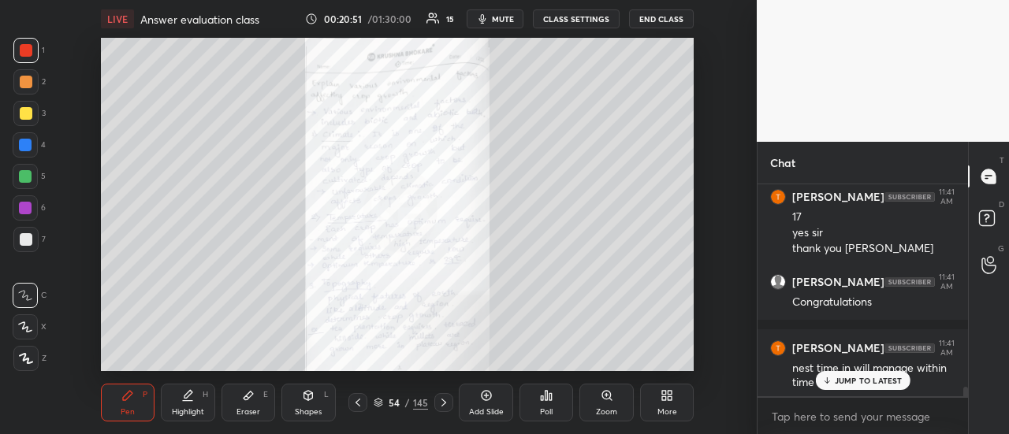
click at [442, 403] on icon at bounding box center [444, 403] width 13 height 13
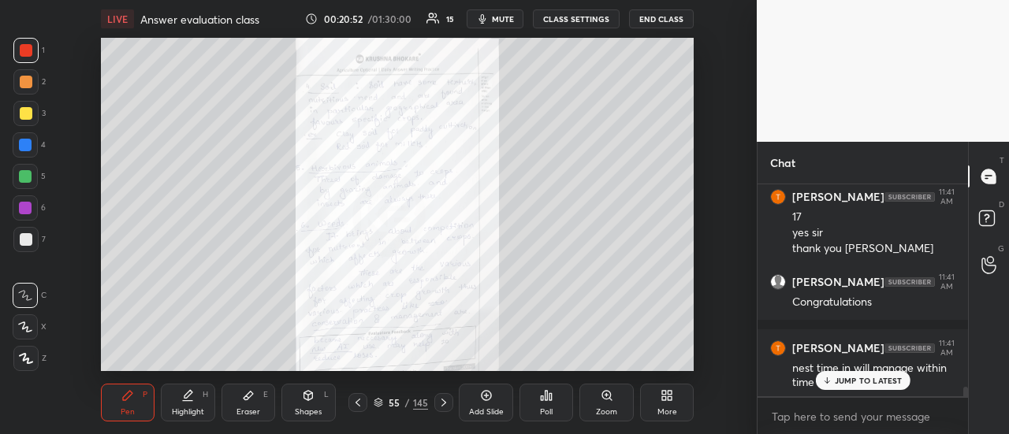
click at [447, 405] on icon at bounding box center [444, 403] width 13 height 13
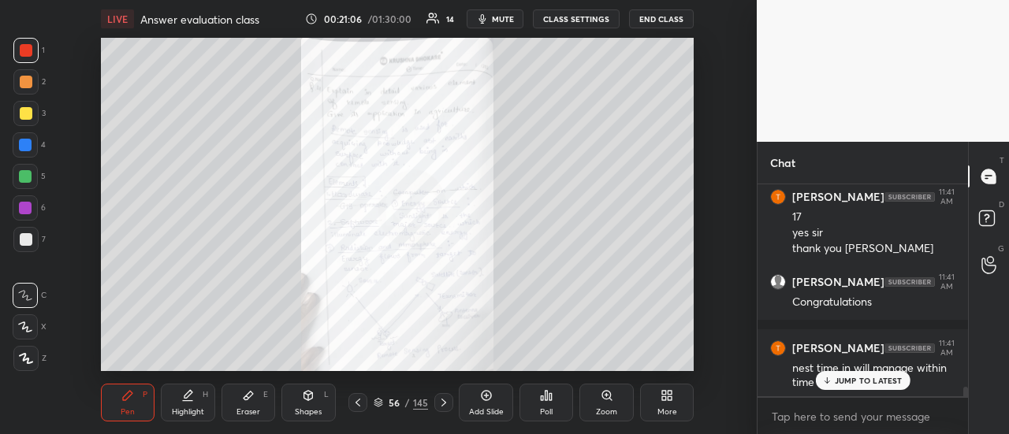
click at [445, 407] on icon at bounding box center [444, 403] width 13 height 13
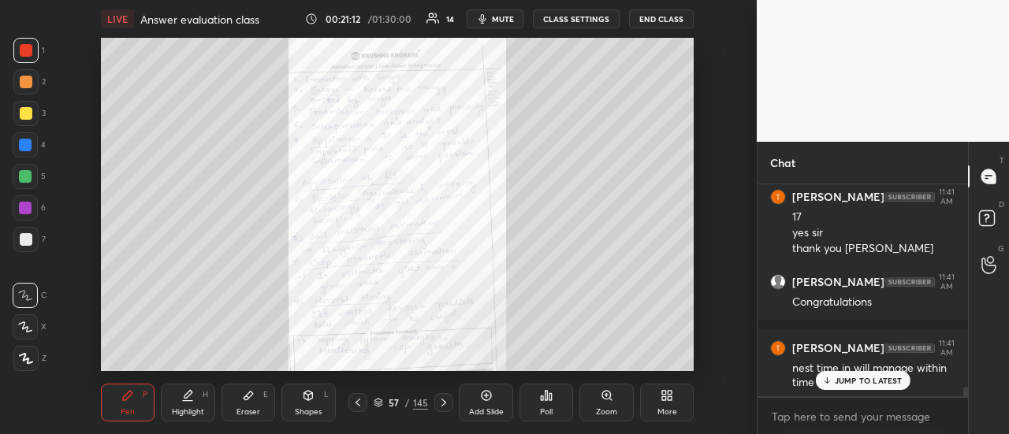
click at [443, 404] on icon at bounding box center [444, 403] width 5 height 8
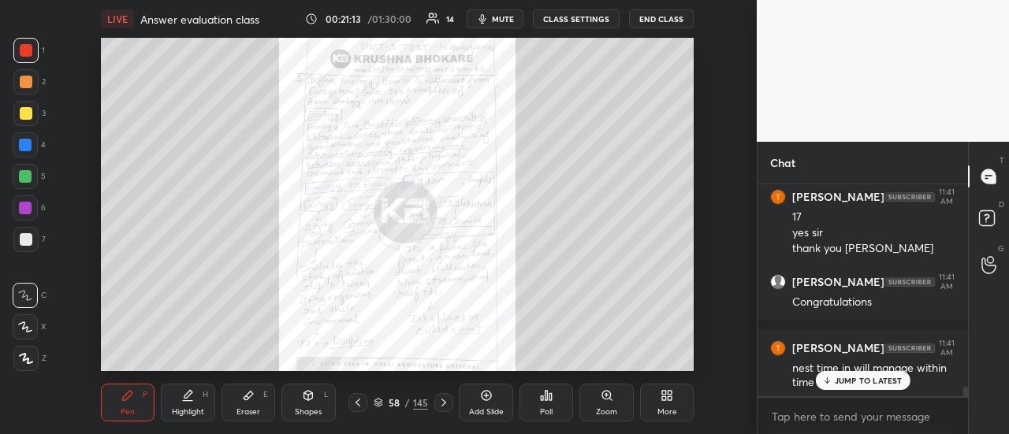
click at [359, 405] on icon at bounding box center [358, 403] width 13 height 13
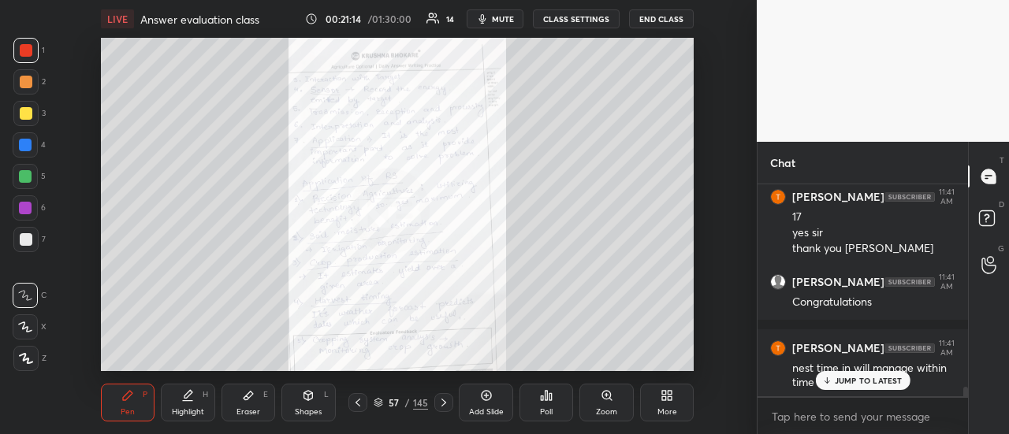
click at [360, 408] on icon at bounding box center [358, 403] width 13 height 13
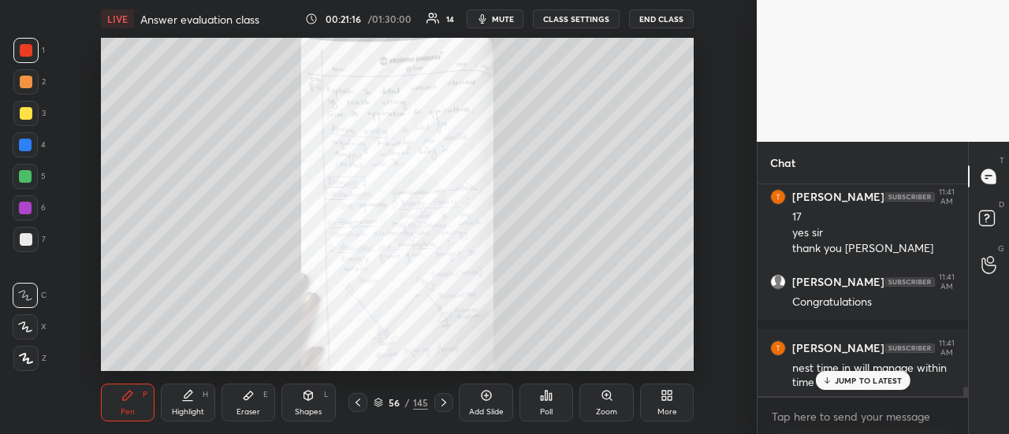
click at [439, 398] on icon at bounding box center [444, 403] width 13 height 13
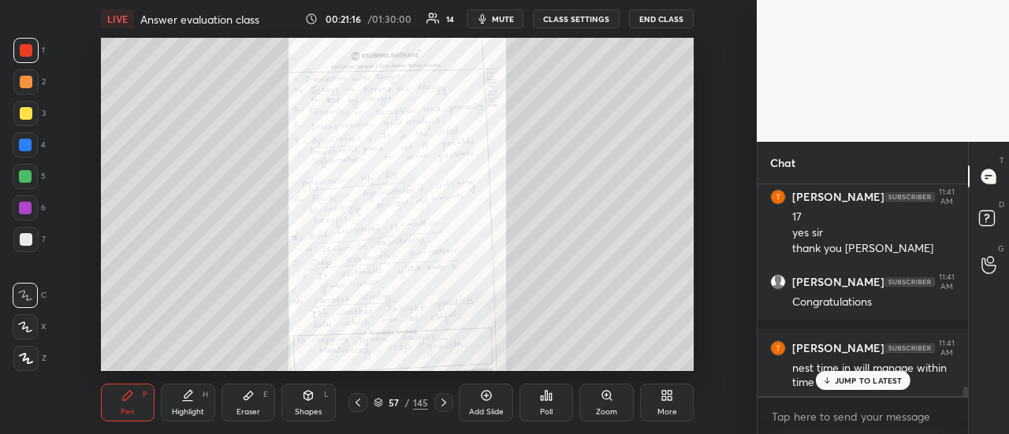
click at [438, 400] on icon at bounding box center [444, 403] width 13 height 13
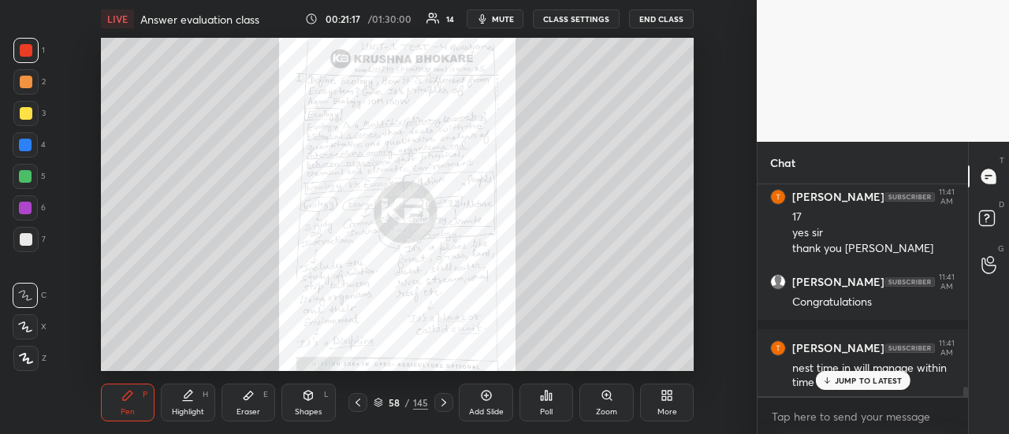
click at [359, 403] on icon at bounding box center [358, 403] width 13 height 13
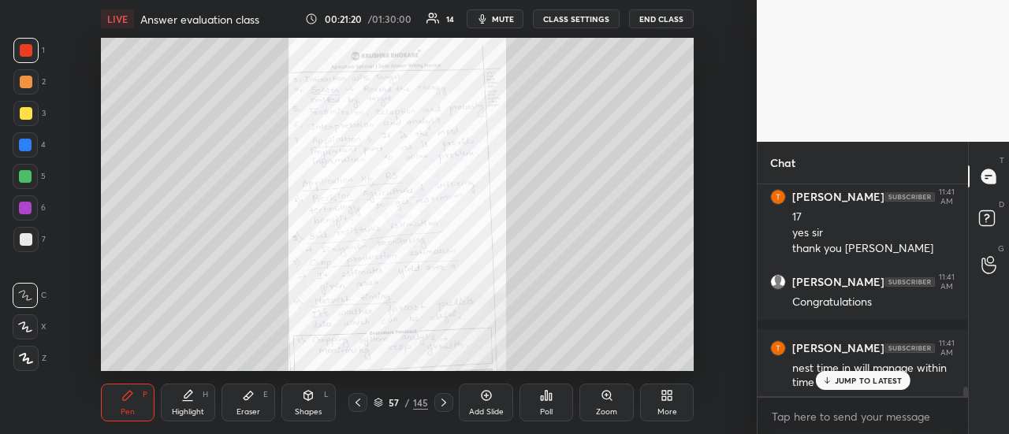
click at [358, 401] on icon at bounding box center [358, 403] width 5 height 8
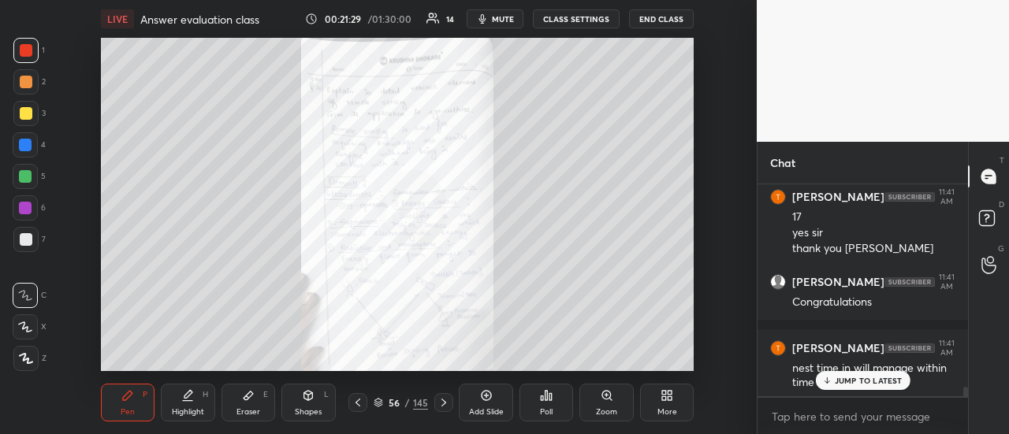
click at [354, 403] on icon at bounding box center [358, 403] width 13 height 13
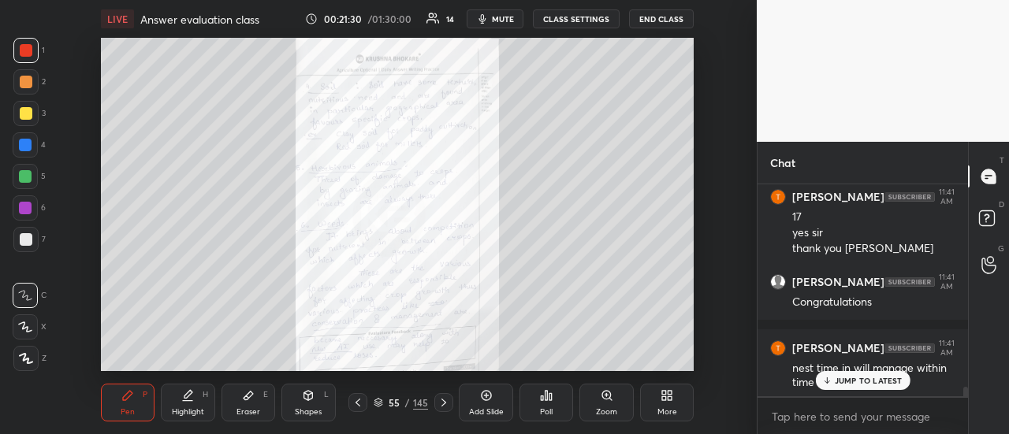
click at [353, 401] on icon at bounding box center [358, 403] width 13 height 13
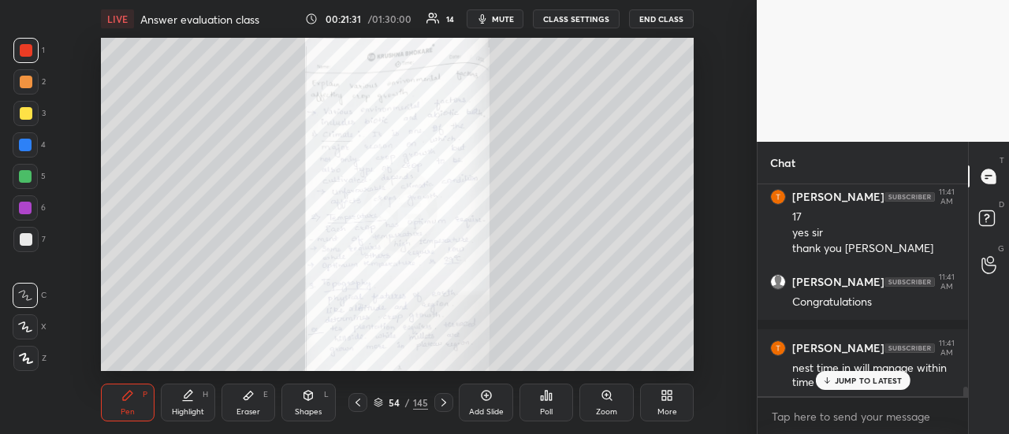
click at [353, 400] on icon at bounding box center [358, 403] width 13 height 13
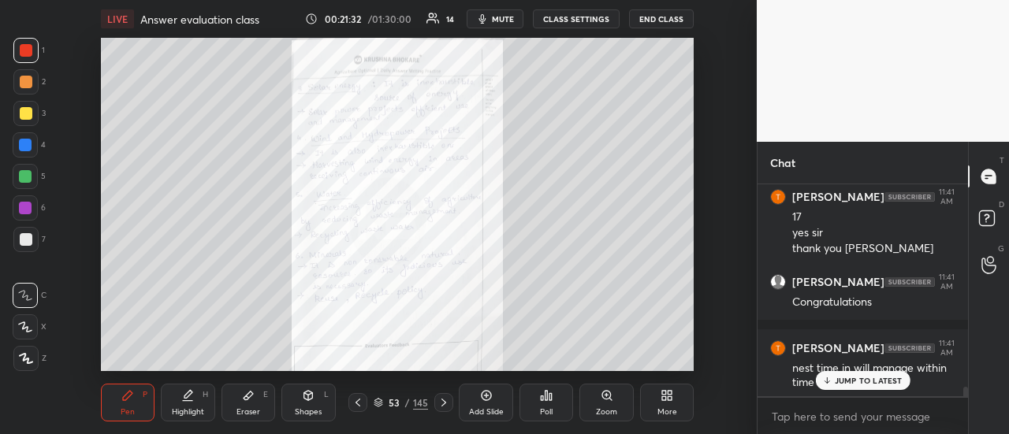
click at [355, 401] on icon at bounding box center [358, 403] width 13 height 13
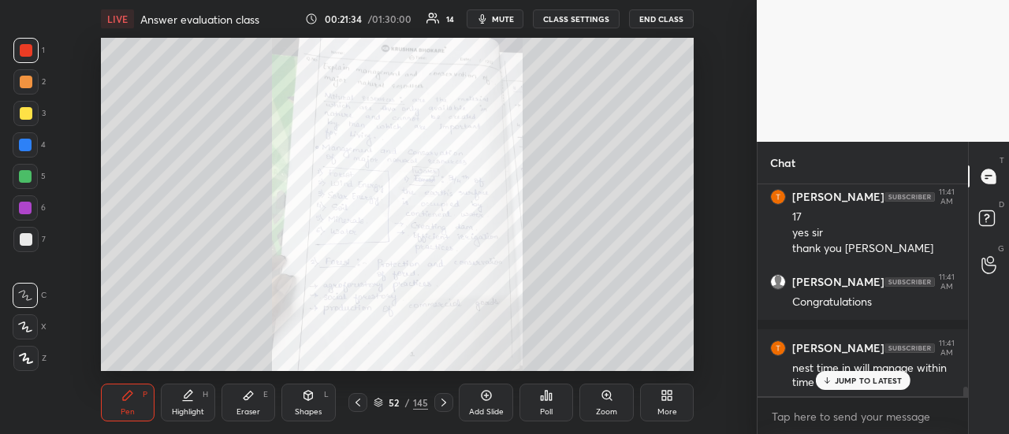
scroll to position [4497, 0]
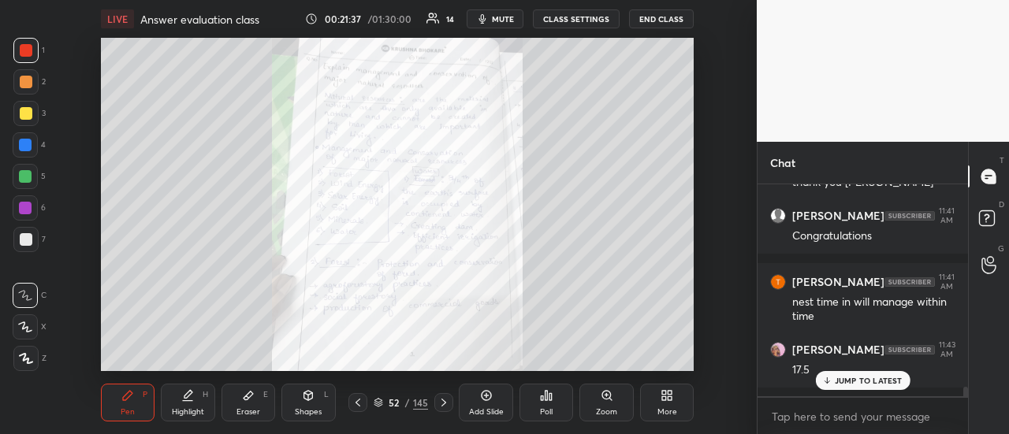
click at [358, 401] on icon at bounding box center [358, 403] width 13 height 13
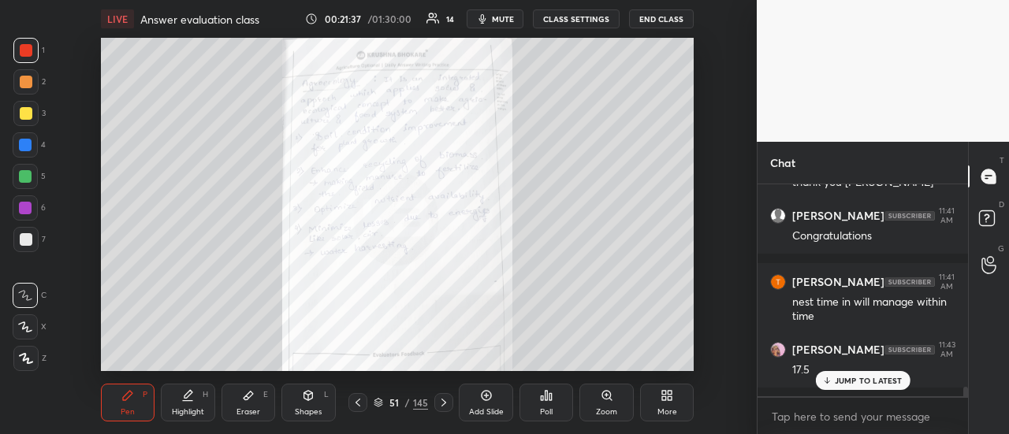
click at [358, 401] on icon at bounding box center [358, 403] width 5 height 8
click at [445, 405] on icon at bounding box center [444, 403] width 13 height 13
click at [446, 404] on icon at bounding box center [444, 403] width 13 height 13
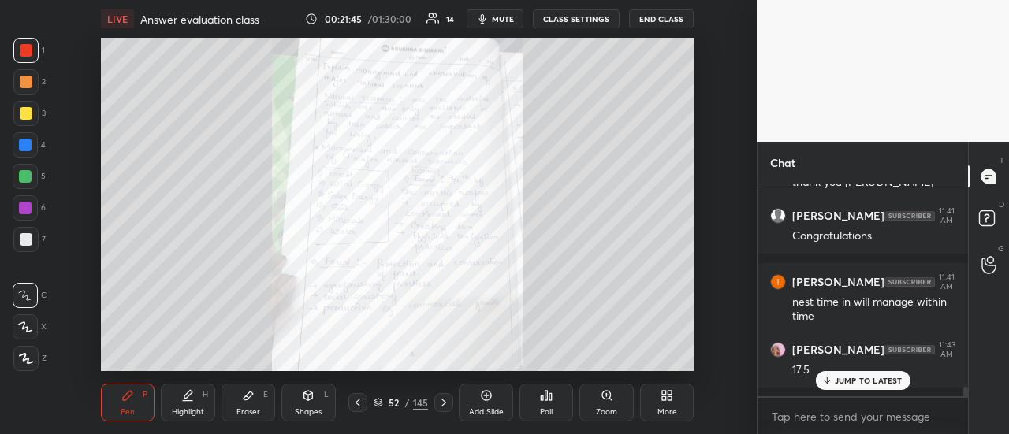
click at [447, 402] on icon at bounding box center [444, 403] width 13 height 13
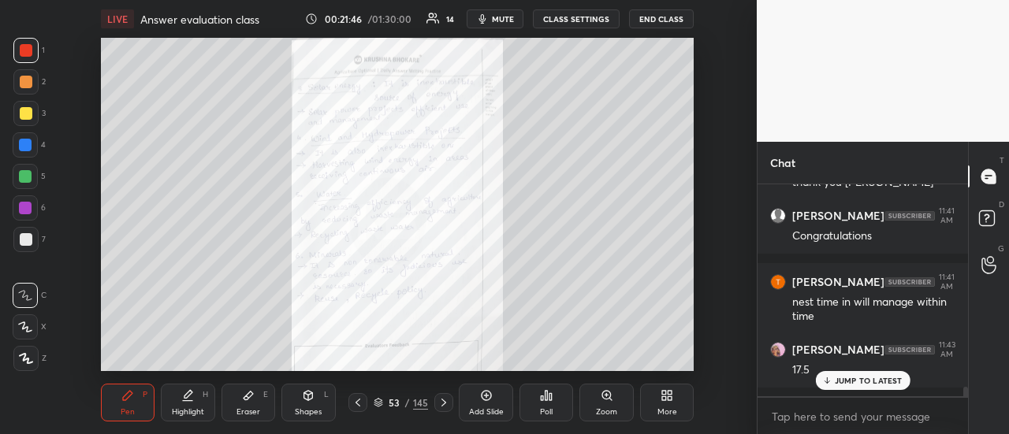
click at [448, 401] on icon at bounding box center [444, 403] width 13 height 13
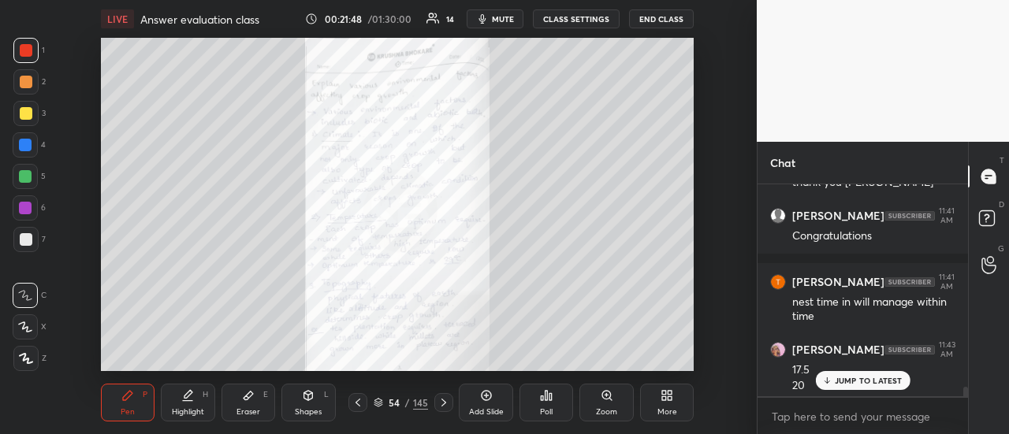
scroll to position [4513, 0]
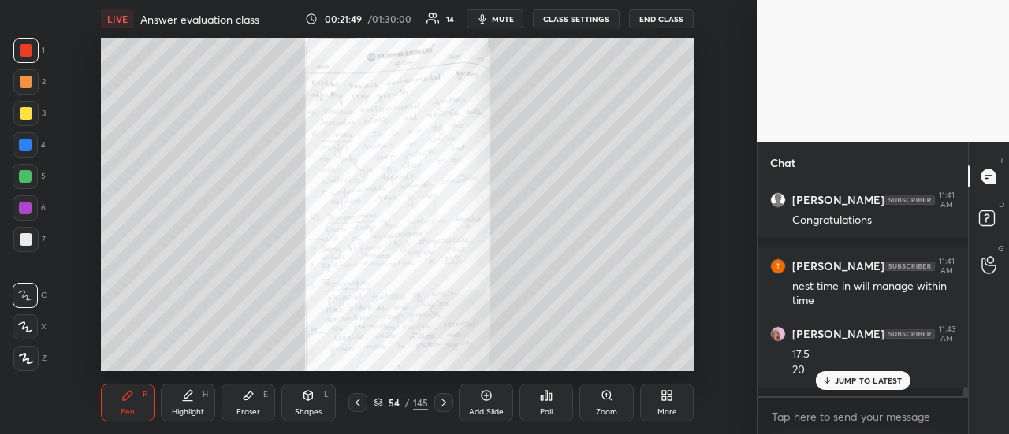
click at [446, 401] on icon at bounding box center [444, 403] width 13 height 13
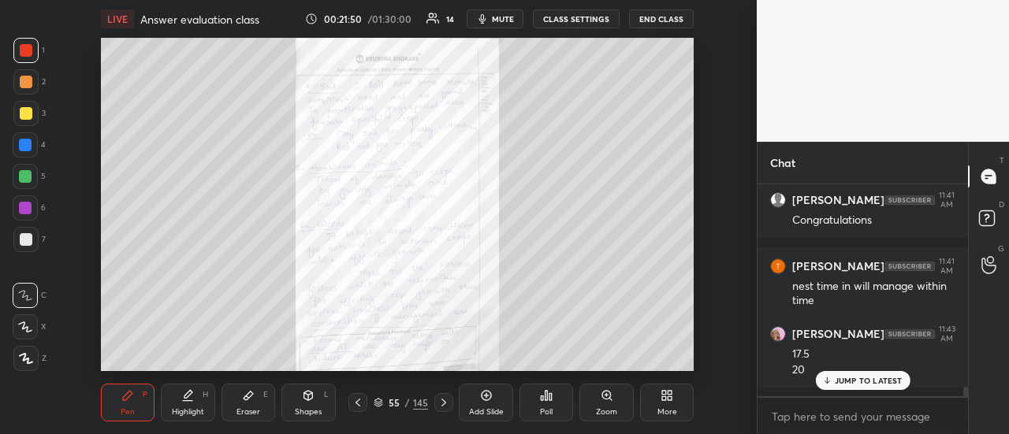
click at [446, 403] on icon at bounding box center [444, 403] width 13 height 13
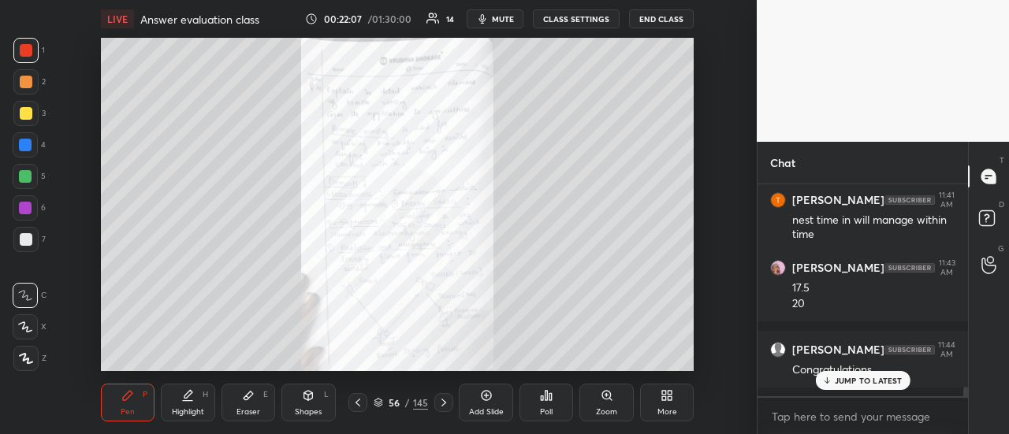
scroll to position [4645, 0]
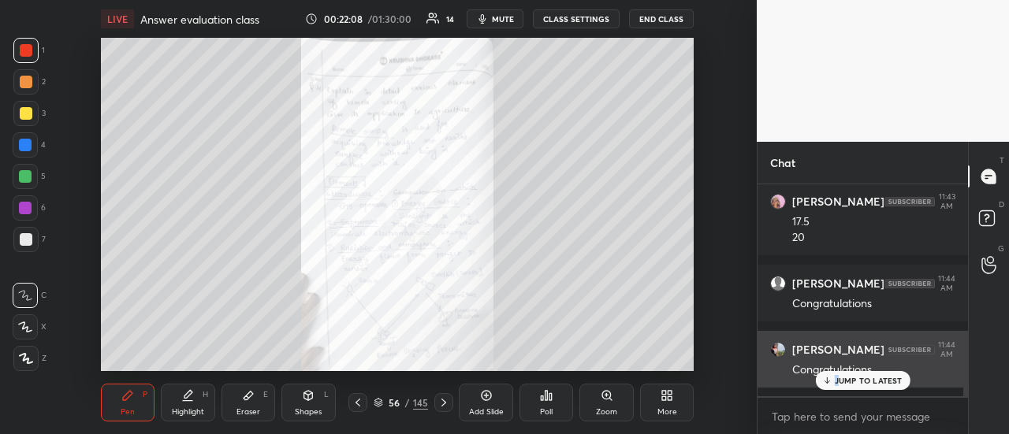
click at [834, 376] on div "JUMP TO LATEST" at bounding box center [862, 380] width 95 height 19
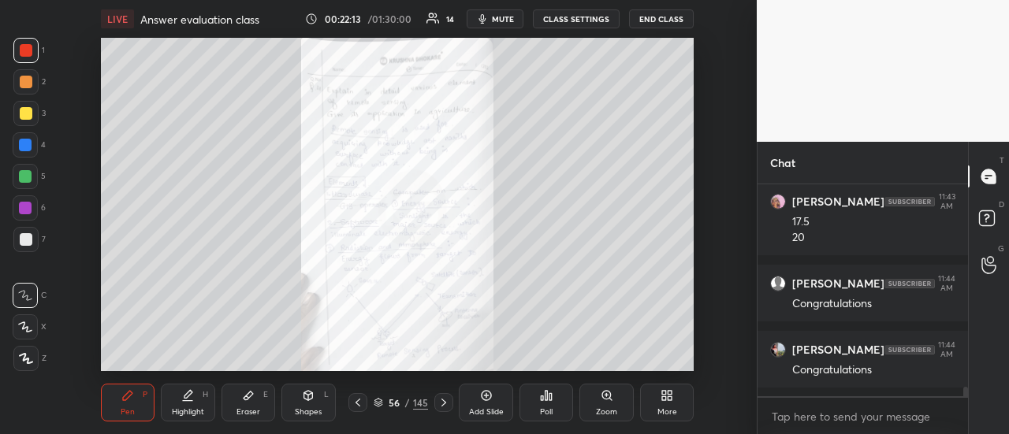
scroll to position [4699, 0]
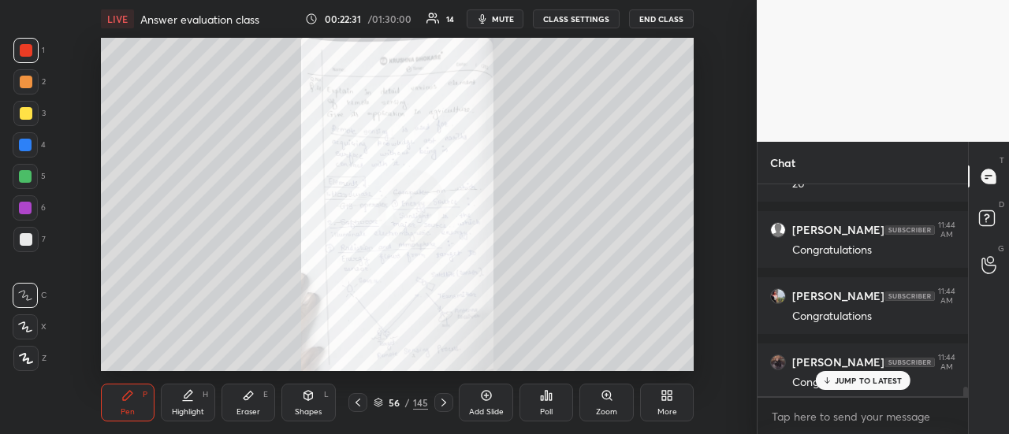
drag, startPoint x: 865, startPoint y: 382, endPoint x: 856, endPoint y: 385, distance: 9.0
click at [864, 382] on p "JUMP TO LATEST" at bounding box center [869, 380] width 68 height 9
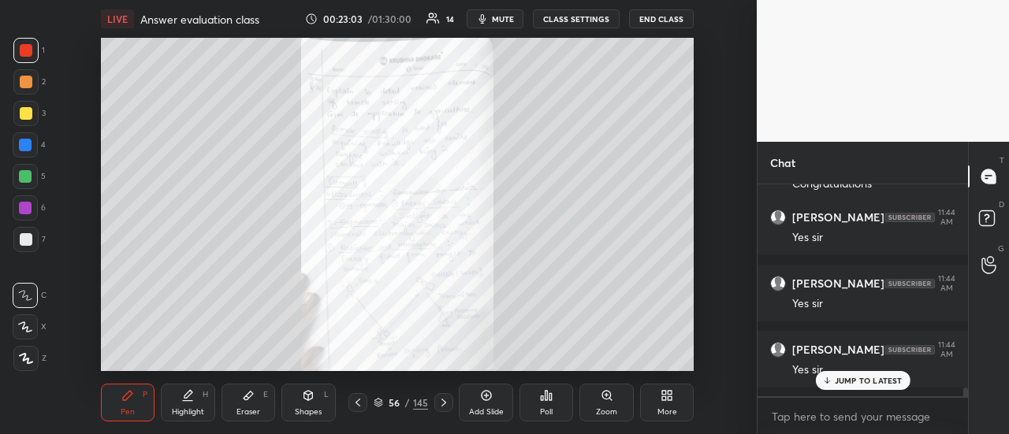
scroll to position [4951, 0]
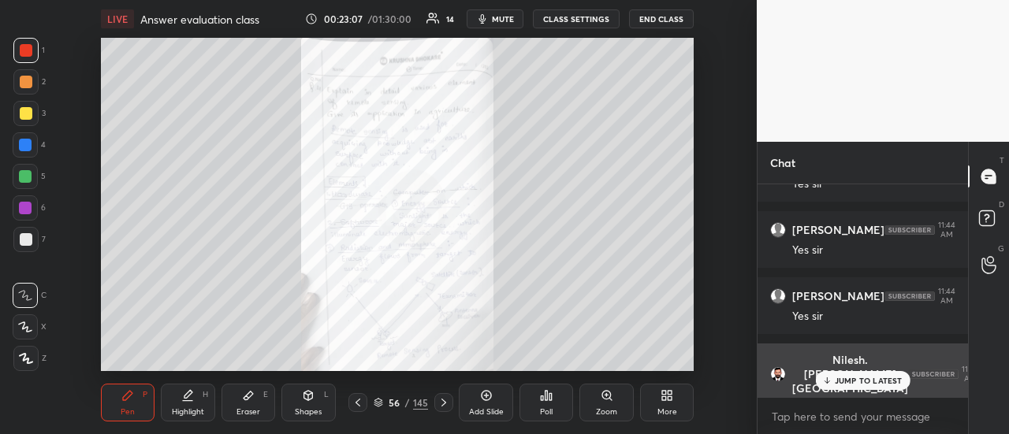
drag, startPoint x: 836, startPoint y: 380, endPoint x: 808, endPoint y: 379, distance: 27.6
click at [831, 381] on div "JUMP TO LATEST" at bounding box center [862, 380] width 95 height 19
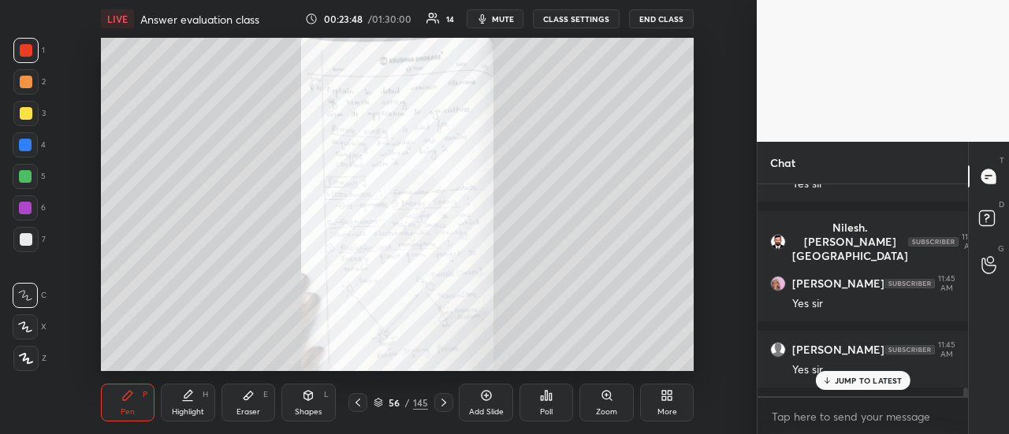
scroll to position [5216, 0]
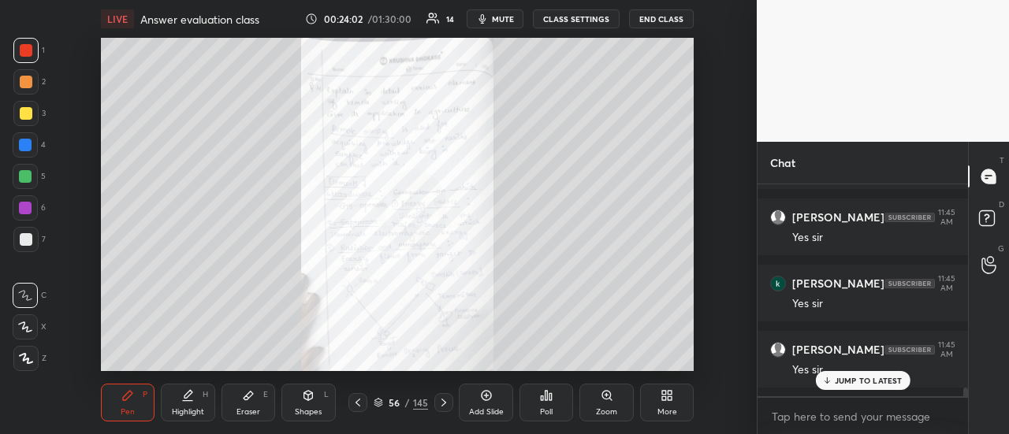
click at [443, 400] on icon at bounding box center [444, 403] width 13 height 13
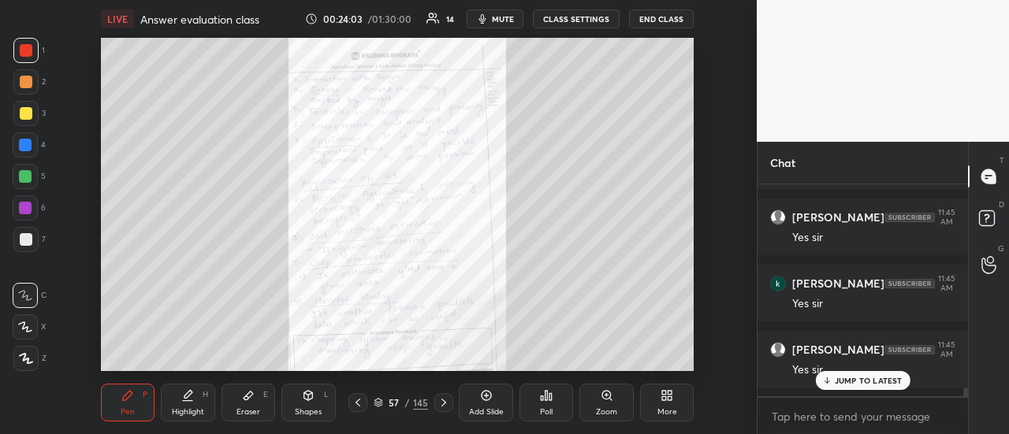
click at [445, 404] on icon at bounding box center [444, 403] width 13 height 13
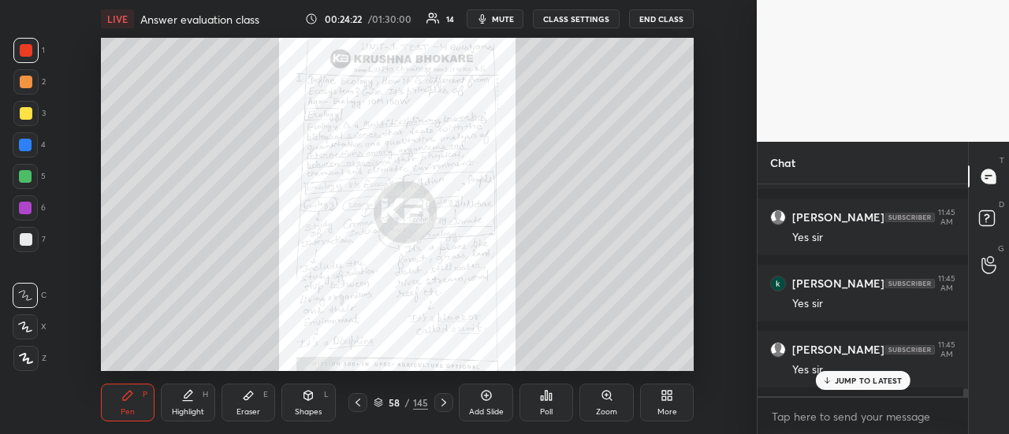
scroll to position [5282, 0]
click at [442, 403] on icon at bounding box center [444, 403] width 13 height 13
click at [442, 398] on icon at bounding box center [444, 403] width 13 height 13
click at [446, 398] on icon at bounding box center [444, 403] width 13 height 13
click at [352, 398] on icon at bounding box center [358, 403] width 13 height 13
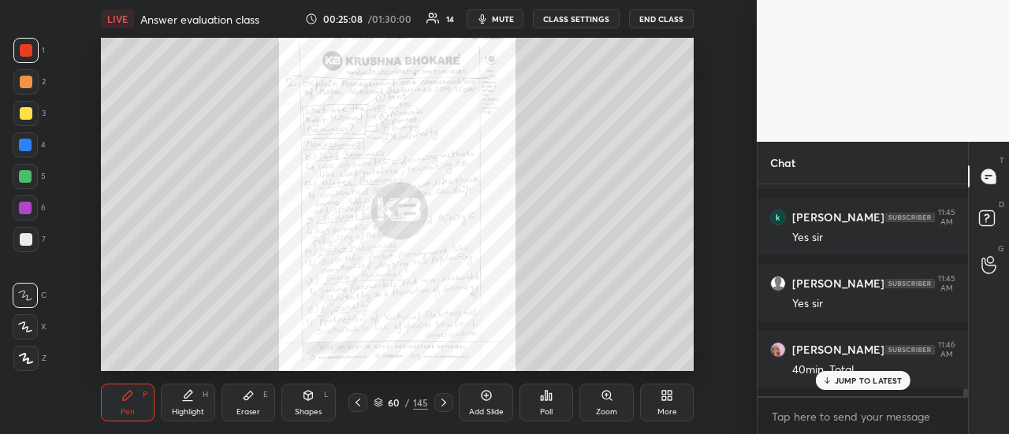
click at [445, 398] on icon at bounding box center [444, 403] width 13 height 13
click at [444, 396] on div at bounding box center [443, 402] width 19 height 19
click at [449, 401] on div at bounding box center [443, 402] width 19 height 19
click at [447, 401] on icon at bounding box center [444, 403] width 13 height 13
click at [357, 403] on icon at bounding box center [358, 403] width 13 height 13
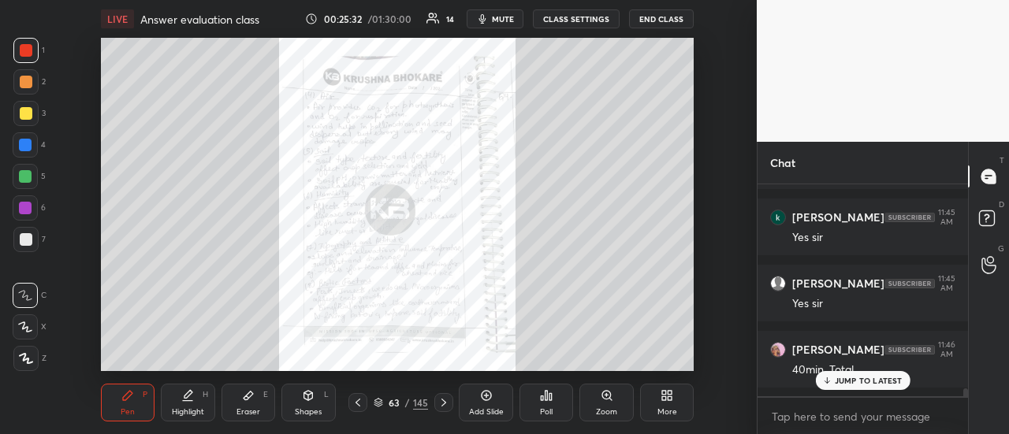
click at [356, 409] on div at bounding box center [357, 402] width 19 height 19
click at [443, 404] on icon at bounding box center [444, 403] width 13 height 13
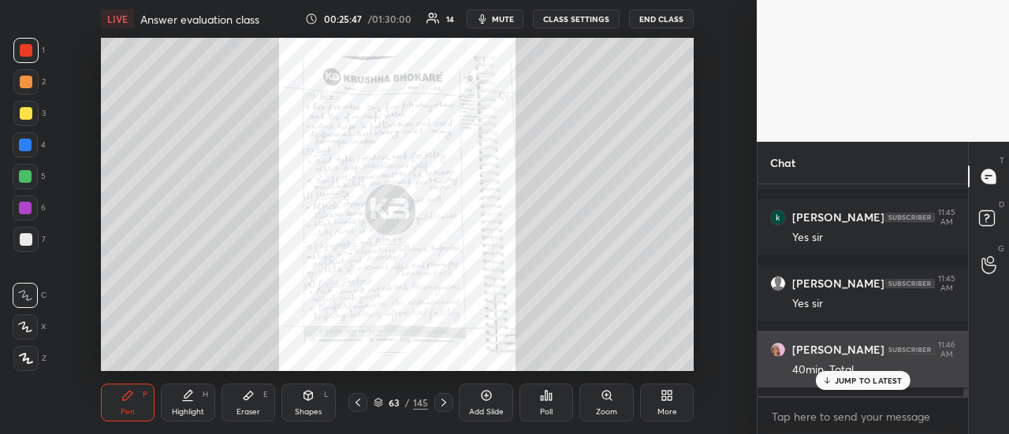
drag, startPoint x: 823, startPoint y: 378, endPoint x: 804, endPoint y: 381, distance: 19.2
click at [820, 379] on div "JUMP TO LATEST" at bounding box center [862, 380] width 95 height 19
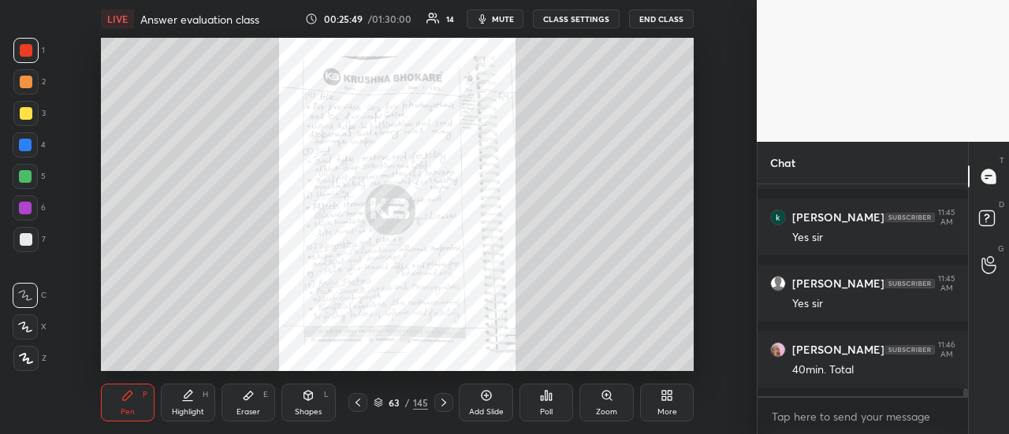
click at [444, 408] on icon at bounding box center [444, 403] width 13 height 13
click at [442, 400] on icon at bounding box center [444, 403] width 5 height 8
click at [442, 401] on icon at bounding box center [444, 403] width 13 height 13
click at [360, 403] on icon at bounding box center [358, 403] width 13 height 13
click at [360, 401] on icon at bounding box center [358, 403] width 13 height 13
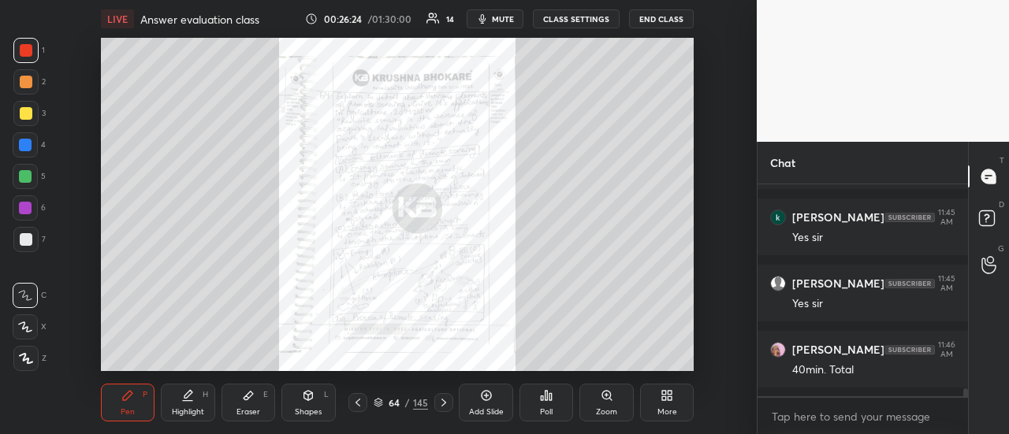
click at [358, 403] on icon at bounding box center [358, 403] width 13 height 13
click at [352, 404] on icon at bounding box center [358, 403] width 13 height 13
click at [360, 404] on icon at bounding box center [358, 403] width 13 height 13
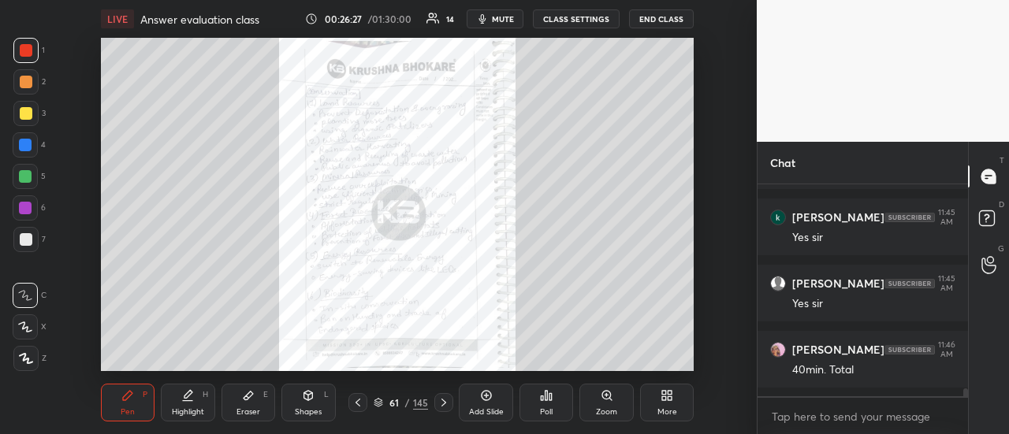
click at [357, 403] on icon at bounding box center [358, 403] width 13 height 13
click at [356, 403] on icon at bounding box center [358, 403] width 5 height 8
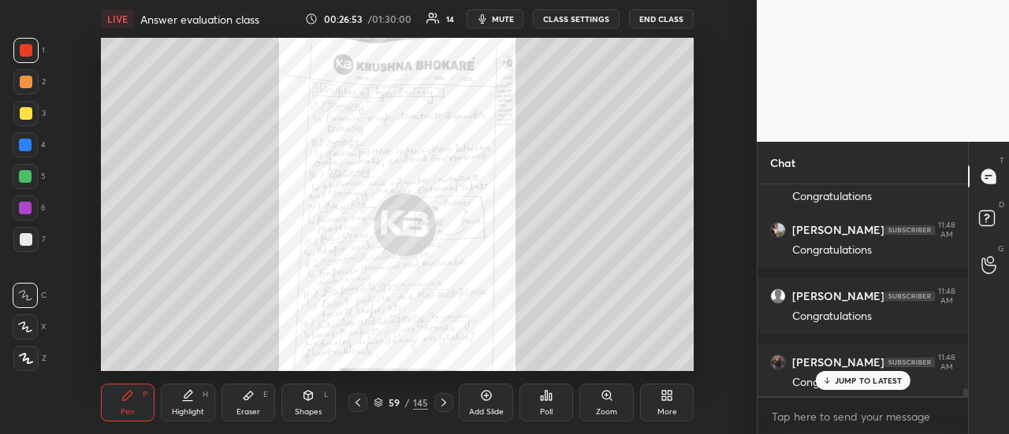
scroll to position [5708, 0]
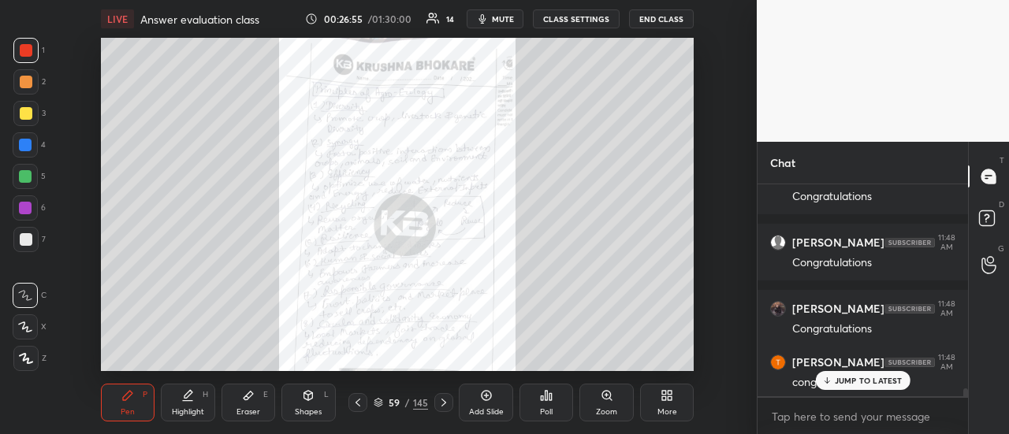
click at [445, 404] on icon at bounding box center [444, 403] width 13 height 13
click at [445, 406] on icon at bounding box center [444, 403] width 13 height 13
click at [445, 404] on icon at bounding box center [444, 403] width 5 height 8
click at [445, 403] on icon at bounding box center [444, 403] width 5 height 8
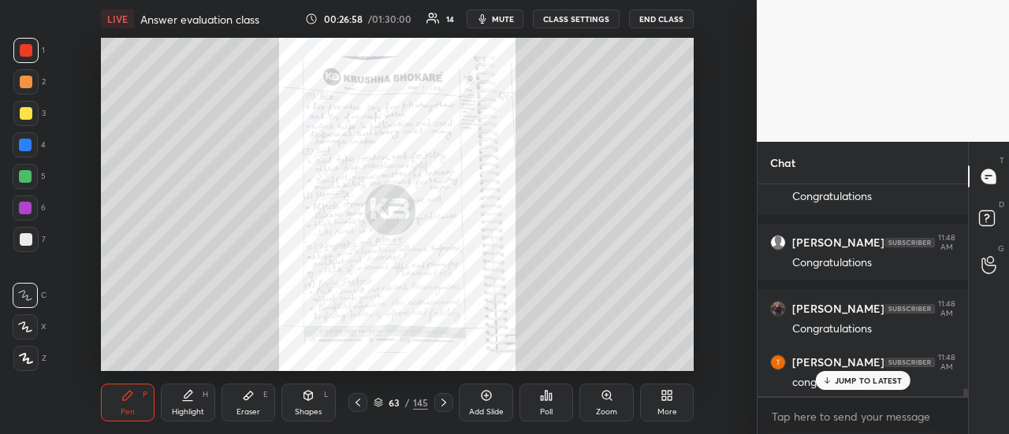
click at [443, 405] on icon at bounding box center [444, 403] width 13 height 13
click at [446, 401] on icon at bounding box center [444, 403] width 13 height 13
click at [446, 403] on icon at bounding box center [444, 403] width 13 height 13
click at [448, 401] on icon at bounding box center [444, 403] width 13 height 13
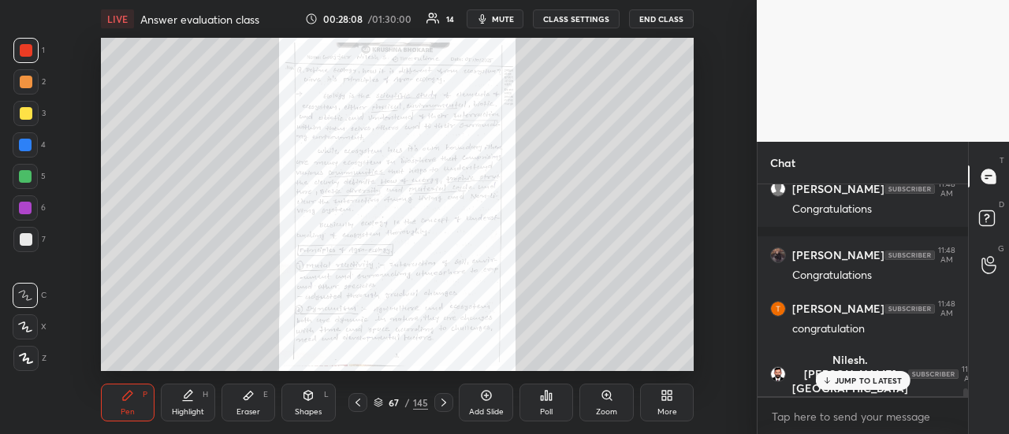
scroll to position [5815, 0]
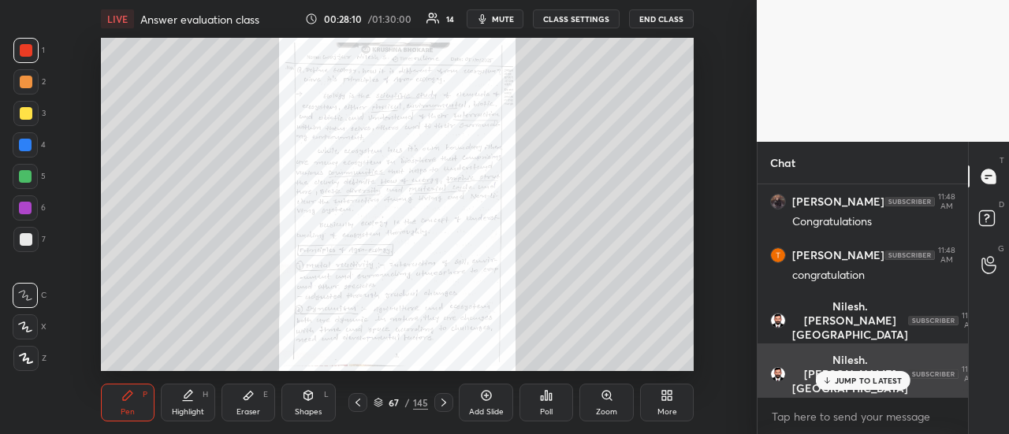
drag, startPoint x: 832, startPoint y: 382, endPoint x: 818, endPoint y: 380, distance: 14.4
click at [828, 382] on icon at bounding box center [827, 380] width 10 height 9
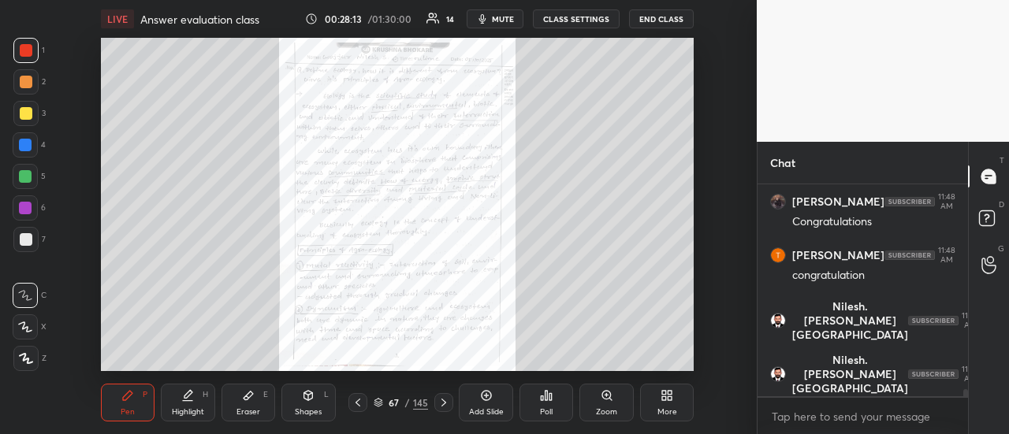
scroll to position [5831, 0]
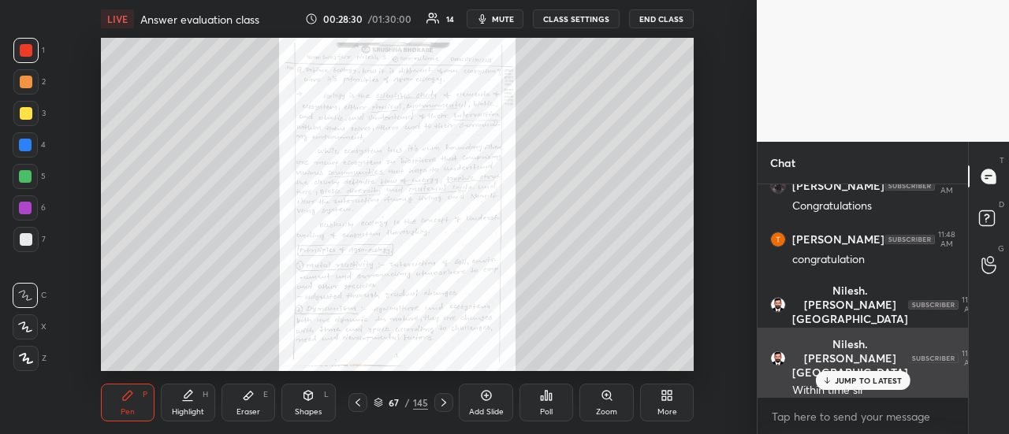
drag, startPoint x: 846, startPoint y: 382, endPoint x: 836, endPoint y: 380, distance: 10.5
click at [844, 382] on p "JUMP TO LATEST" at bounding box center [869, 380] width 68 height 9
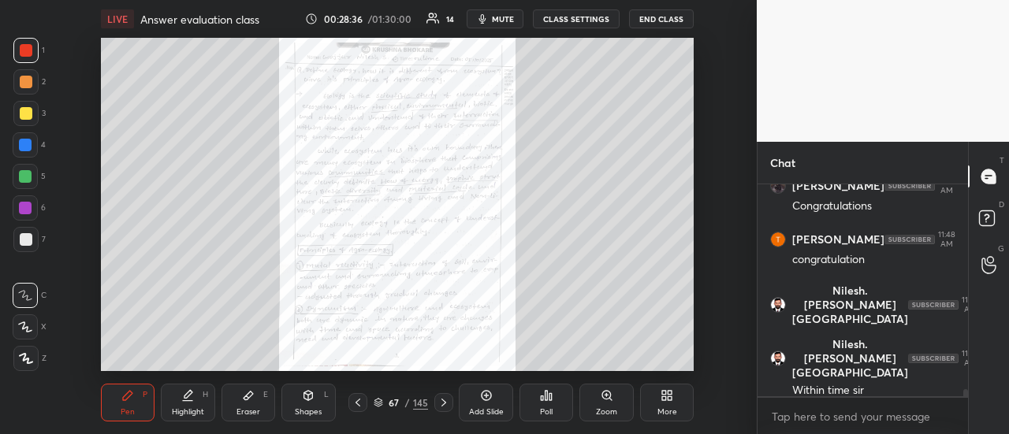
click at [441, 402] on icon at bounding box center [444, 403] width 13 height 13
click at [356, 404] on icon at bounding box center [358, 403] width 13 height 13
click at [435, 405] on div at bounding box center [443, 402] width 19 height 19
click at [440, 401] on icon at bounding box center [444, 403] width 13 height 13
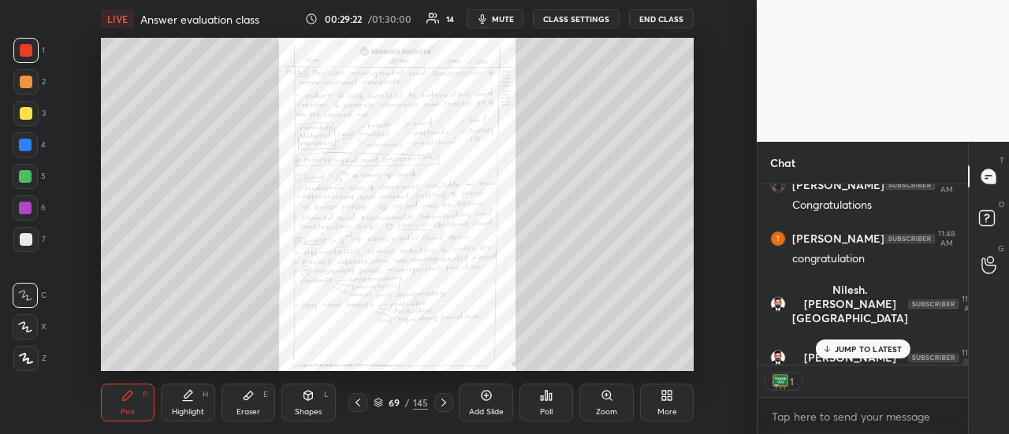
click at [445, 393] on div at bounding box center [443, 402] width 19 height 19
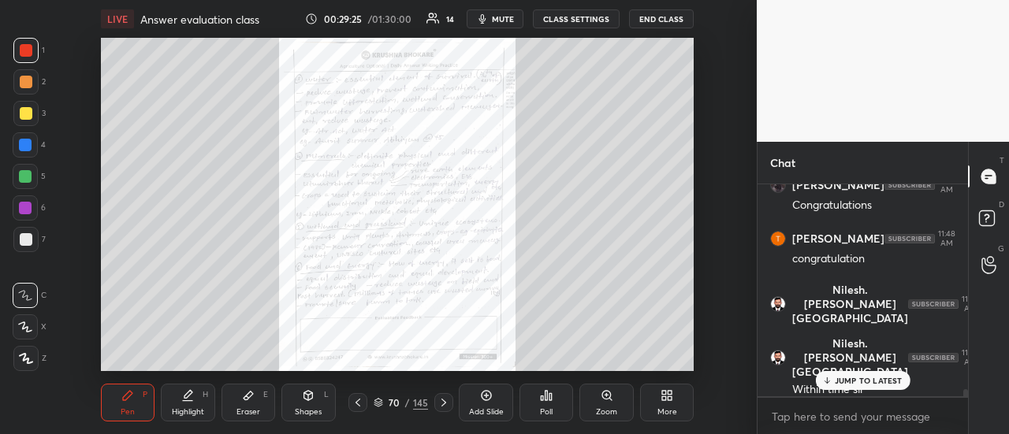
scroll to position [5831, 0]
click at [354, 400] on icon at bounding box center [358, 403] width 13 height 13
click at [442, 404] on icon at bounding box center [444, 403] width 13 height 13
click at [440, 404] on icon at bounding box center [444, 403] width 13 height 13
click at [440, 401] on icon at bounding box center [444, 403] width 13 height 13
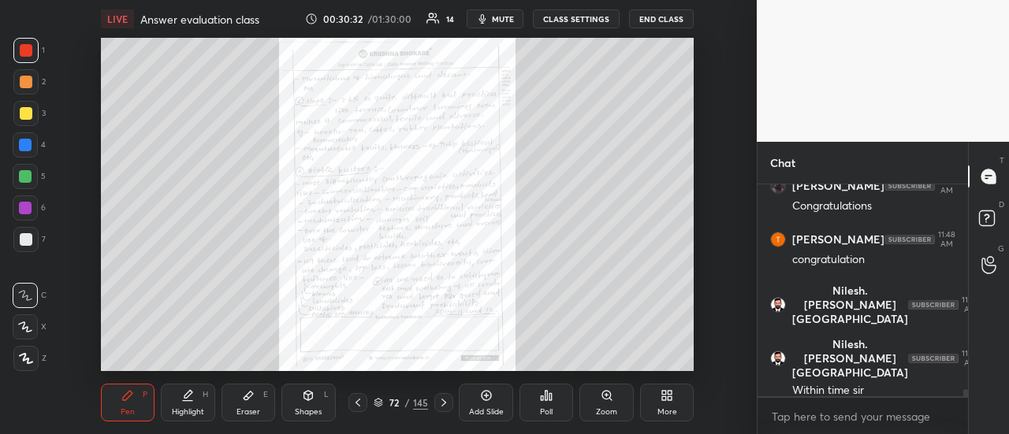
click at [360, 408] on icon at bounding box center [358, 403] width 13 height 13
click at [441, 404] on icon at bounding box center [444, 403] width 13 height 13
click at [361, 405] on icon at bounding box center [358, 403] width 13 height 13
click at [443, 401] on icon at bounding box center [444, 403] width 13 height 13
click at [442, 398] on icon at bounding box center [444, 403] width 13 height 13
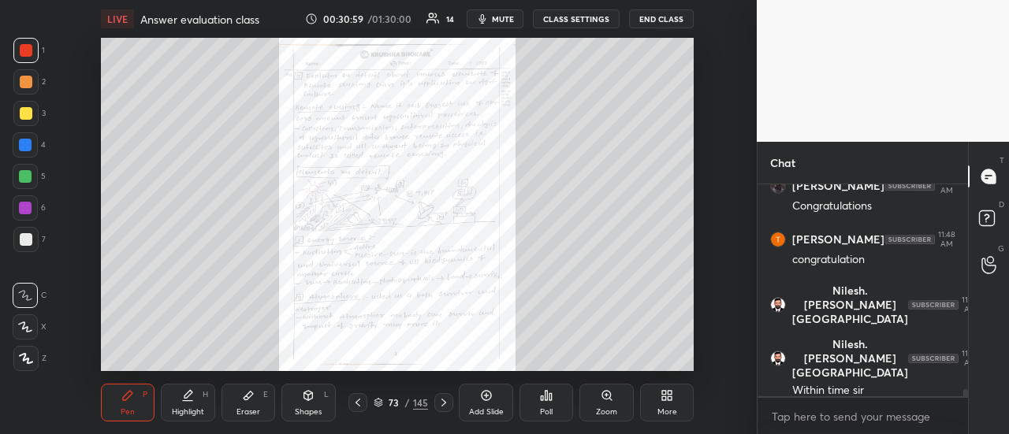
click at [438, 402] on icon at bounding box center [444, 403] width 13 height 13
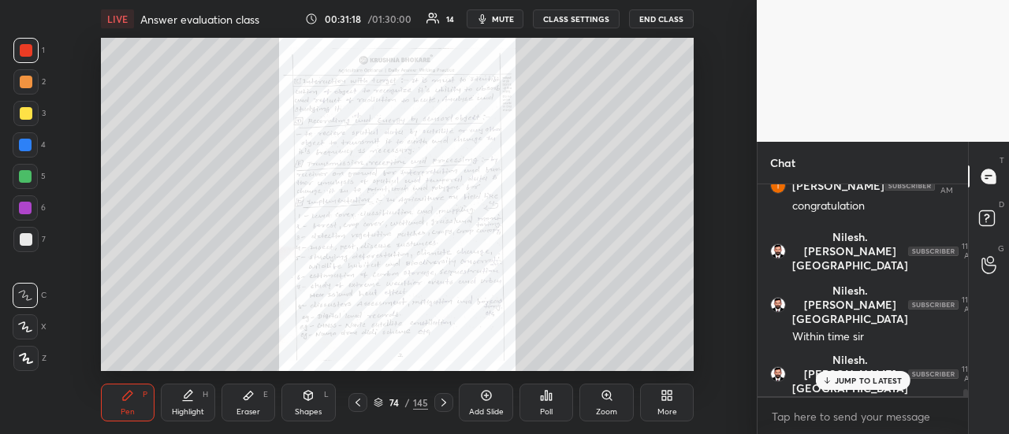
click at [360, 400] on icon at bounding box center [358, 403] width 5 height 8
click at [442, 401] on icon at bounding box center [444, 403] width 13 height 13
click at [438, 401] on icon at bounding box center [444, 403] width 13 height 13
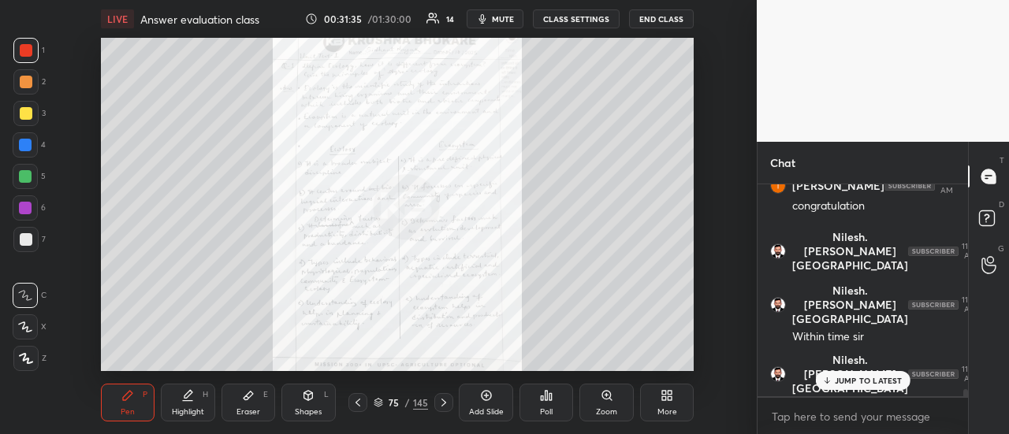
click at [357, 401] on icon at bounding box center [358, 403] width 13 height 13
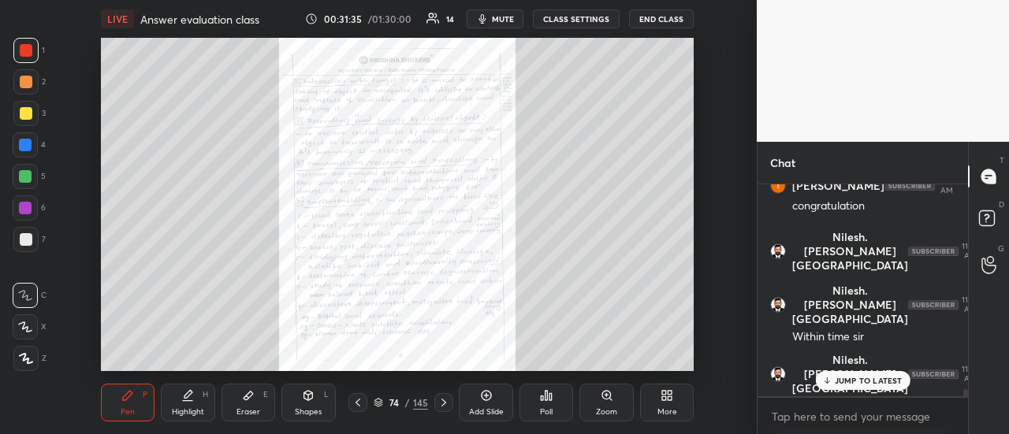
click at [354, 400] on icon at bounding box center [358, 403] width 13 height 13
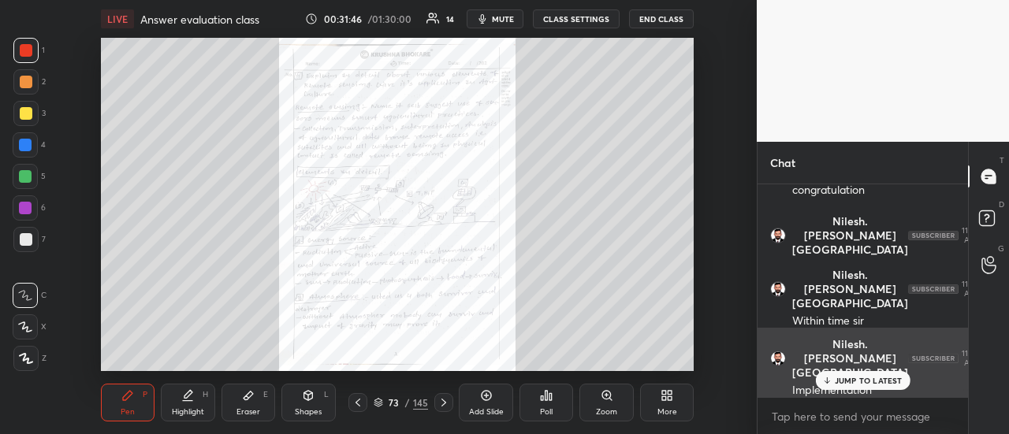
drag, startPoint x: 834, startPoint y: 377, endPoint x: 821, endPoint y: 378, distance: 13.5
click at [829, 381] on div "JUMP TO LATEST" at bounding box center [862, 380] width 95 height 19
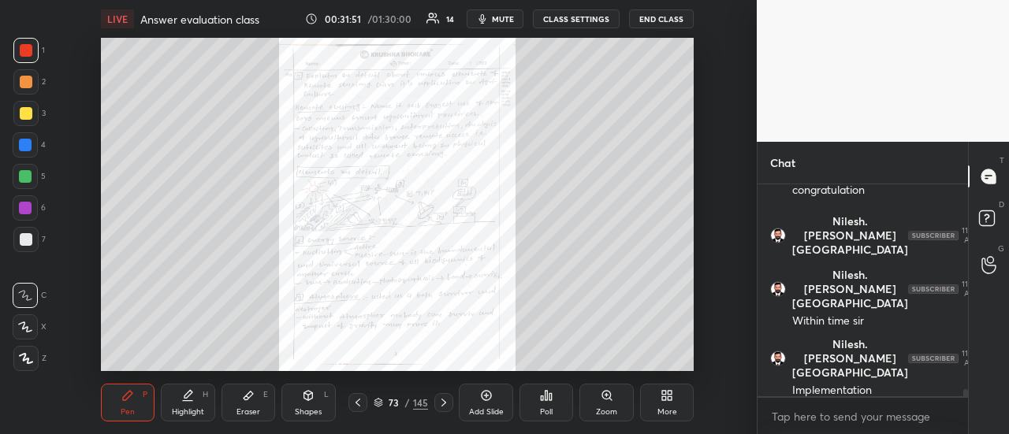
click at [443, 401] on icon at bounding box center [444, 403] width 13 height 13
click at [442, 401] on icon at bounding box center [444, 403] width 13 height 13
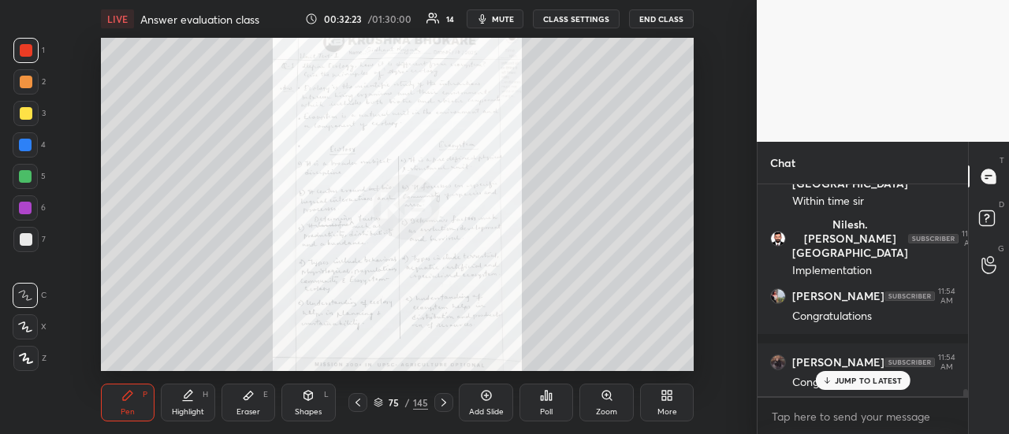
scroll to position [6074, 0]
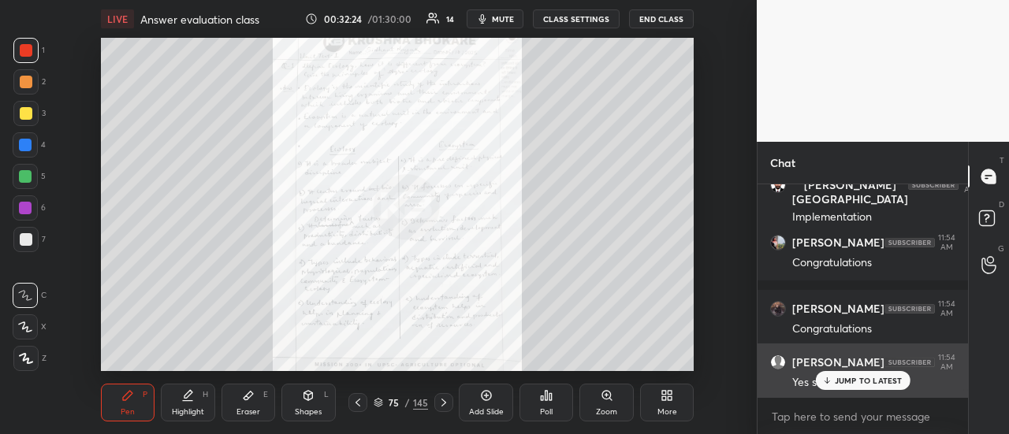
drag, startPoint x: 830, startPoint y: 382, endPoint x: 812, endPoint y: 382, distance: 18.2
click at [829, 382] on icon at bounding box center [827, 380] width 10 height 9
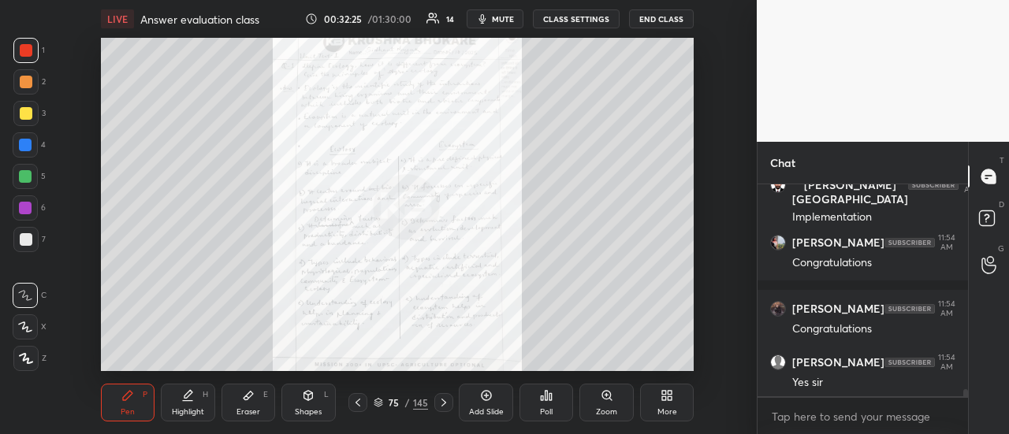
scroll to position [6140, 0]
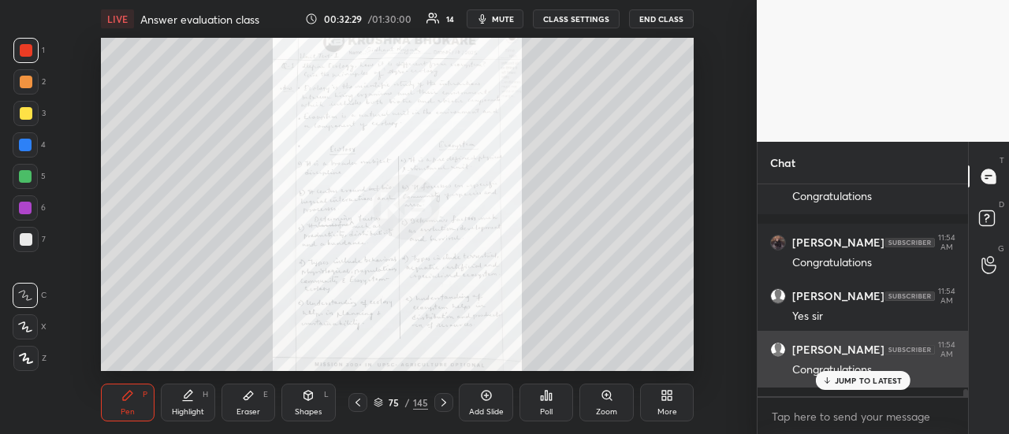
click at [819, 382] on div "JUMP TO LATEST" at bounding box center [862, 380] width 95 height 19
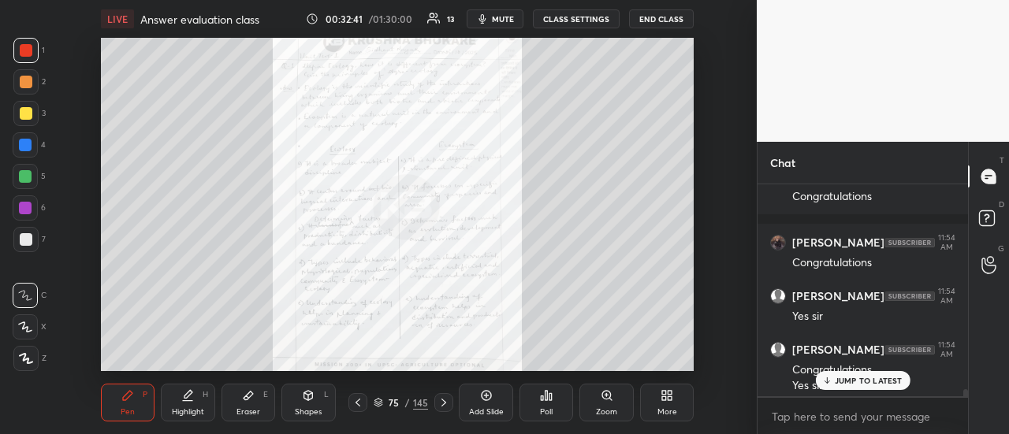
scroll to position [6156, 0]
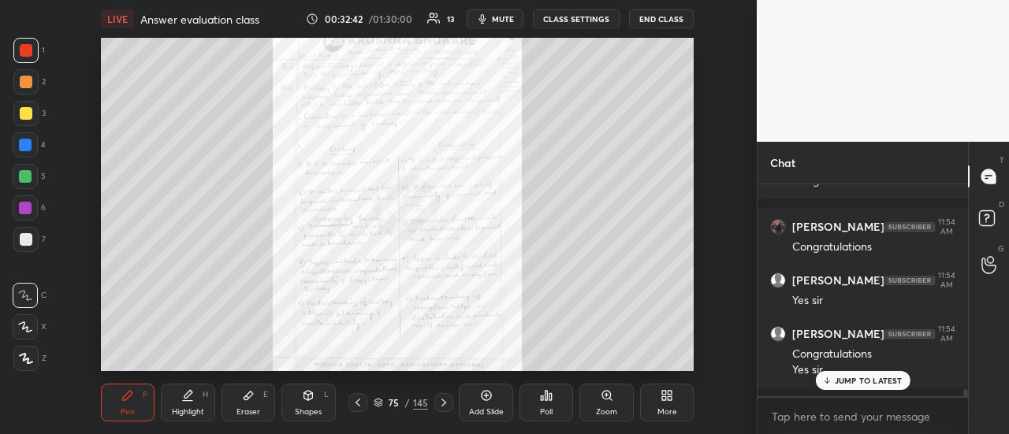
click at [661, 18] on button "END CLASS" at bounding box center [661, 18] width 65 height 19
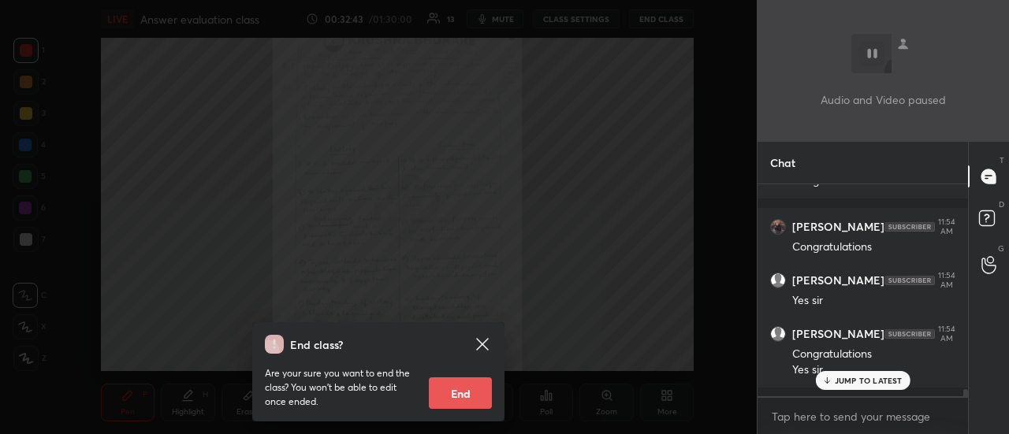
scroll to position [6222, 0]
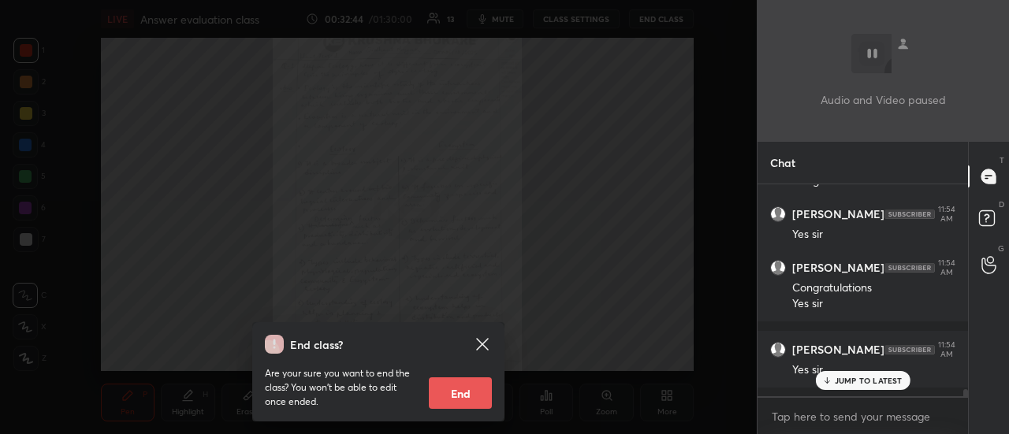
click at [465, 387] on button "End" at bounding box center [460, 394] width 63 height 32
type textarea "x"
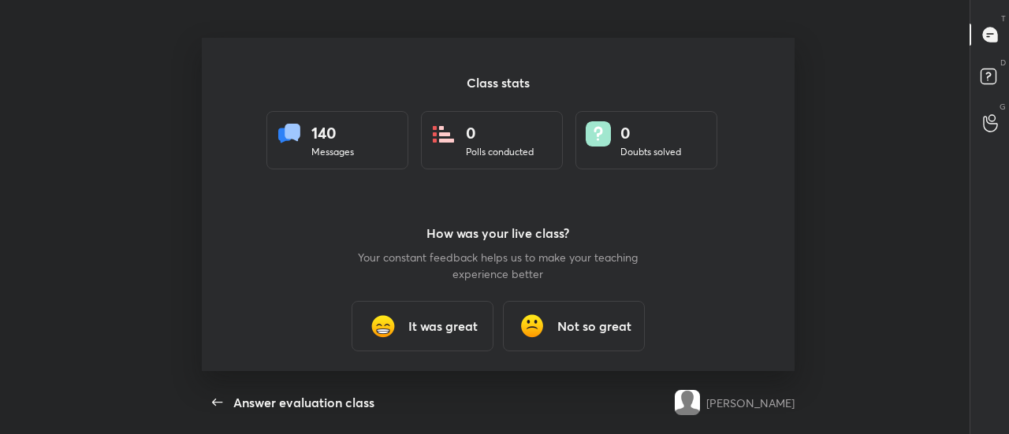
scroll to position [0, 0]
click at [424, 322] on h3 "It was great" at bounding box center [442, 326] width 69 height 19
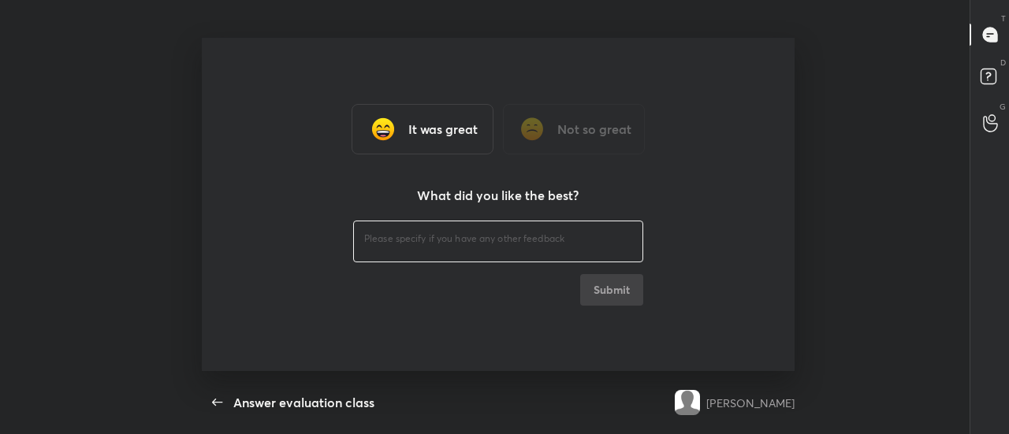
click at [396, 241] on textarea at bounding box center [498, 239] width 268 height 15
type textarea "Y"
type textarea "Thanks"
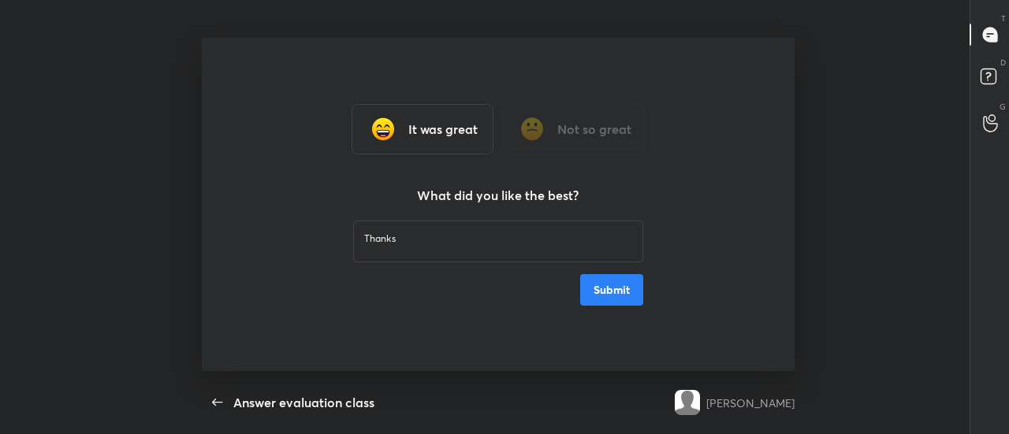
click at [607, 289] on button "Submit" at bounding box center [611, 290] width 63 height 32
